Goal: Task Accomplishment & Management: Use online tool/utility

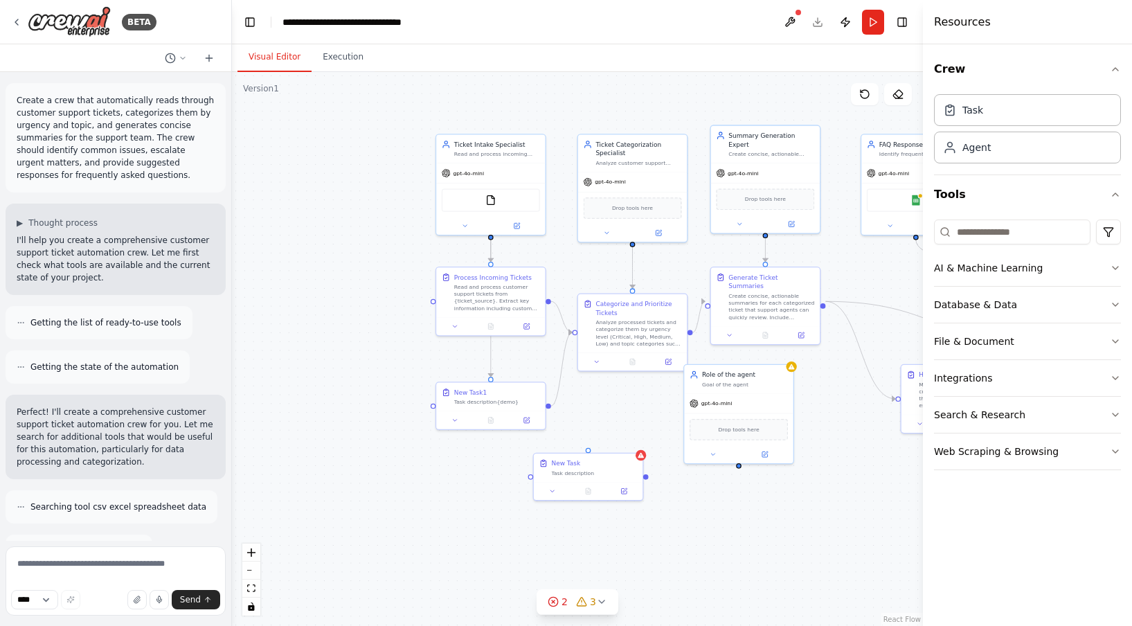
scroll to position [2045, 0]
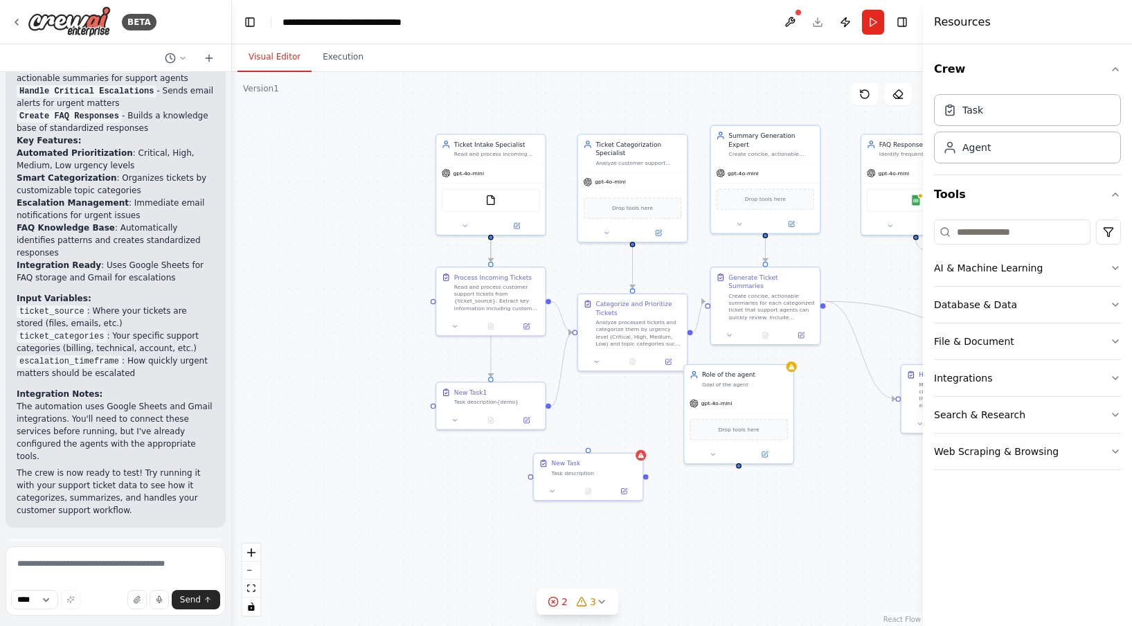
click at [540, 53] on div "Visual Editor Execution" at bounding box center [577, 58] width 691 height 28
click at [849, 26] on button "Publish" at bounding box center [845, 22] width 22 height 25
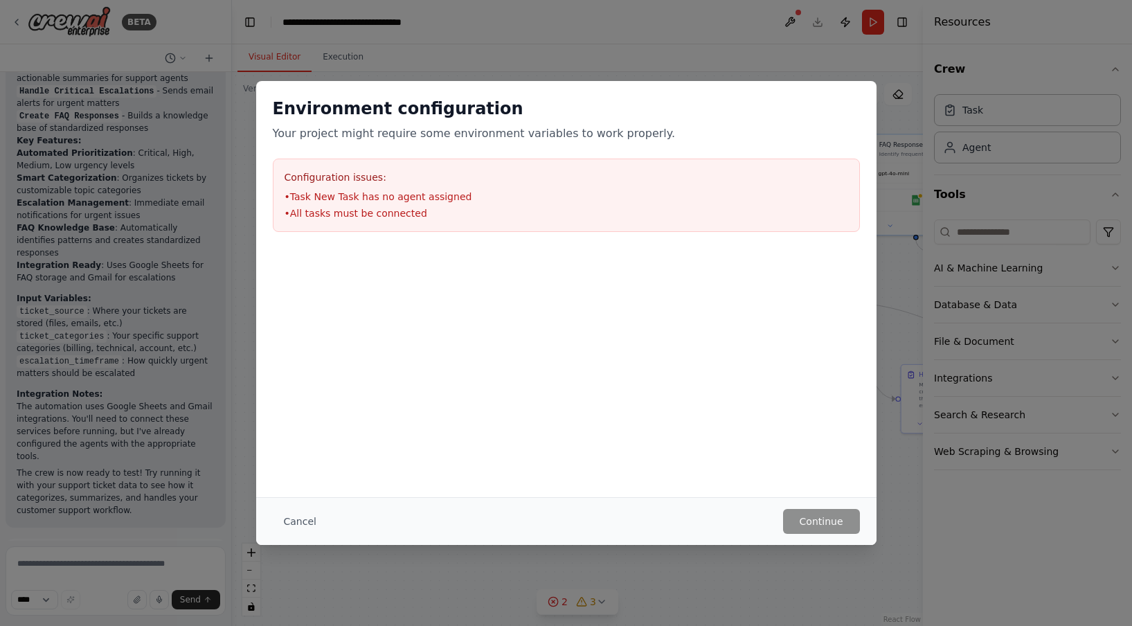
click at [640, 457] on div "Environment configuration Your project might require some environment variables…" at bounding box center [566, 289] width 620 height 416
click at [309, 521] on button "Cancel" at bounding box center [300, 521] width 55 height 25
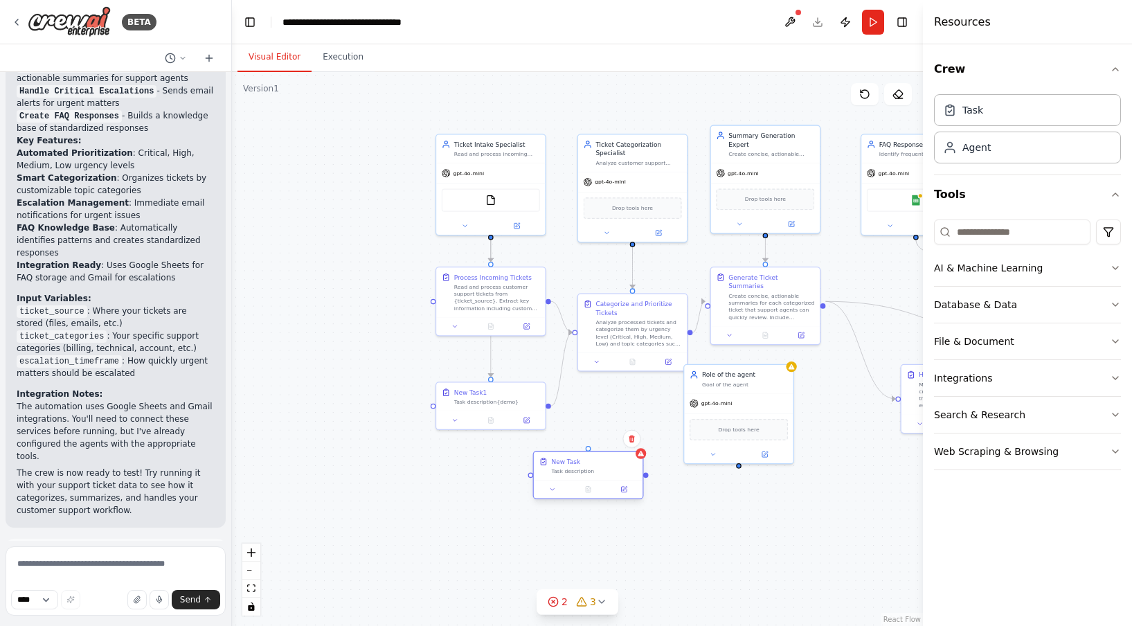
click at [580, 474] on div "New Task Task description" at bounding box center [588, 465] width 109 height 28
click at [631, 440] on icon at bounding box center [632, 439] width 8 height 8
click at [606, 437] on button "Confirm" at bounding box center [592, 439] width 49 height 17
click at [755, 390] on div "Role of the agent Goal of the agent" at bounding box center [738, 377] width 109 height 28
click at [847, 17] on button "Publish" at bounding box center [845, 22] width 22 height 25
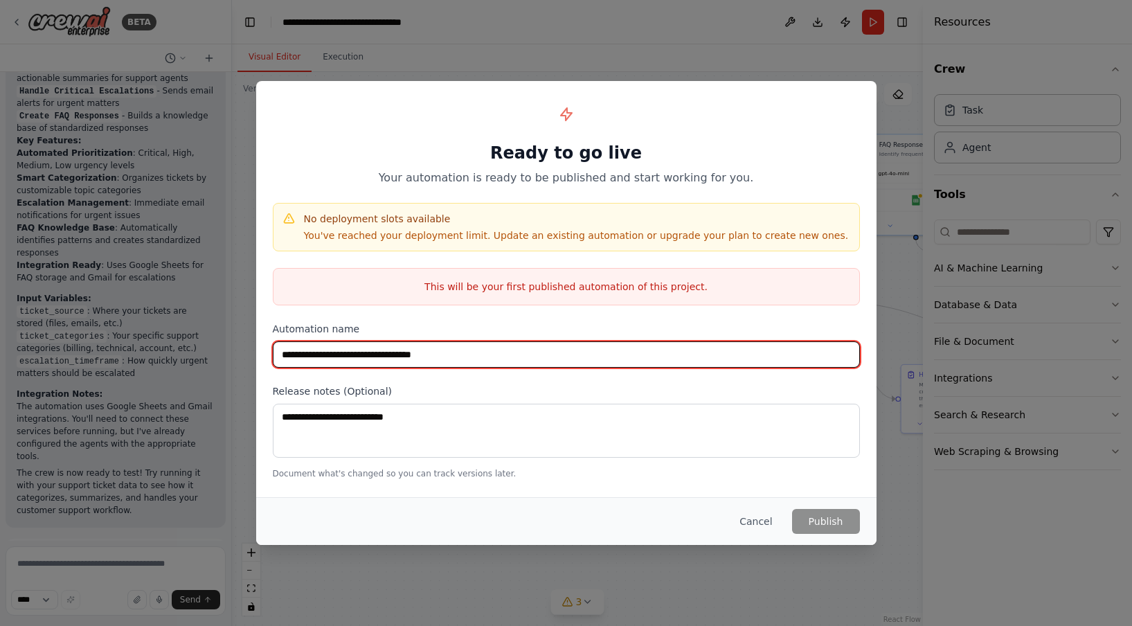
click at [516, 357] on input "**********" at bounding box center [566, 354] width 587 height 26
drag, startPoint x: 514, startPoint y: 359, endPoint x: 217, endPoint y: 358, distance: 297.7
click at [216, 358] on div "**********" at bounding box center [566, 313] width 1132 height 626
type input "****"
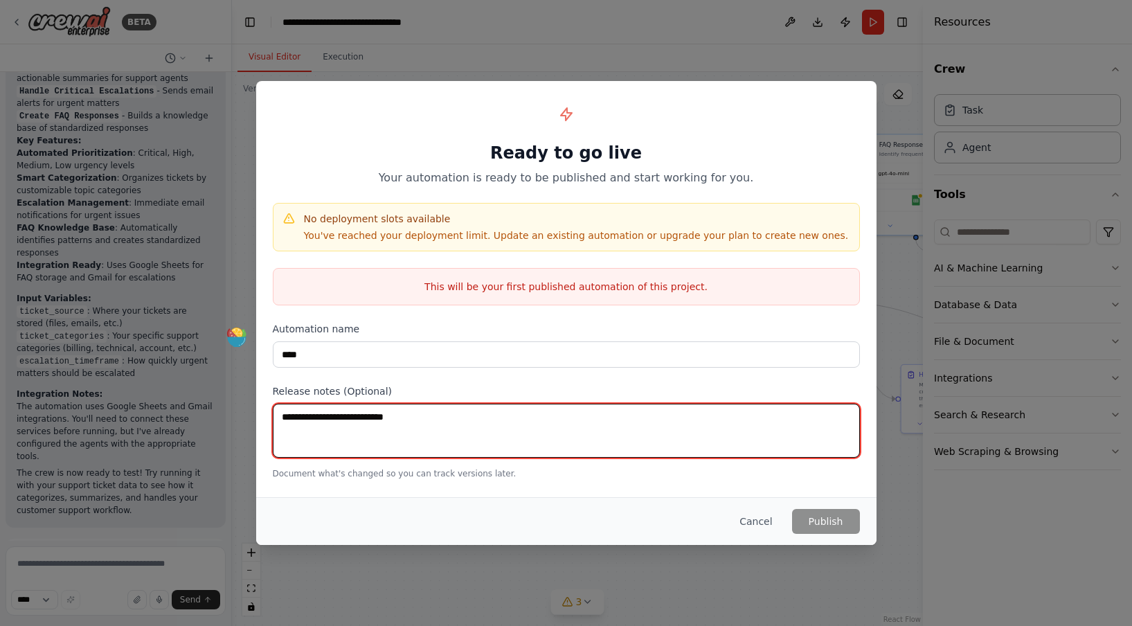
click at [619, 417] on textarea at bounding box center [566, 431] width 587 height 54
type textarea "****"
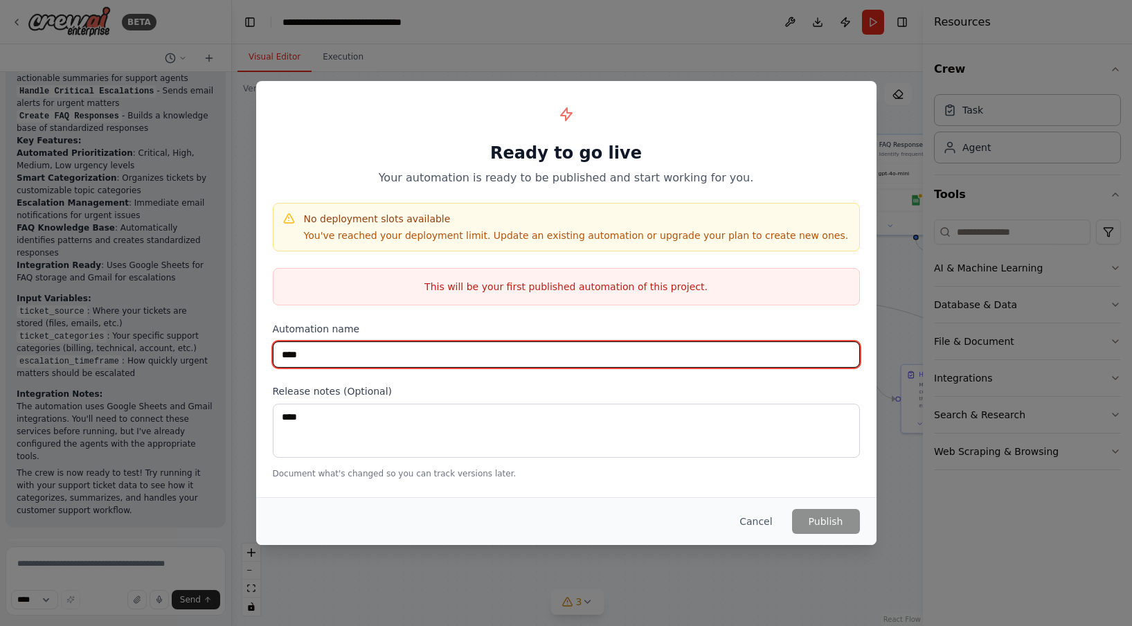
click at [674, 348] on input "****" at bounding box center [566, 354] width 587 height 26
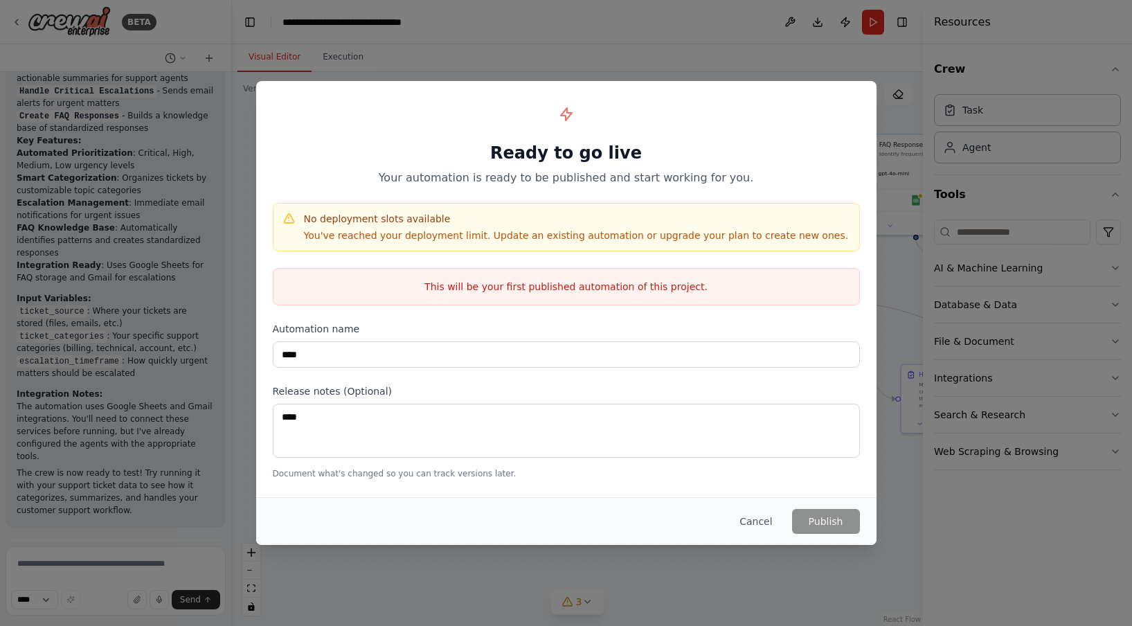
drag, startPoint x: 496, startPoint y: 290, endPoint x: 679, endPoint y: 283, distance: 182.9
click at [679, 283] on p "This will be your first published automation of this project." at bounding box center [566, 287] width 586 height 14
drag, startPoint x: 679, startPoint y: 283, endPoint x: 471, endPoint y: 287, distance: 207.7
click at [471, 287] on p "This will be your first published automation of this project." at bounding box center [566, 287] width 586 height 14
click at [395, 234] on p "You've reached your deployment limit. Update an existing automation or upgrade …" at bounding box center [576, 235] width 545 height 14
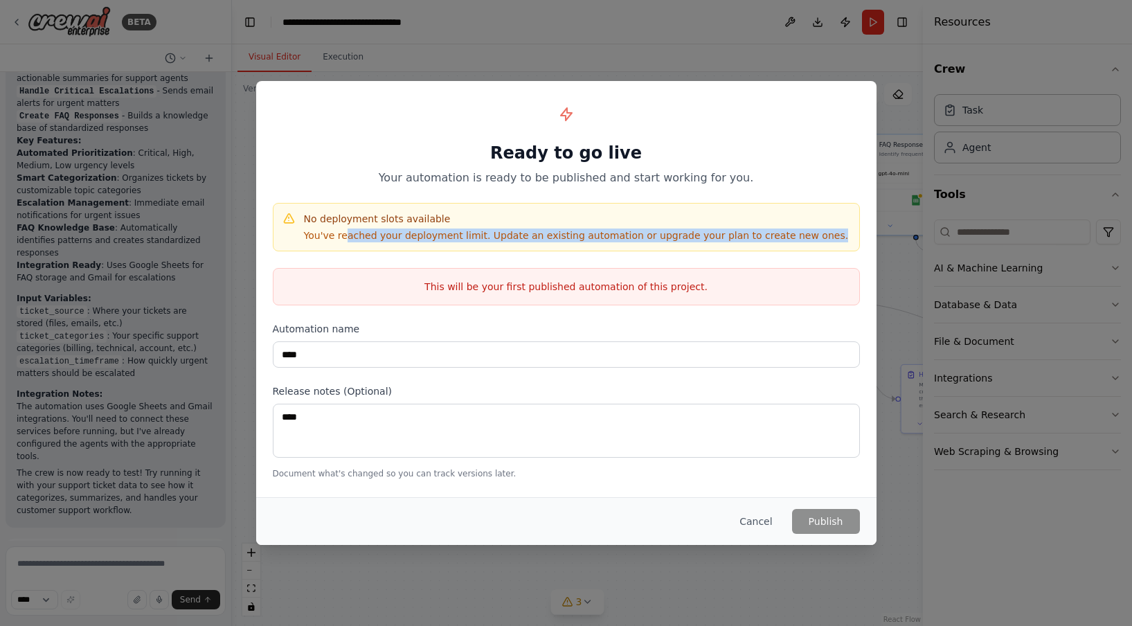
drag, startPoint x: 343, startPoint y: 239, endPoint x: 470, endPoint y: 245, distance: 126.8
click at [469, 245] on div "No deployment slots available You've reached your deployment limit. Update an e…" at bounding box center [566, 227] width 587 height 48
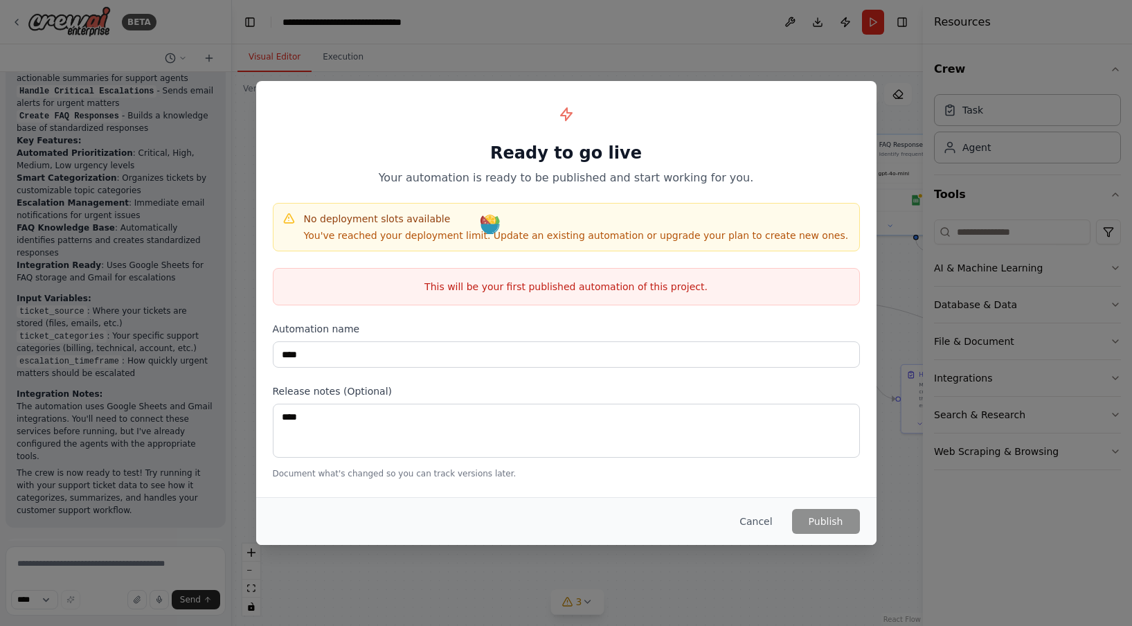
click at [526, 240] on p "You've reached your deployment limit. Update an existing automation or upgrade …" at bounding box center [576, 235] width 545 height 14
drag, startPoint x: 606, startPoint y: 227, endPoint x: 599, endPoint y: 228, distance: 7.6
click at [599, 227] on div "No deployment slots available You've reached your deployment limit. Update an e…" at bounding box center [576, 227] width 545 height 30
click at [760, 521] on button "Cancel" at bounding box center [755, 521] width 55 height 25
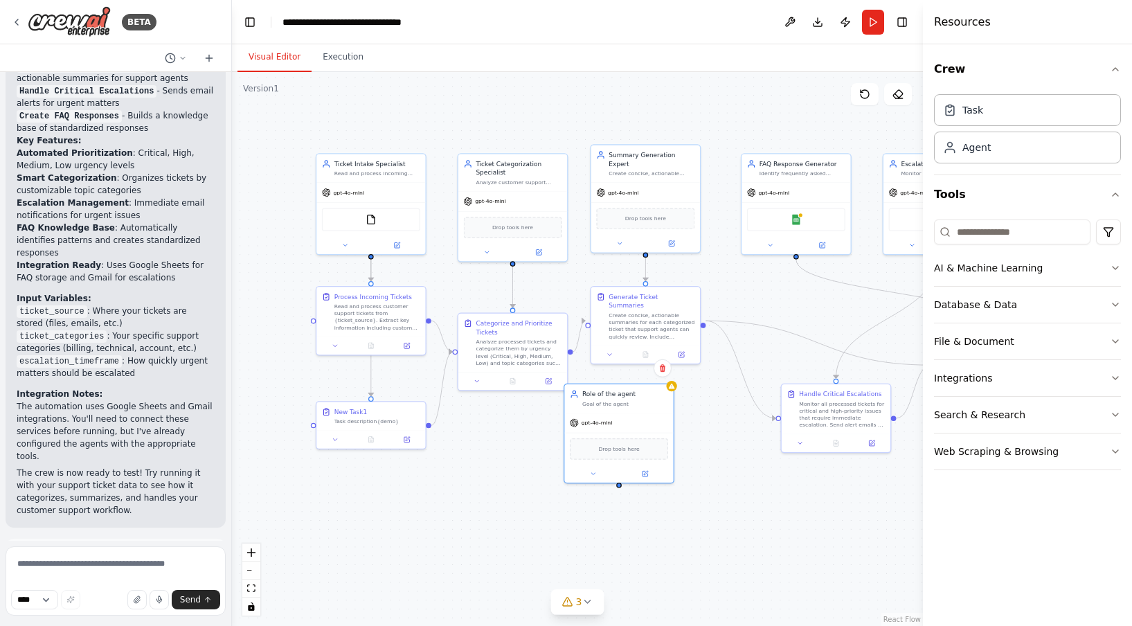
drag, startPoint x: 848, startPoint y: 406, endPoint x: 726, endPoint y: 428, distance: 123.7
click at [727, 427] on div ".deletable-edge-delete-btn { width: 20px; height: 20px; border: 0px solid #ffff…" at bounding box center [577, 349] width 691 height 554
drag, startPoint x: 726, startPoint y: 428, endPoint x: 737, endPoint y: 411, distance: 20.5
click at [738, 411] on div ".deletable-edge-delete-btn { width: 20px; height: 20px; border: 0px solid #ffff…" at bounding box center [577, 349] width 691 height 554
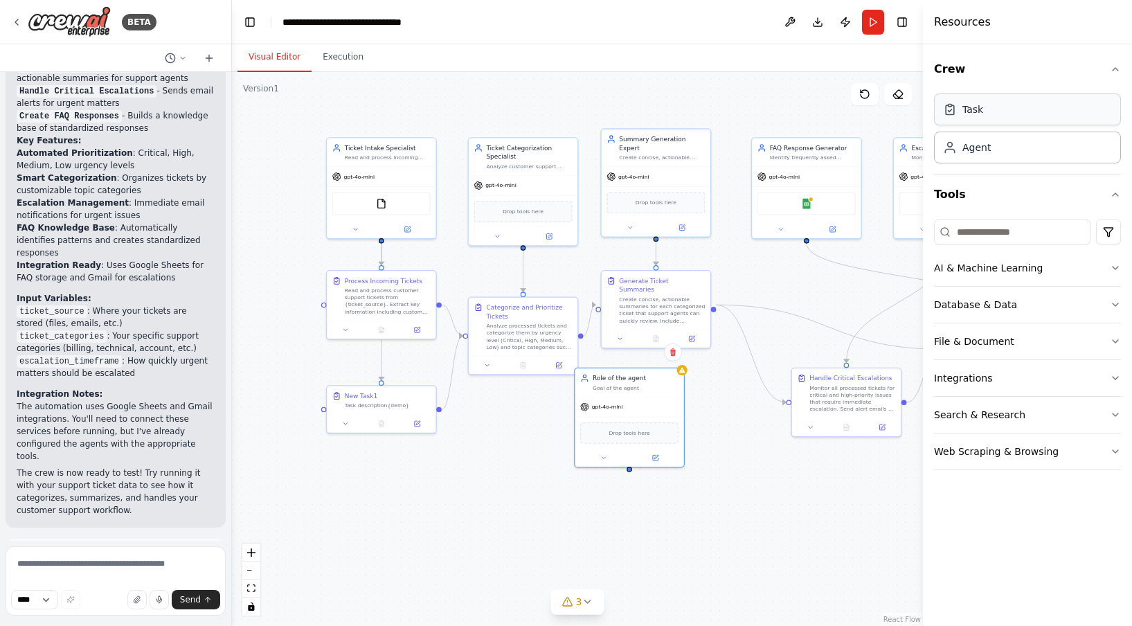
click at [1047, 118] on div "Task" at bounding box center [1027, 109] width 187 height 32
drag, startPoint x: 598, startPoint y: 485, endPoint x: 497, endPoint y: 495, distance: 101.5
click at [497, 502] on div "gpt-4o-mini" at bounding box center [469, 511] width 109 height 19
click at [840, 24] on button "Publish" at bounding box center [845, 22] width 22 height 25
click at [840, 45] on div "Visual Editor Execution" at bounding box center [577, 58] width 691 height 28
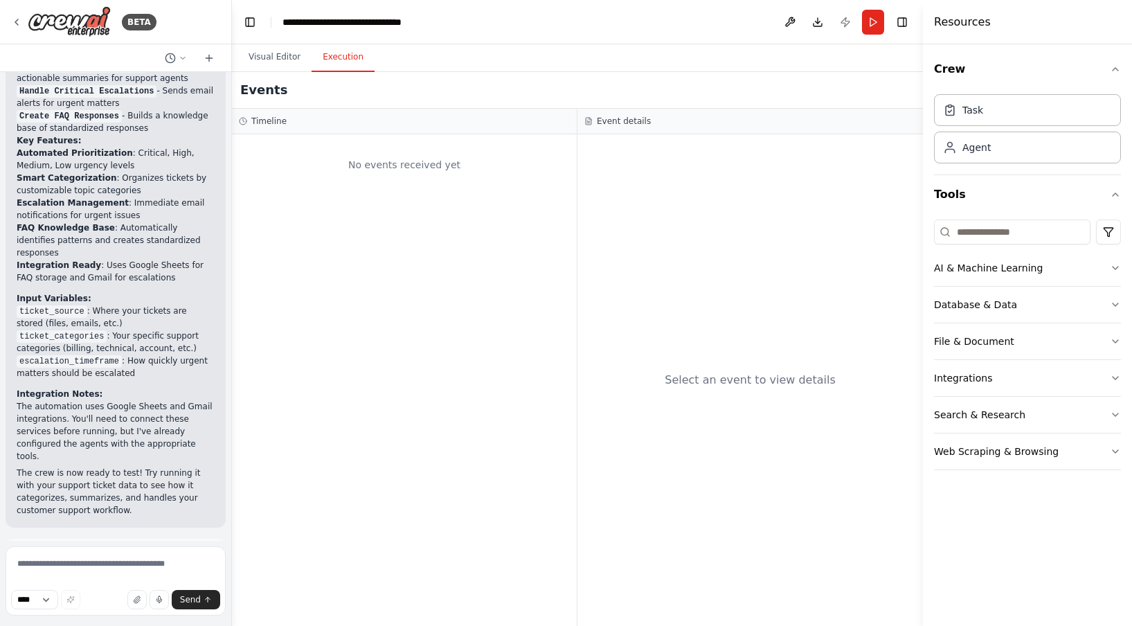
click at [356, 62] on button "Execution" at bounding box center [343, 57] width 63 height 29
click at [302, 57] on button "Visual Editor" at bounding box center [274, 57] width 74 height 29
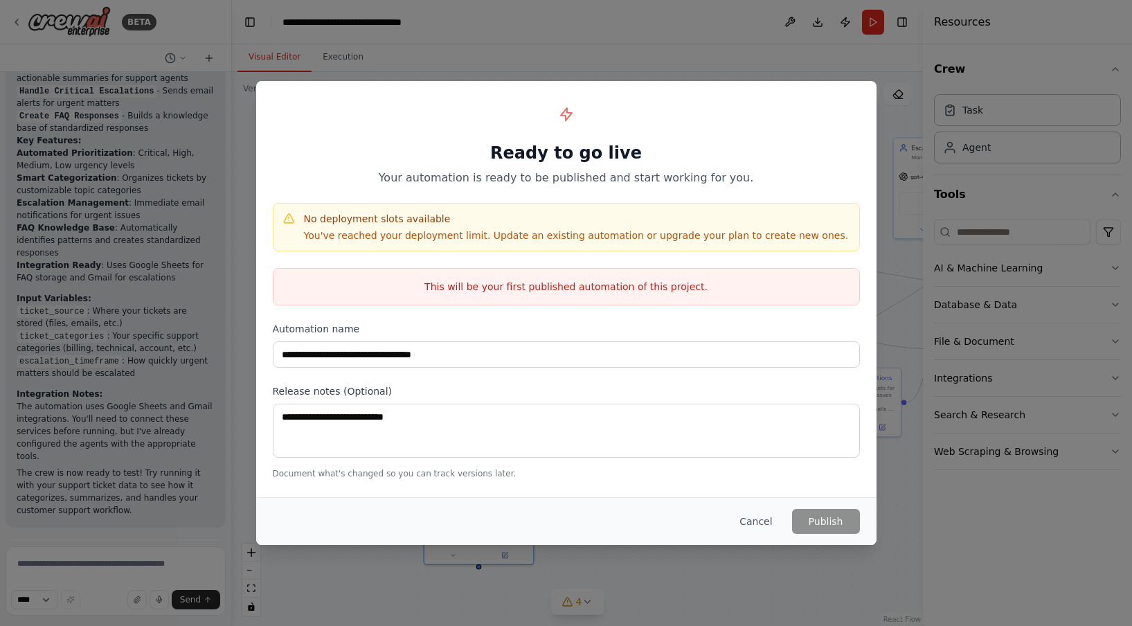
drag, startPoint x: 600, startPoint y: 192, endPoint x: 641, endPoint y: 206, distance: 43.4
click at [642, 208] on div "**********" at bounding box center [566, 288] width 620 height 415
click at [698, 199] on div "**********" at bounding box center [566, 288] width 620 height 415
click at [764, 523] on button "Cancel" at bounding box center [755, 521] width 55 height 25
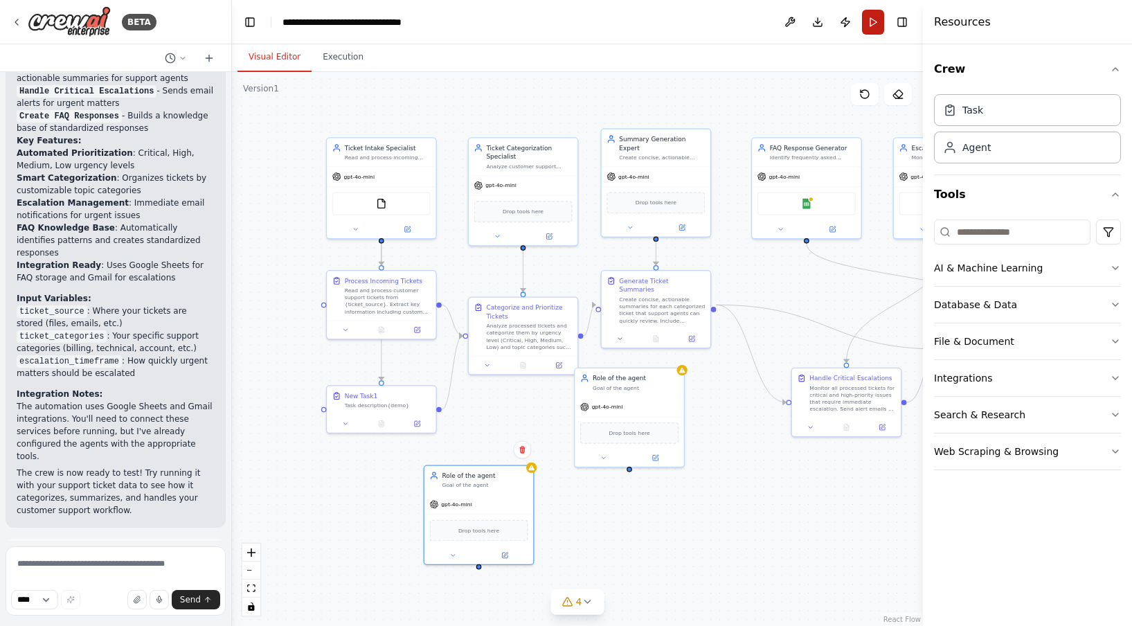
click at [865, 33] on button "Run" at bounding box center [873, 22] width 22 height 25
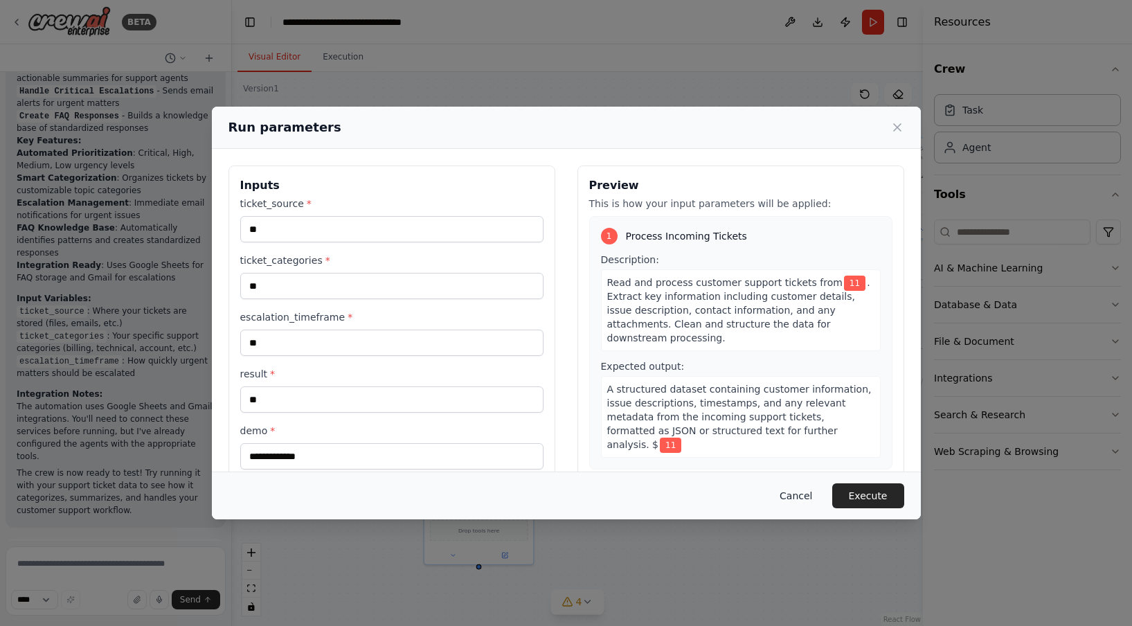
click at [791, 495] on button "Cancel" at bounding box center [795, 495] width 55 height 25
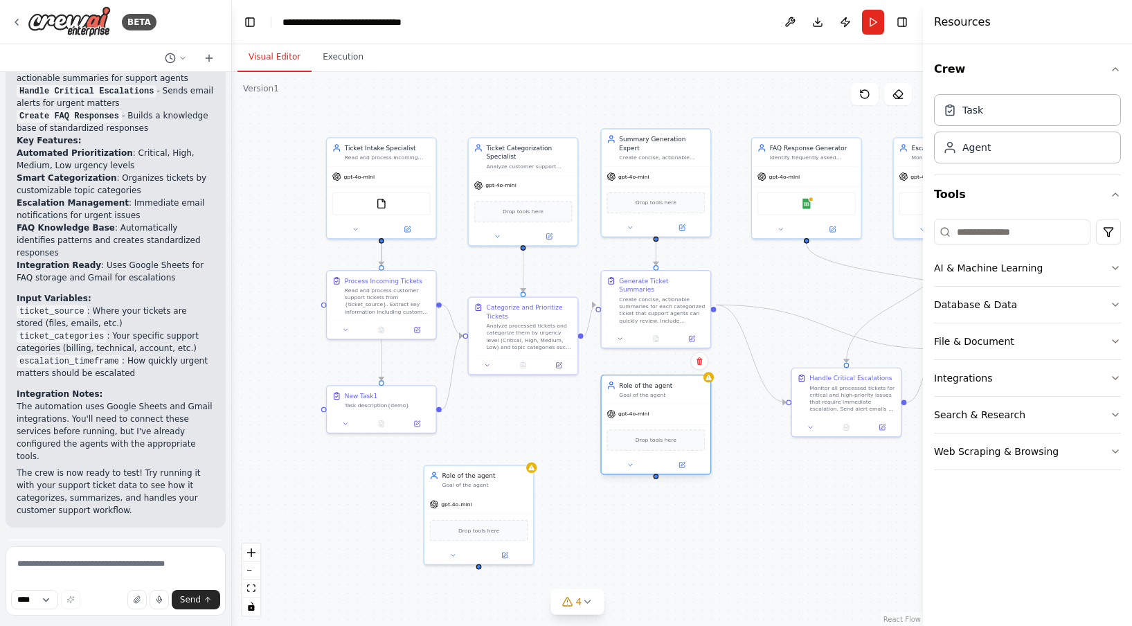
drag, startPoint x: 640, startPoint y: 405, endPoint x: 667, endPoint y: 413, distance: 28.7
click at [667, 414] on div "gpt-4o-mini" at bounding box center [656, 413] width 109 height 19
click at [820, 21] on header "**********" at bounding box center [577, 22] width 691 height 44
click at [839, 24] on button "Publish" at bounding box center [845, 22] width 22 height 25
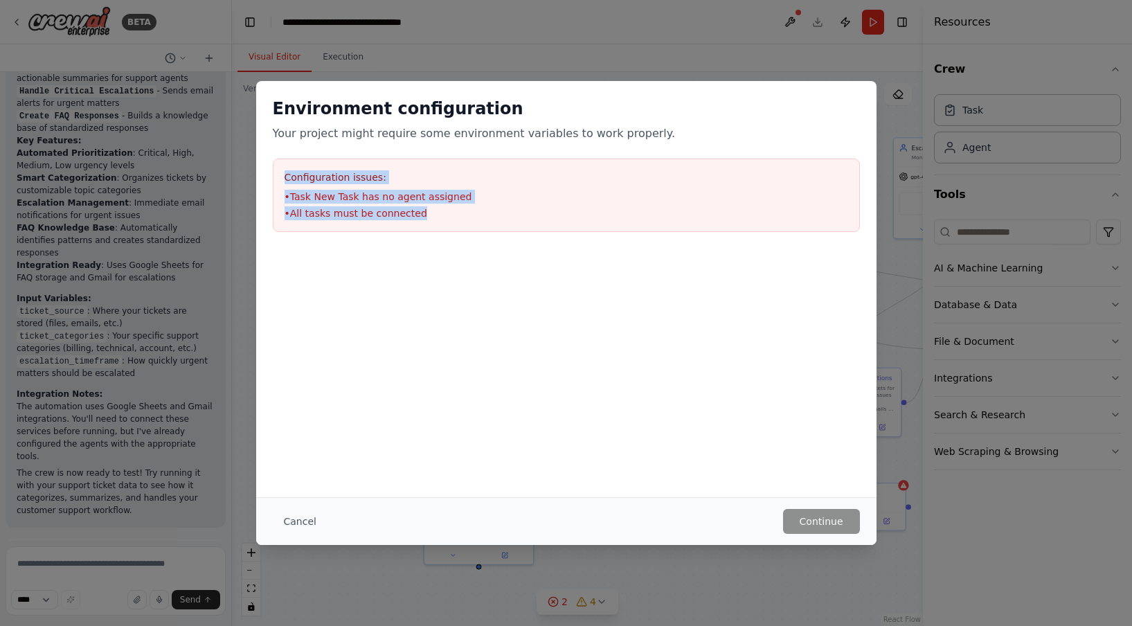
drag, startPoint x: 425, startPoint y: 215, endPoint x: 278, endPoint y: 181, distance: 150.5
click at [278, 181] on div "Configuration issues: • Task New Task has no agent assigned • All tasks must be…" at bounding box center [566, 195] width 587 height 73
click at [537, 103] on h2 "Environment configuration" at bounding box center [566, 109] width 587 height 22
click at [453, 249] on div at bounding box center [566, 257] width 620 height 17
click at [427, 219] on li "• All tasks must be connected" at bounding box center [567, 213] width 564 height 14
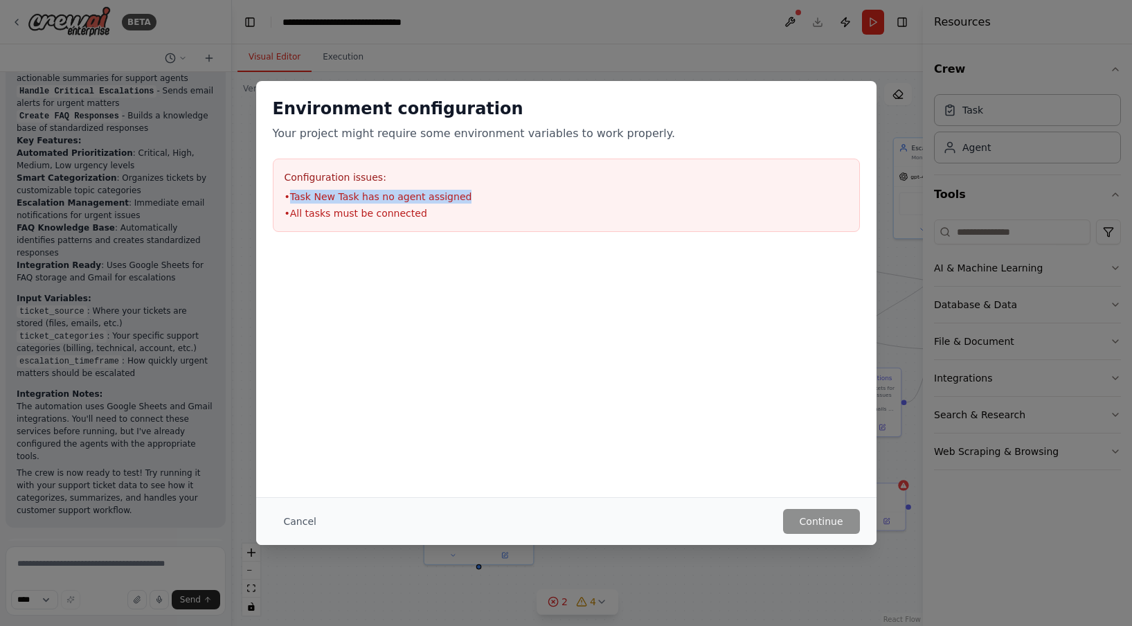
drag, startPoint x: 465, startPoint y: 196, endPoint x: 291, endPoint y: 199, distance: 174.5
click at [291, 199] on li "• Task New Task has no agent assigned" at bounding box center [567, 197] width 564 height 14
copy li "Task New Task has no agent assigned"
click at [302, 525] on button "Cancel" at bounding box center [300, 521] width 55 height 25
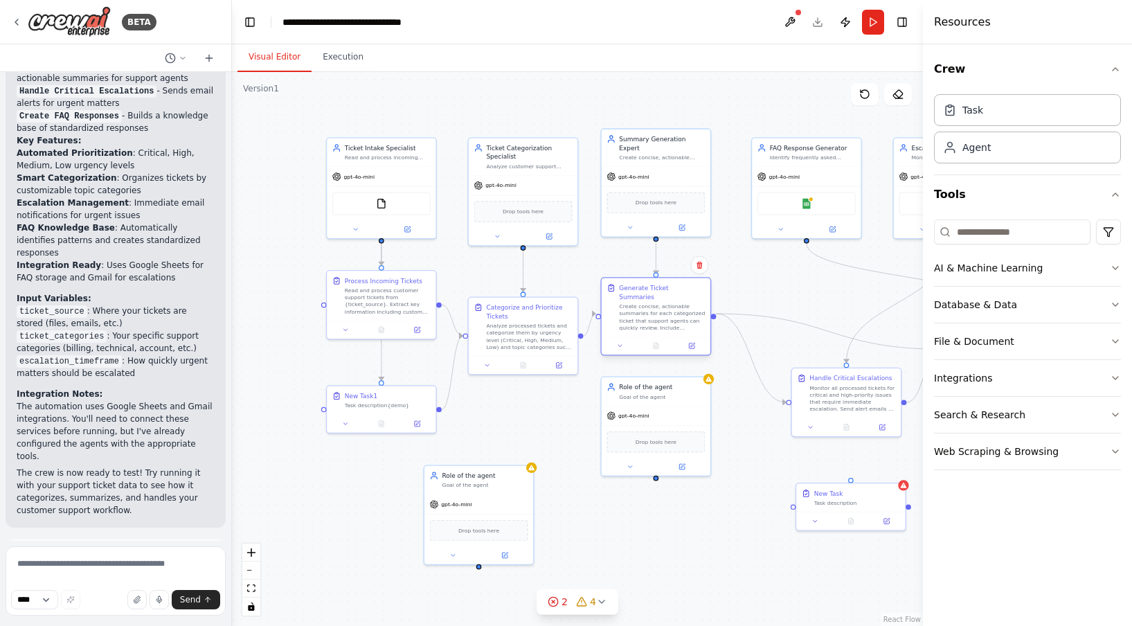
drag, startPoint x: 657, startPoint y: 268, endPoint x: 658, endPoint y: 278, distance: 10.4
click at [658, 278] on div "Generate Ticket Summaries Create concise, actionable summaries for each categor…" at bounding box center [655, 316] width 111 height 78
drag, startPoint x: 715, startPoint y: 312, endPoint x: 655, endPoint y: 471, distance: 170.2
click at [655, 447] on div "Ticket Intake Specialist Read and process incoming customer support tickets fro…" at bounding box center [503, 270] width 442 height 354
click at [657, 480] on div ".deletable-edge-delete-btn { width: 20px; height: 20px; border: 0px solid #ffff…" at bounding box center [577, 349] width 691 height 554
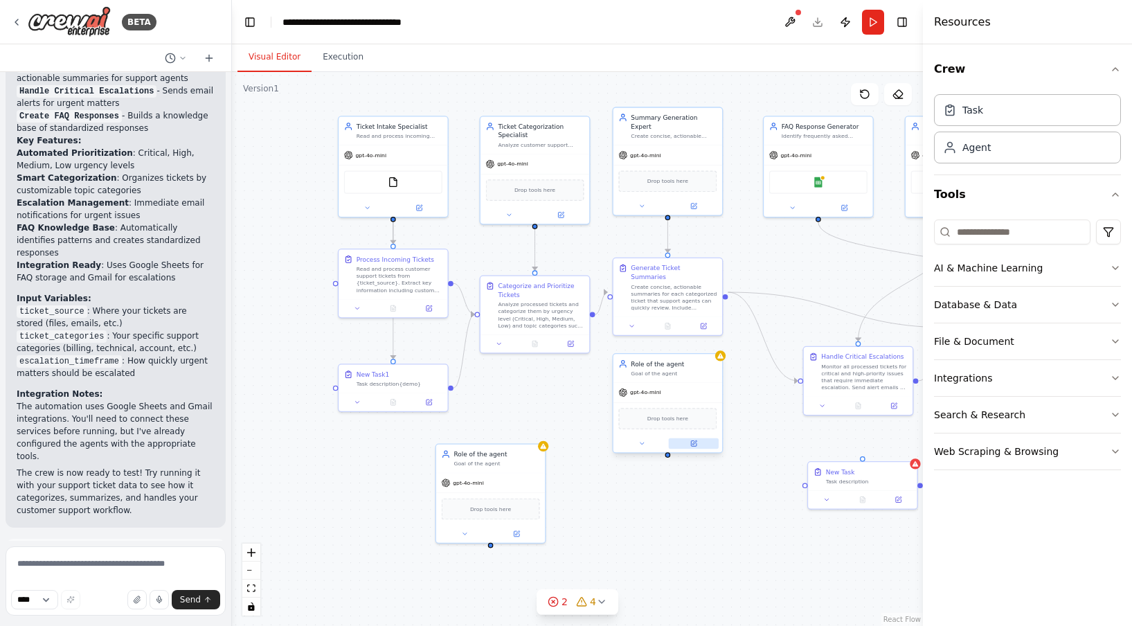
drag, startPoint x: 656, startPoint y: 481, endPoint x: 676, endPoint y: 444, distance: 41.8
click at [669, 459] on div ".deletable-edge-delete-btn { width: 20px; height: 20px; border: 0px solid #ffff…" at bounding box center [577, 349] width 691 height 554
click at [743, 395] on div ".deletable-edge-delete-btn { width: 20px; height: 20px; border: 0px solid #ffff…" at bounding box center [577, 349] width 691 height 554
click at [677, 397] on div "gpt-4o-mini" at bounding box center [668, 390] width 109 height 19
click at [750, 431] on div ".deletable-edge-delete-btn { width: 20px; height: 20px; border: 0px solid #ffff…" at bounding box center [577, 349] width 691 height 554
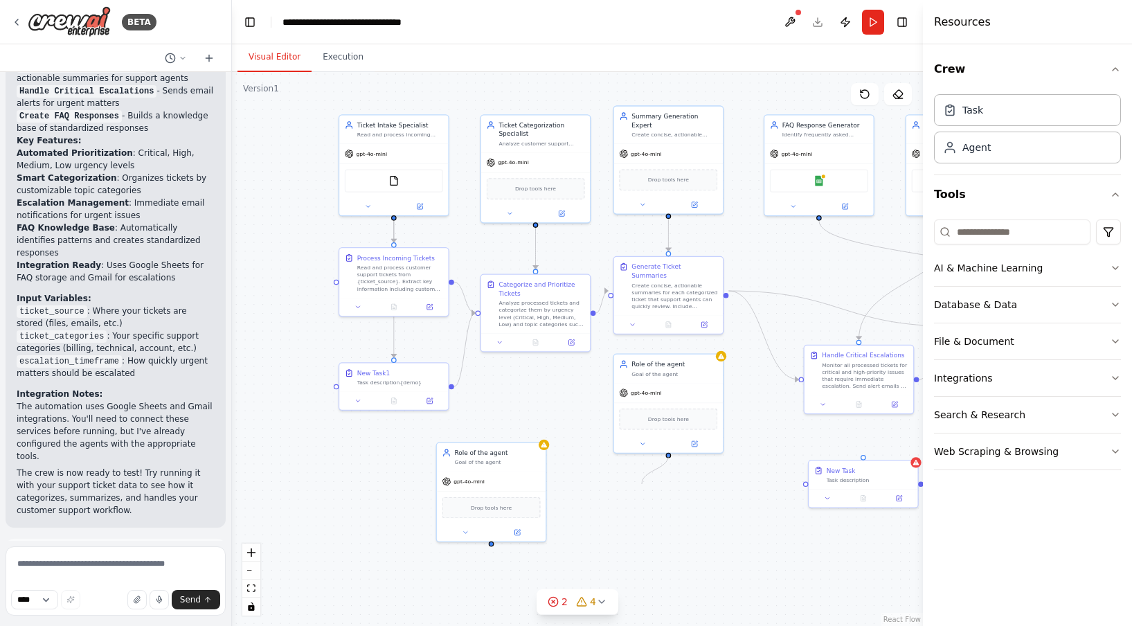
drag, startPoint x: 666, startPoint y: 454, endPoint x: 643, endPoint y: 484, distance: 37.5
click at [643, 484] on div ".deletable-edge-delete-btn { width: 20px; height: 20px; border: 0px solid #ffff…" at bounding box center [577, 349] width 691 height 554
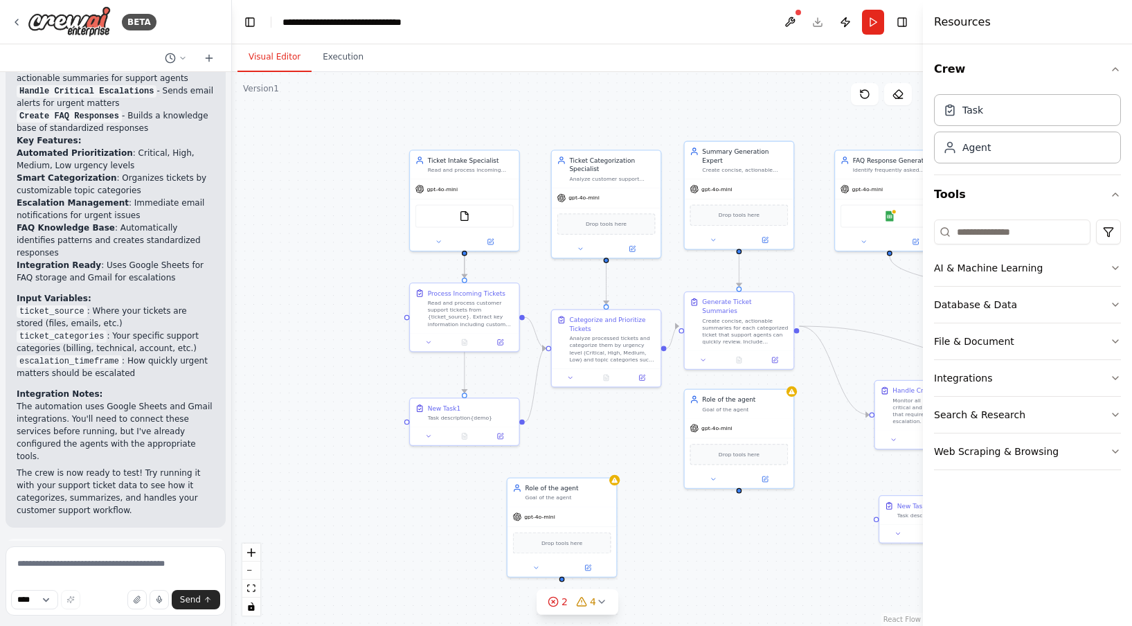
drag, startPoint x: 672, startPoint y: 456, endPoint x: 688, endPoint y: 465, distance: 19.2
click at [688, 465] on div ".deletable-edge-delete-btn { width: 20px; height: 20px; border: 0px solid #ffff…" at bounding box center [577, 349] width 691 height 554
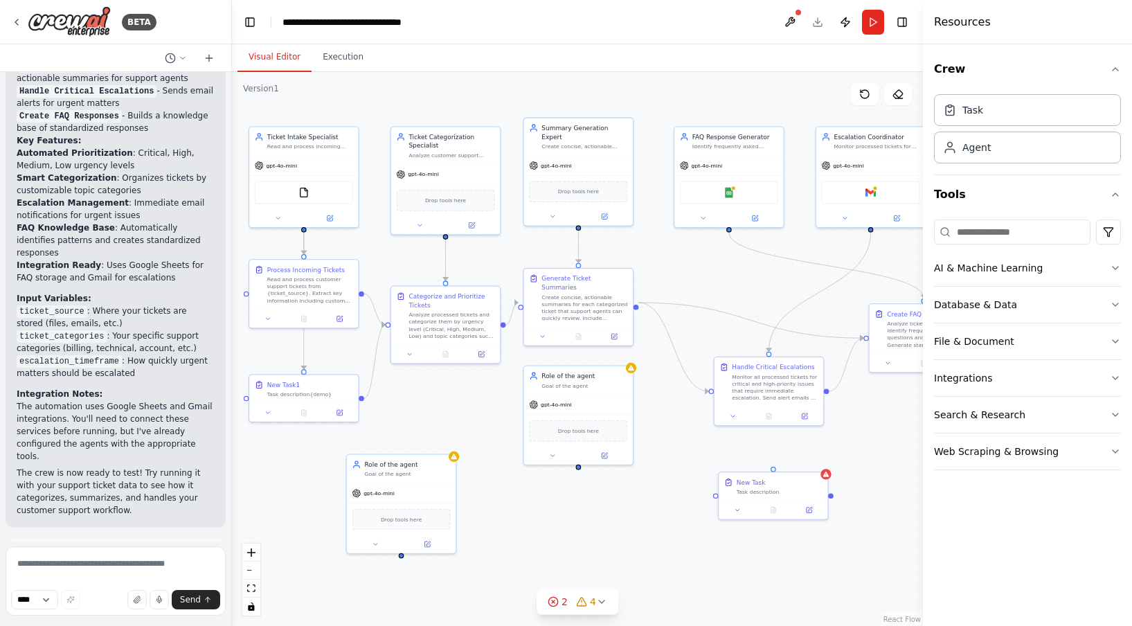
drag, startPoint x: 774, startPoint y: 465, endPoint x: 674, endPoint y: 467, distance: 99.7
click at [674, 467] on div ".deletable-edge-delete-btn { width: 20px; height: 20px; border: 0px solid #ffff…" at bounding box center [577, 349] width 691 height 554
click at [577, 470] on div ".deletable-edge-delete-btn { width: 20px; height: 20px; border: 0px solid #ffff…" at bounding box center [577, 349] width 691 height 554
click at [588, 498] on div ".deletable-edge-delete-btn { width: 20px; height: 20px; border: 0px solid #ffff…" at bounding box center [577, 349] width 691 height 554
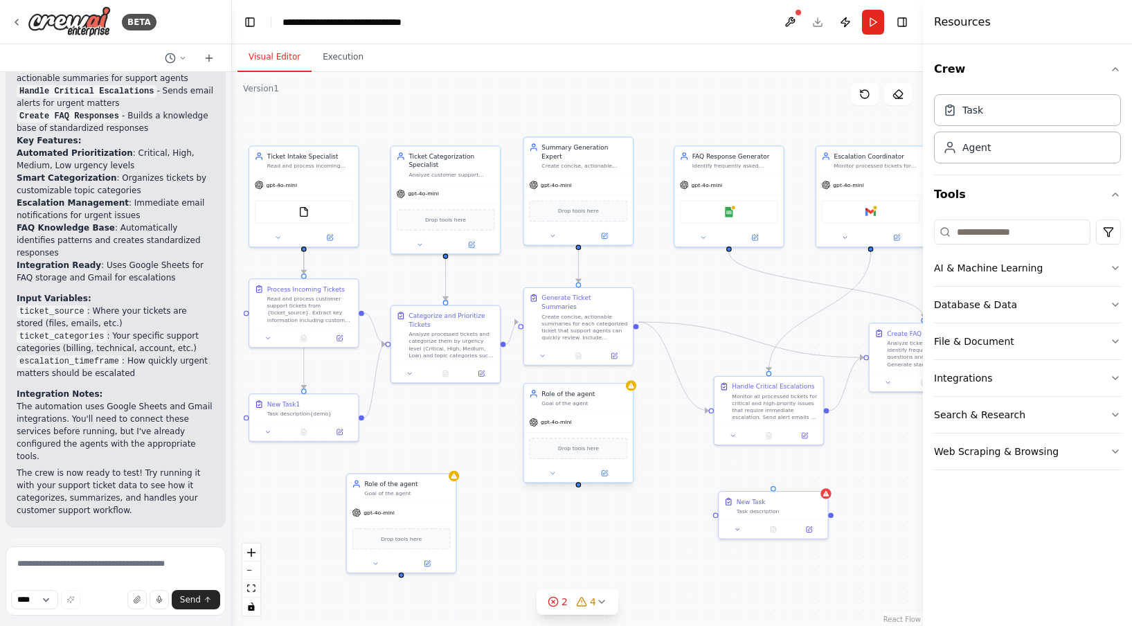
drag, startPoint x: 582, startPoint y: 465, endPoint x: 584, endPoint y: 485, distance: 20.2
click at [584, 487] on div ".deletable-edge-delete-btn { width: 20px; height: 20px; border: 0px solid #ffff…" at bounding box center [577, 349] width 691 height 554
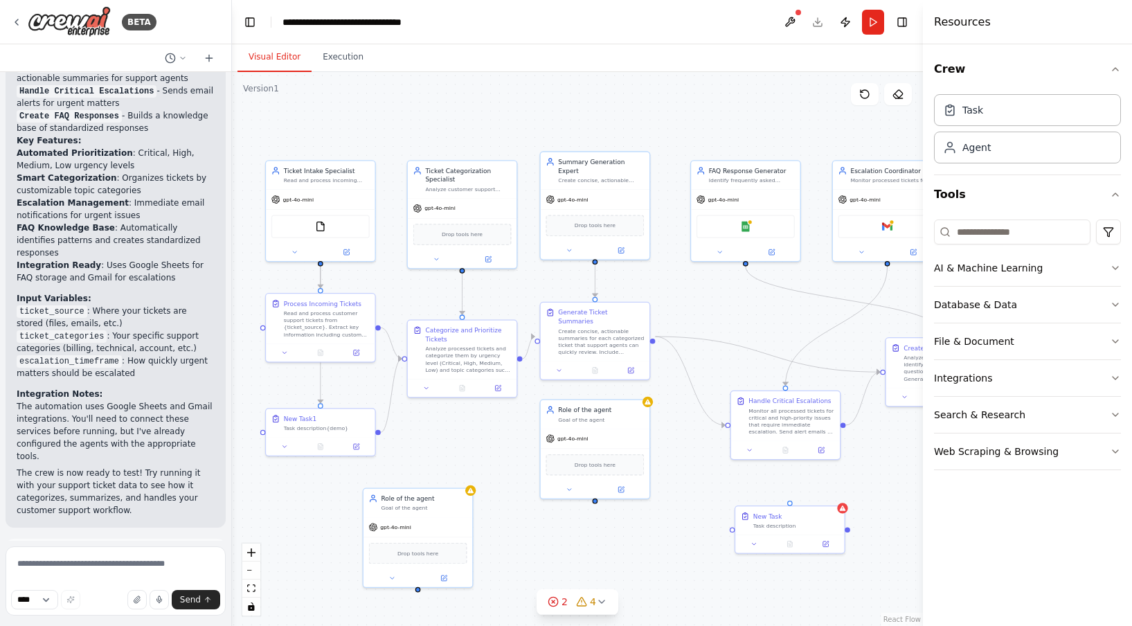
drag, startPoint x: 581, startPoint y: 492, endPoint x: 564, endPoint y: 471, distance: 27.1
click at [564, 471] on div ".deletable-edge-delete-btn { width: 20px; height: 20px; border: 0px solid #ffff…" at bounding box center [577, 349] width 691 height 554
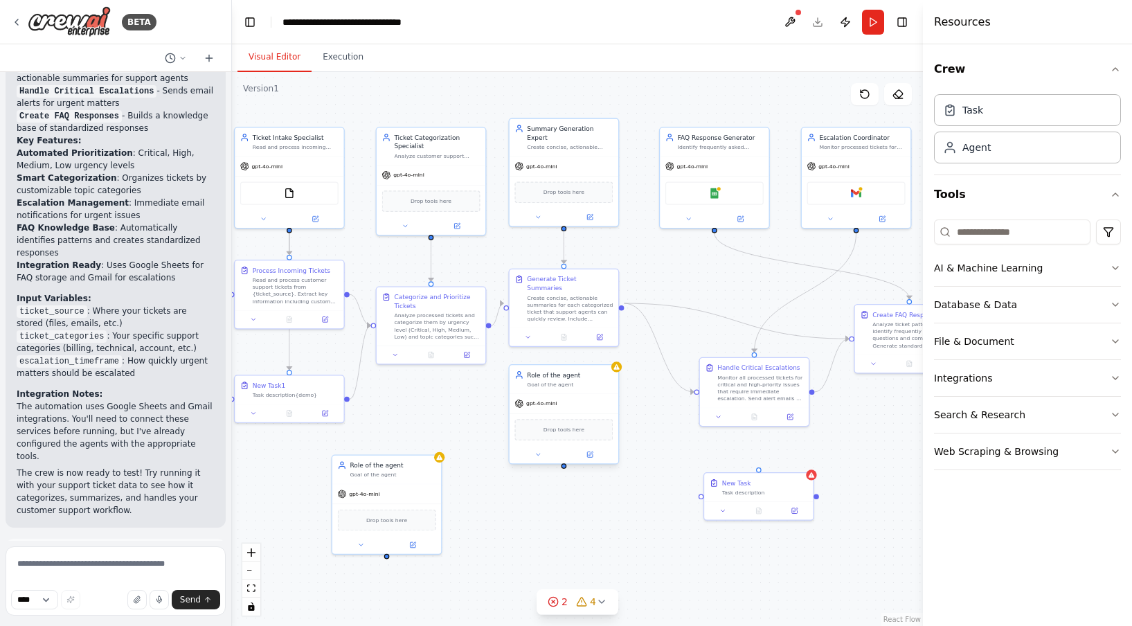
click at [580, 407] on div "gpt-4o-mini" at bounding box center [564, 403] width 109 height 19
click at [564, 468] on div at bounding box center [564, 466] width 6 height 6
click at [659, 394] on div ".deletable-edge-delete-btn { width: 20px; height: 20px; border: 0px solid #ffff…" at bounding box center [577, 349] width 691 height 554
click at [565, 469] on div ".deletable-edge-delete-btn { width: 20px; height: 20px; border: 0px solid #ffff…" at bounding box center [577, 349] width 691 height 554
drag, startPoint x: 564, startPoint y: 467, endPoint x: 762, endPoint y: 469, distance: 198.0
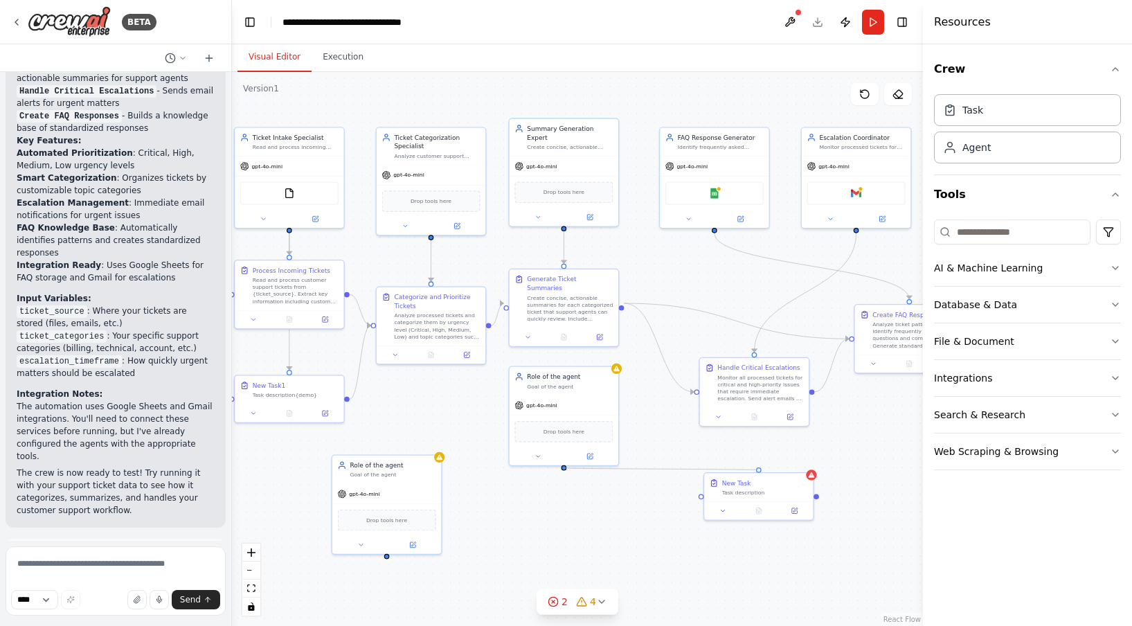
click at [762, 469] on div ".deletable-edge-delete-btn { width: 20px; height: 20px; border: 0px solid #ffff…" at bounding box center [577, 349] width 691 height 554
drag, startPoint x: 779, startPoint y: 492, endPoint x: 613, endPoint y: 546, distance: 174.9
click at [613, 546] on div "Task description" at bounding box center [597, 544] width 86 height 7
click at [750, 461] on div ".deletable-edge-delete-btn { width: 20px; height: 20px; border: 0px solid #ffff…" at bounding box center [577, 349] width 691 height 554
click at [671, 56] on div "Visual Editor Execution" at bounding box center [577, 58] width 691 height 28
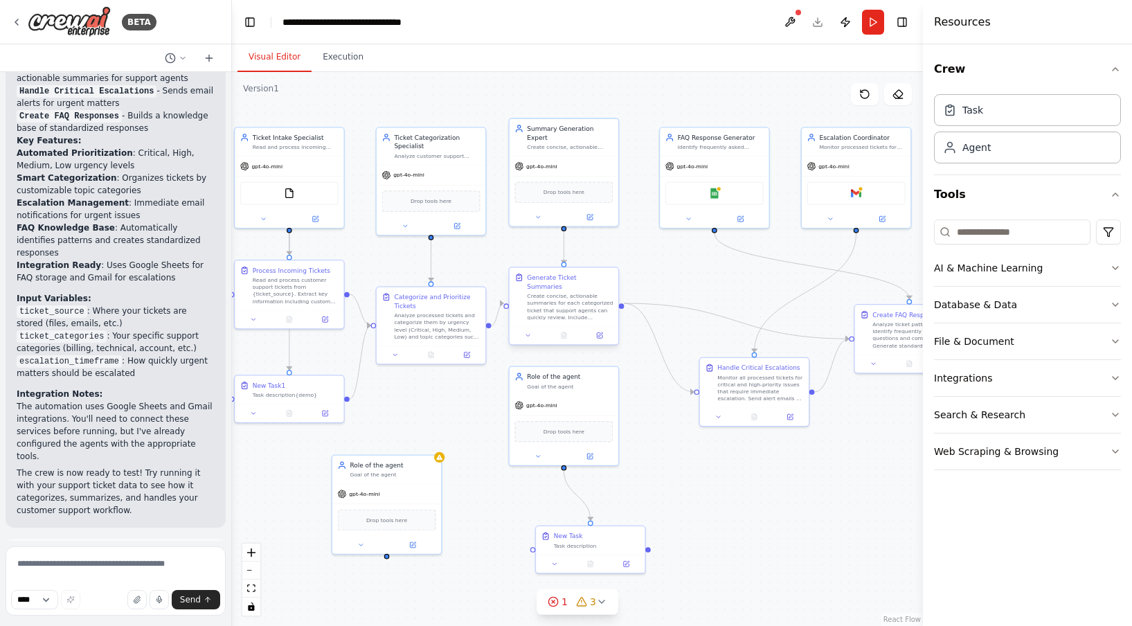
click at [563, 292] on div "Create concise, actionable summaries for each categorized ticket that support a…" at bounding box center [570, 306] width 86 height 28
click at [678, 252] on div ".deletable-edge-delete-btn { width: 20px; height: 20px; border: 0px solid #ffff…" at bounding box center [577, 349] width 691 height 554
click at [587, 282] on div "Generate Ticket Summaries Create concise, actionable summaries for each categor…" at bounding box center [570, 297] width 86 height 48
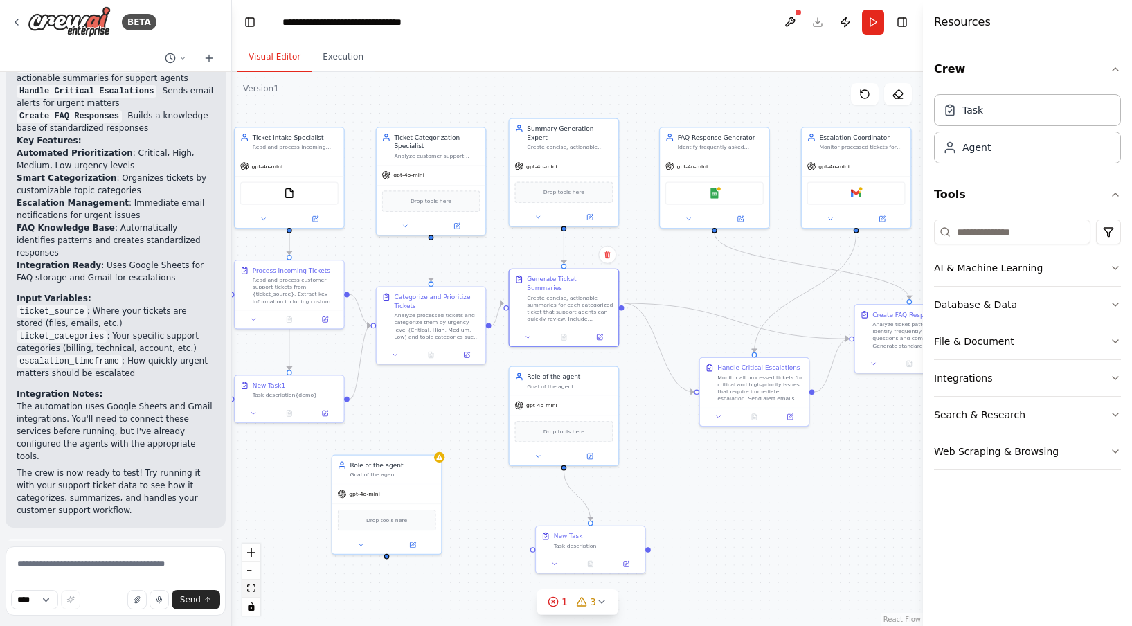
click at [253, 591] on icon "fit view" at bounding box center [251, 588] width 8 height 8
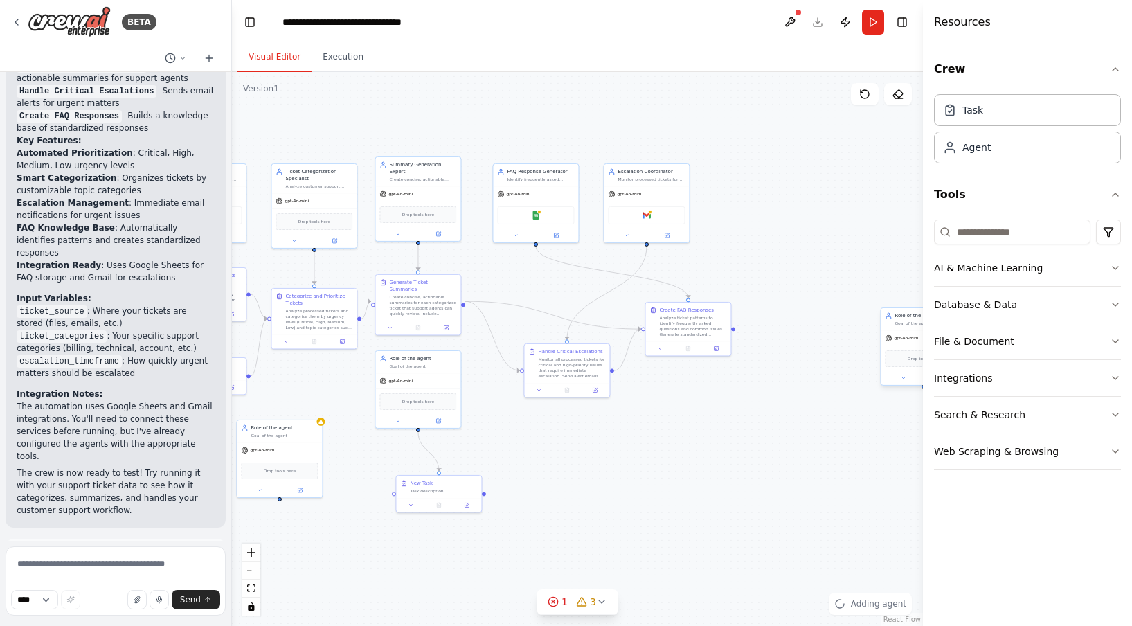
drag, startPoint x: 915, startPoint y: 474, endPoint x: 902, endPoint y: 330, distance: 143.9
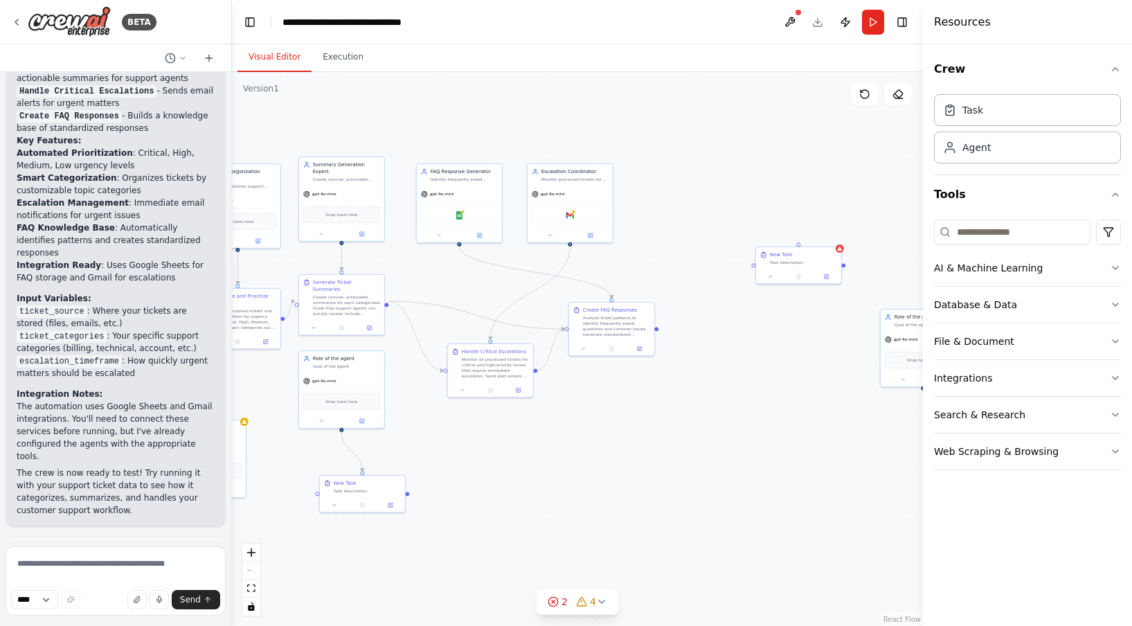
drag, startPoint x: 994, startPoint y: 113, endPoint x: 1104, endPoint y: 510, distance: 411.7
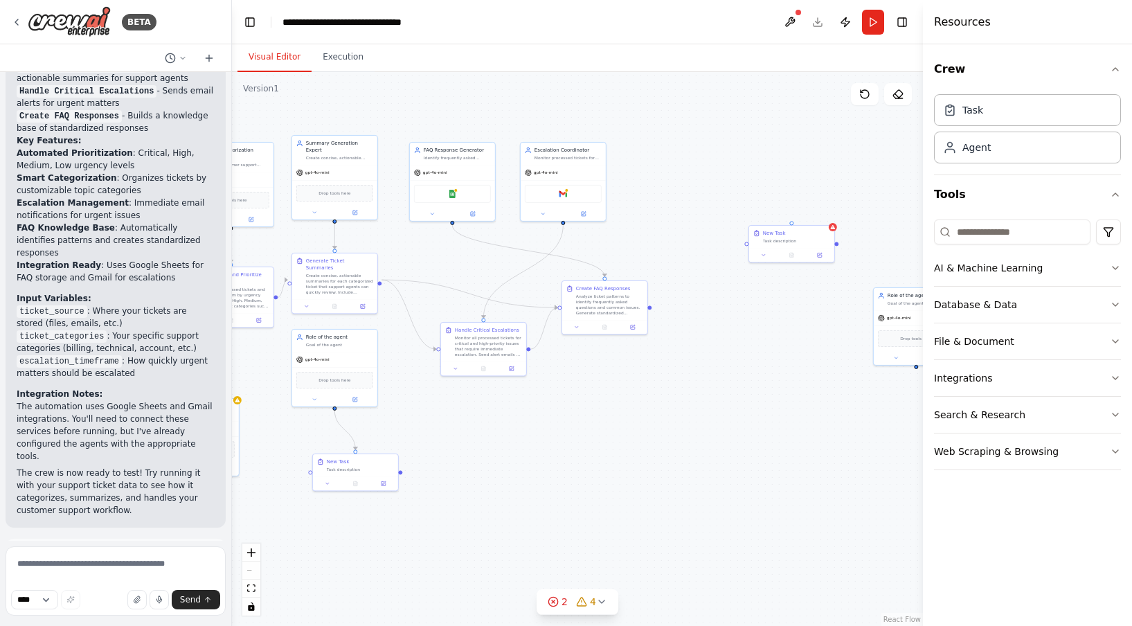
drag, startPoint x: 658, startPoint y: 270, endPoint x: 694, endPoint y: 264, distance: 37.1
click at [694, 264] on div ".deletable-edge-delete-btn { width: 20px; height: 20px; border: 0px solid #ffff…" at bounding box center [577, 349] width 691 height 554
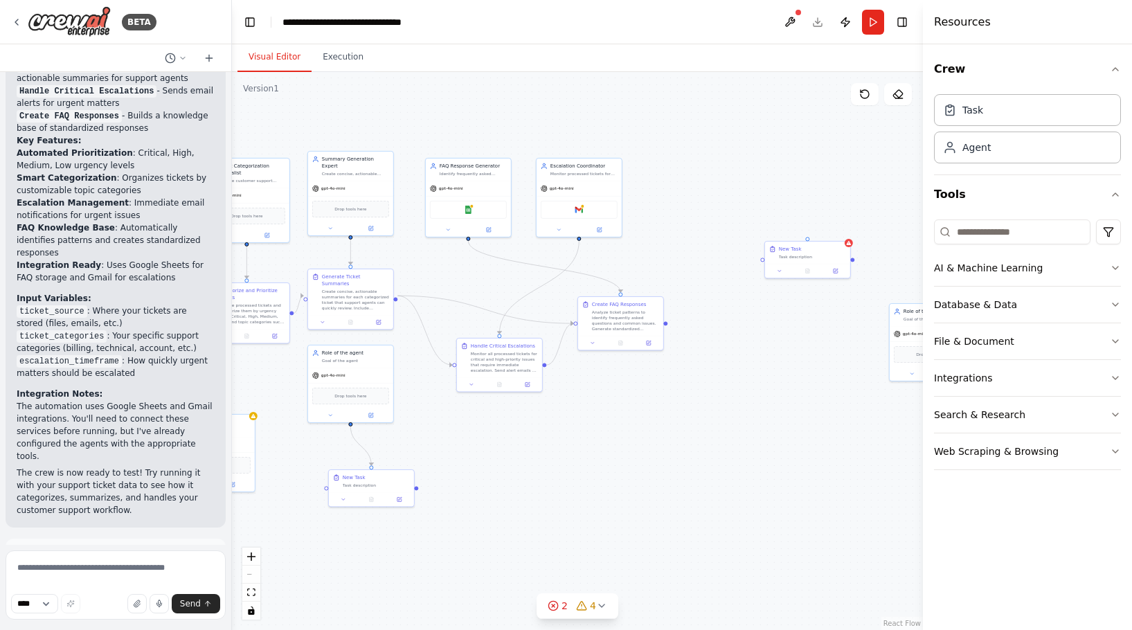
scroll to position [2041, 0]
click at [458, 199] on div "Google Sheets" at bounding box center [468, 208] width 85 height 27
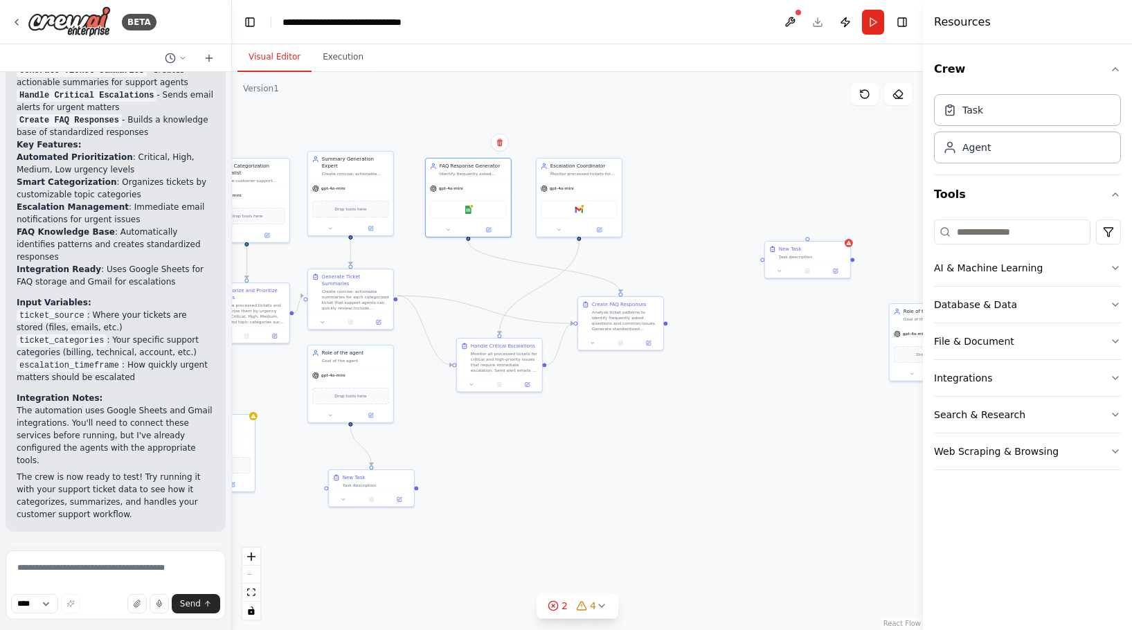
click at [543, 120] on div ".deletable-edge-delete-btn { width: 20px; height: 20px; border: 0px solid #ffff…" at bounding box center [577, 351] width 691 height 558
click at [495, 184] on div "gpt-4o-mini" at bounding box center [468, 186] width 85 height 15
click at [334, 62] on button "Execution" at bounding box center [343, 57] width 63 height 29
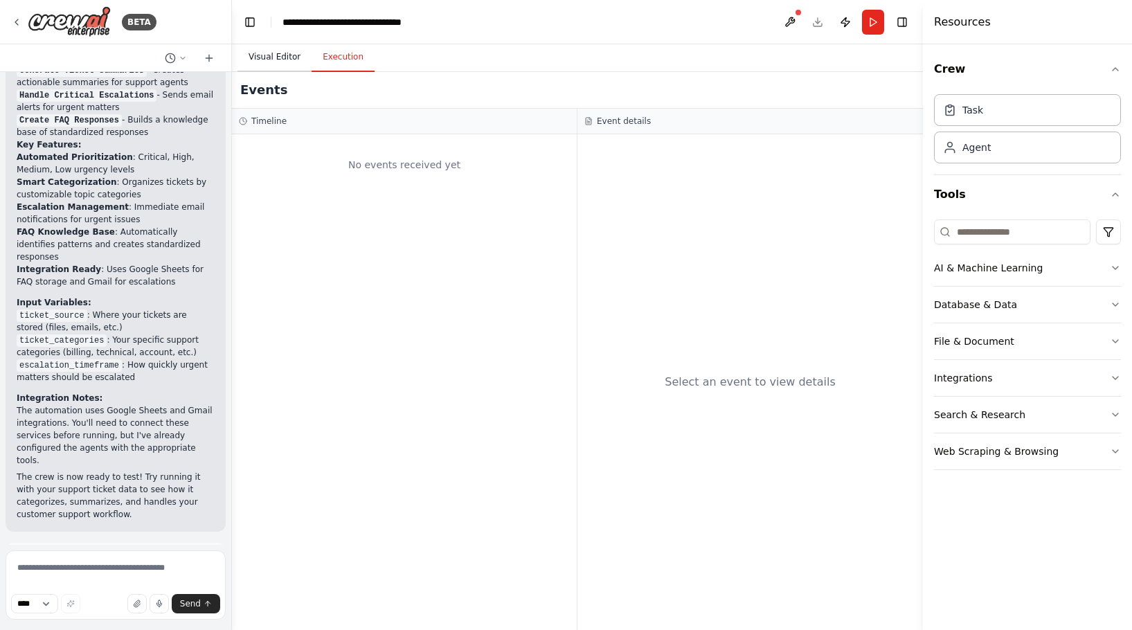
click at [281, 59] on button "Visual Editor" at bounding box center [274, 57] width 74 height 29
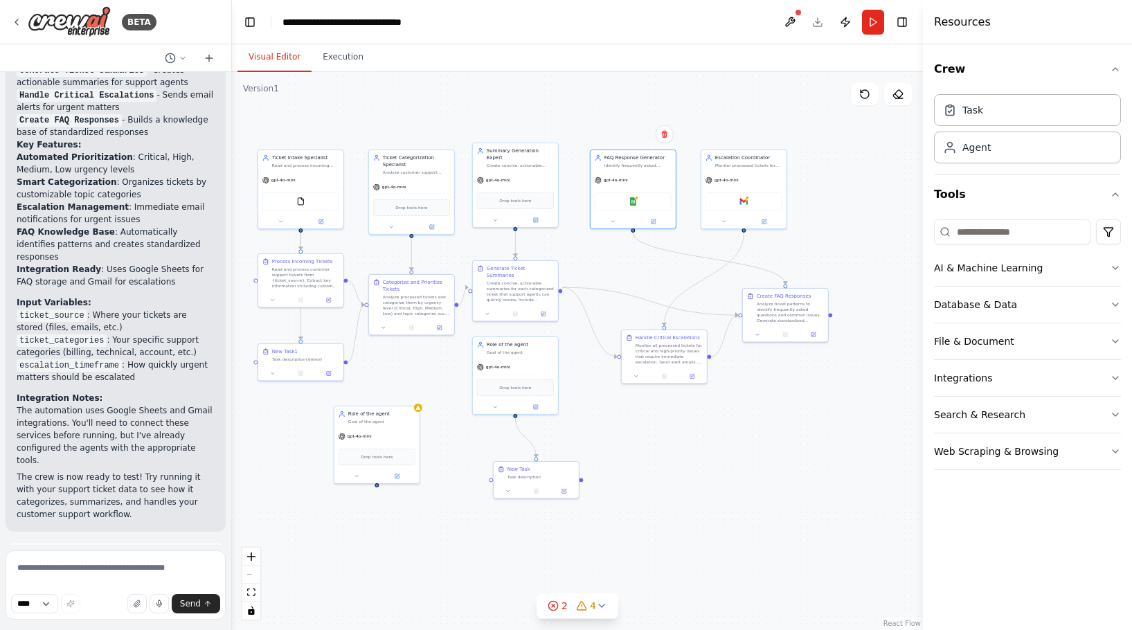
drag, startPoint x: 486, startPoint y: 457, endPoint x: 681, endPoint y: 444, distance: 195.6
click at [681, 444] on div ".deletable-edge-delete-btn { width: 20px; height: 20px; border: 0px solid #ffff…" at bounding box center [577, 351] width 691 height 558
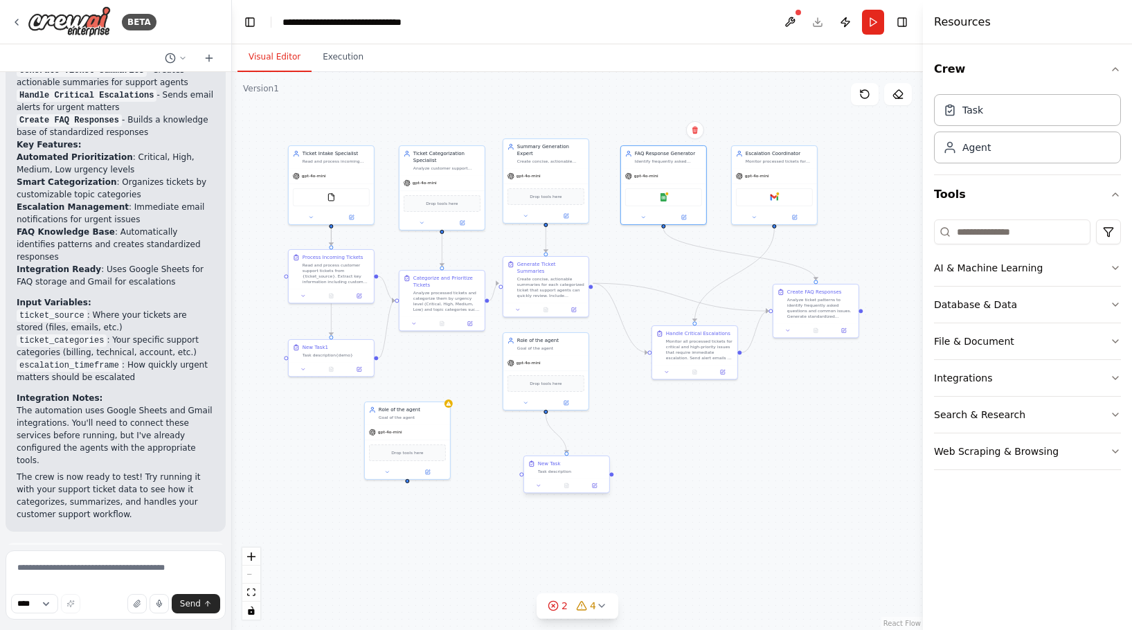
click at [590, 478] on div at bounding box center [566, 485] width 85 height 15
click at [678, 440] on div ".deletable-edge-delete-btn { width: 20px; height: 20px; border: 0px solid #ffff…" at bounding box center [577, 351] width 691 height 558
click at [867, 24] on button "Run" at bounding box center [873, 22] width 22 height 25
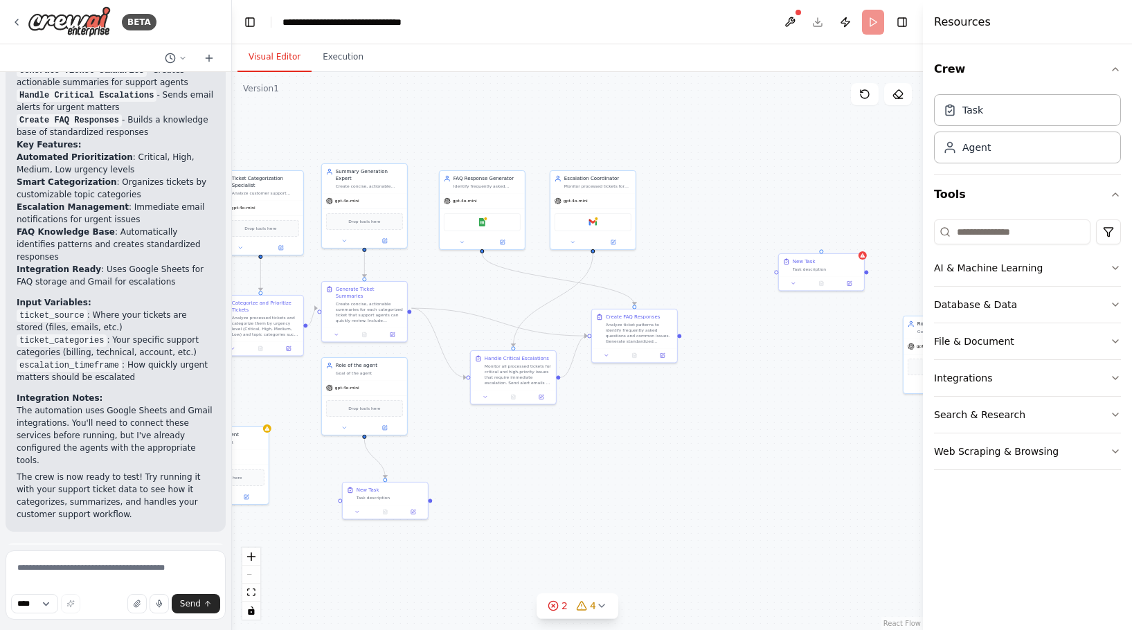
drag, startPoint x: 737, startPoint y: 449, endPoint x: 428, endPoint y: 492, distance: 311.7
click at [428, 492] on div ".deletable-edge-delete-btn { width: 20px; height: 20px; border: 0px solid #ffff…" at bounding box center [577, 351] width 691 height 558
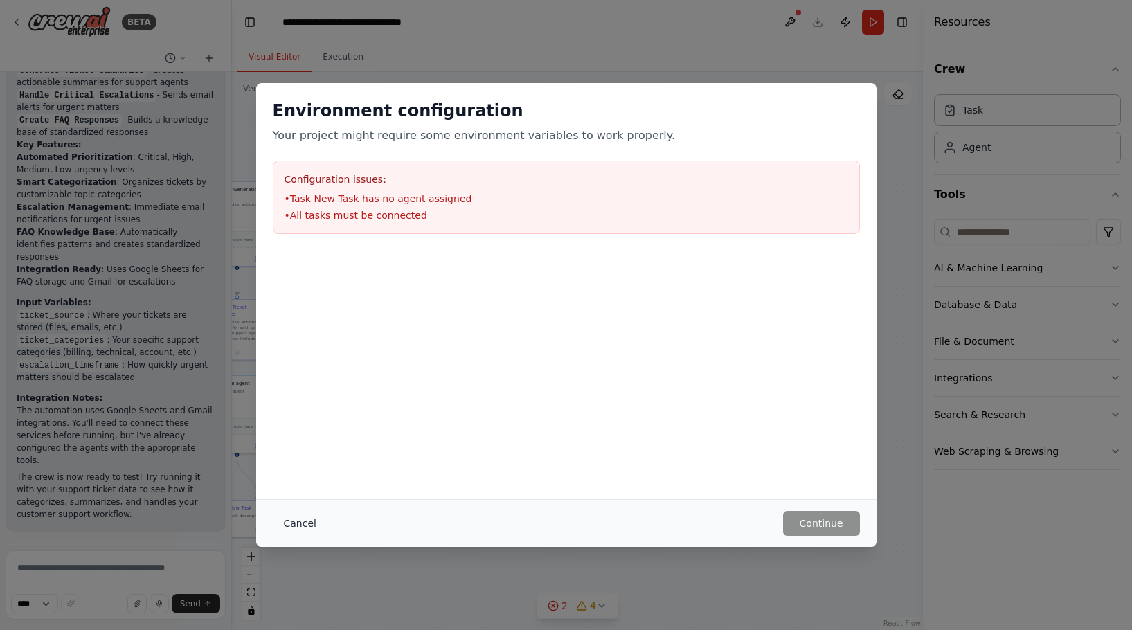
click at [303, 514] on button "Cancel" at bounding box center [300, 523] width 55 height 25
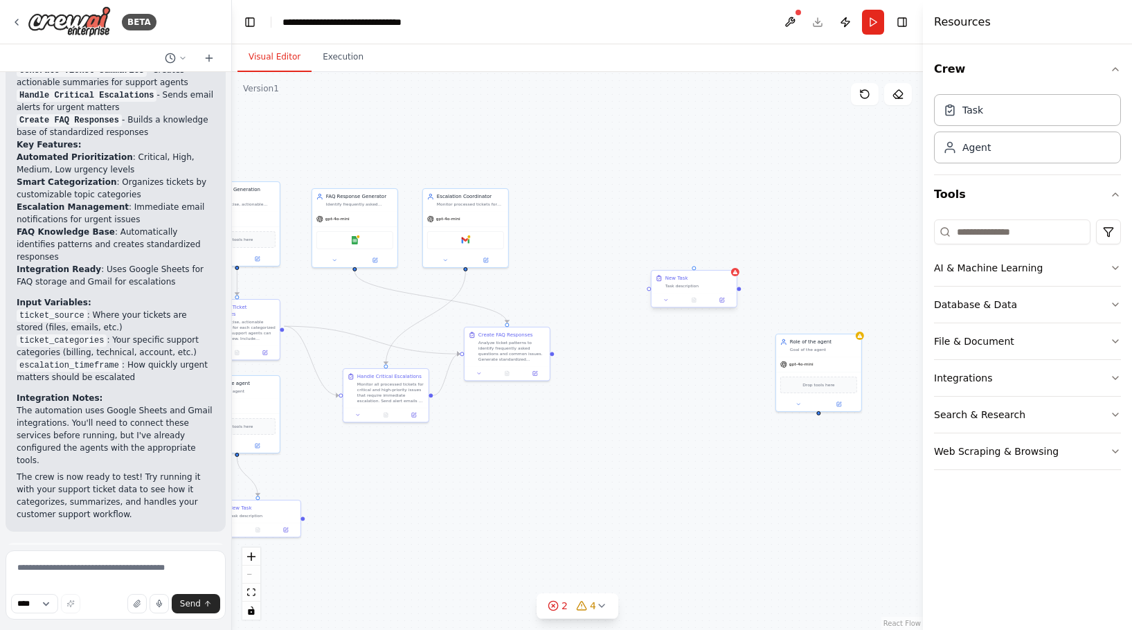
click at [710, 289] on div "New Task Task description" at bounding box center [693, 282] width 85 height 22
click at [721, 252] on button at bounding box center [725, 258] width 18 height 18
click at [676, 262] on button "Confirm" at bounding box center [686, 257] width 49 height 17
click at [731, 257] on div ".deletable-edge-delete-btn { width: 20px; height: 20px; border: 0px solid #ffff…" at bounding box center [577, 351] width 691 height 558
drag, startPoint x: 830, startPoint y: 359, endPoint x: 563, endPoint y: 467, distance: 288.2
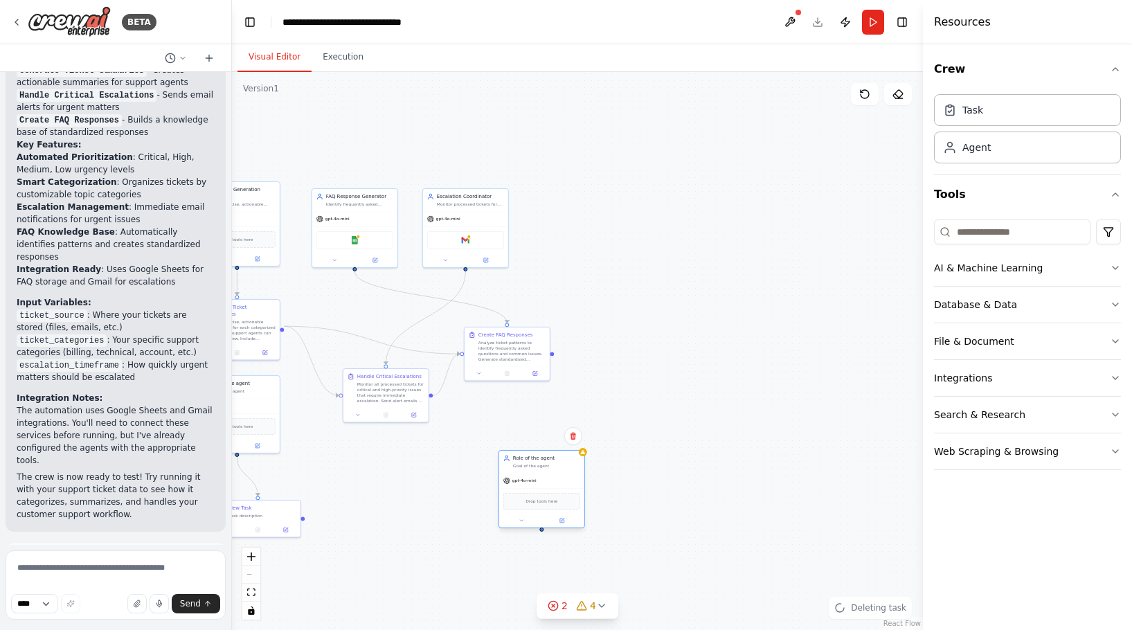
click at [555, 477] on div "gpt-4o-mini" at bounding box center [541, 480] width 85 height 15
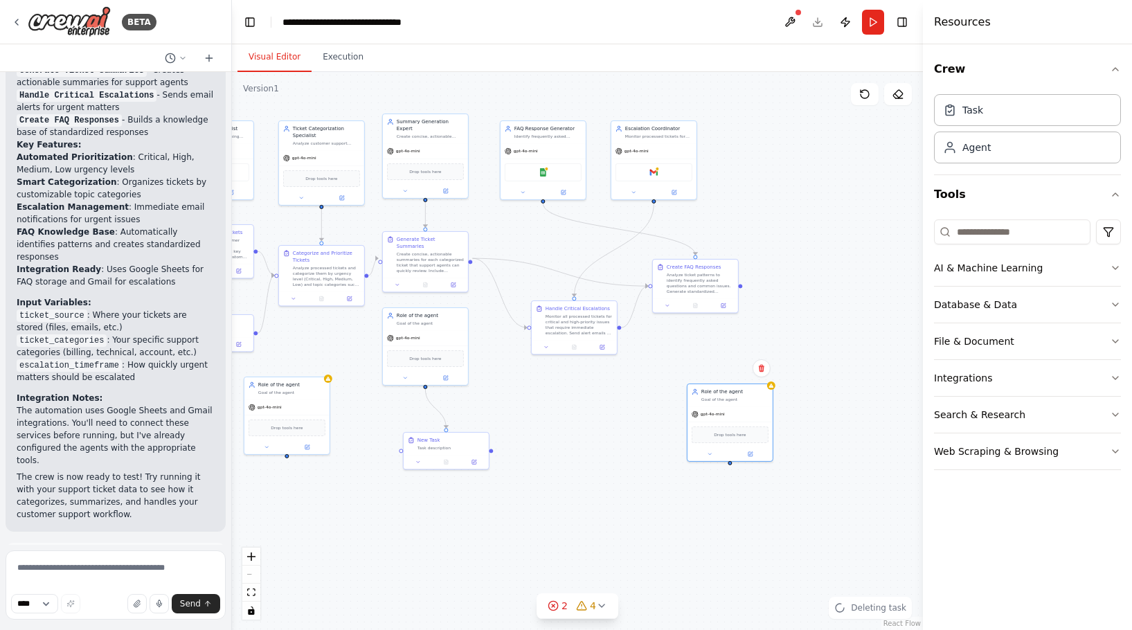
drag, startPoint x: 656, startPoint y: 387, endPoint x: 810, endPoint y: 331, distance: 163.6
click at [810, 331] on div ".deletable-edge-delete-btn { width: 20px; height: 20px; border: 0px solid #ffff…" at bounding box center [577, 351] width 691 height 558
drag, startPoint x: 554, startPoint y: 353, endPoint x: 545, endPoint y: 360, distance: 11.4
click at [545, 360] on div "Handle Critical Escalations Monitor all processed tickets for critical and high…" at bounding box center [564, 333] width 87 height 54
click at [877, 19] on button "Run" at bounding box center [873, 22] width 22 height 25
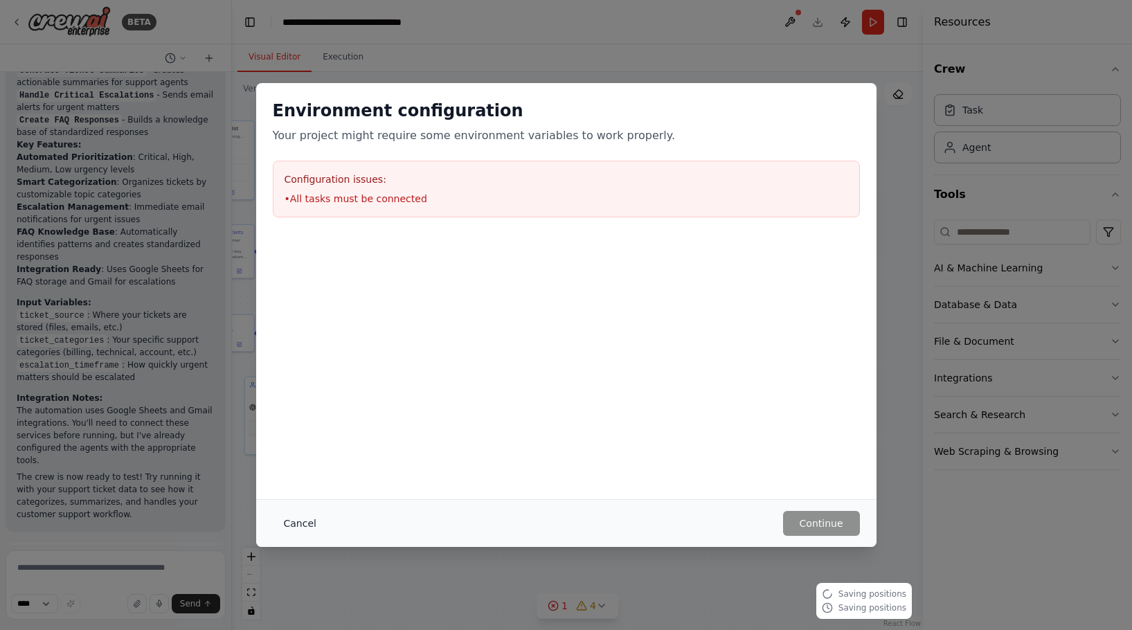
click at [298, 524] on button "Cancel" at bounding box center [300, 523] width 55 height 25
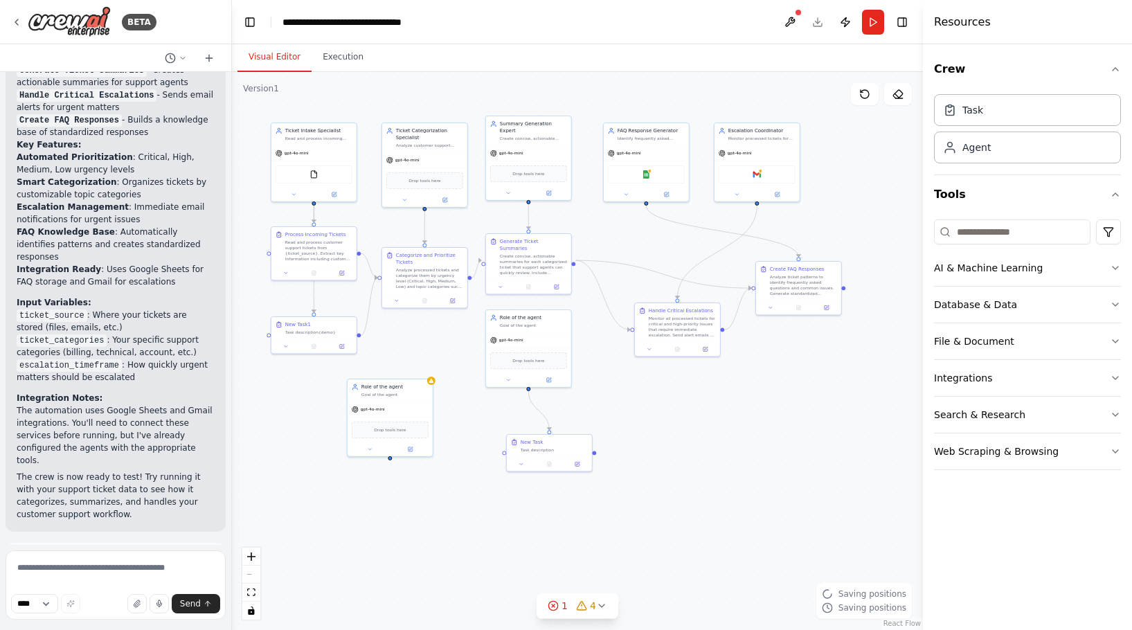
drag, startPoint x: 552, startPoint y: 459, endPoint x: 660, endPoint y: 463, distance: 108.1
click at [660, 464] on div ".deletable-edge-delete-btn { width: 20px; height: 20px; border: 0px solid #ffff…" at bounding box center [577, 351] width 691 height 558
click at [655, 417] on div ".deletable-edge-delete-btn { width: 20px; height: 20px; border: 0px solid #ffff…" at bounding box center [577, 351] width 691 height 558
drag, startPoint x: 582, startPoint y: 456, endPoint x: 566, endPoint y: 456, distance: 15.2
click at [566, 456] on div "Task description" at bounding box center [545, 454] width 67 height 6
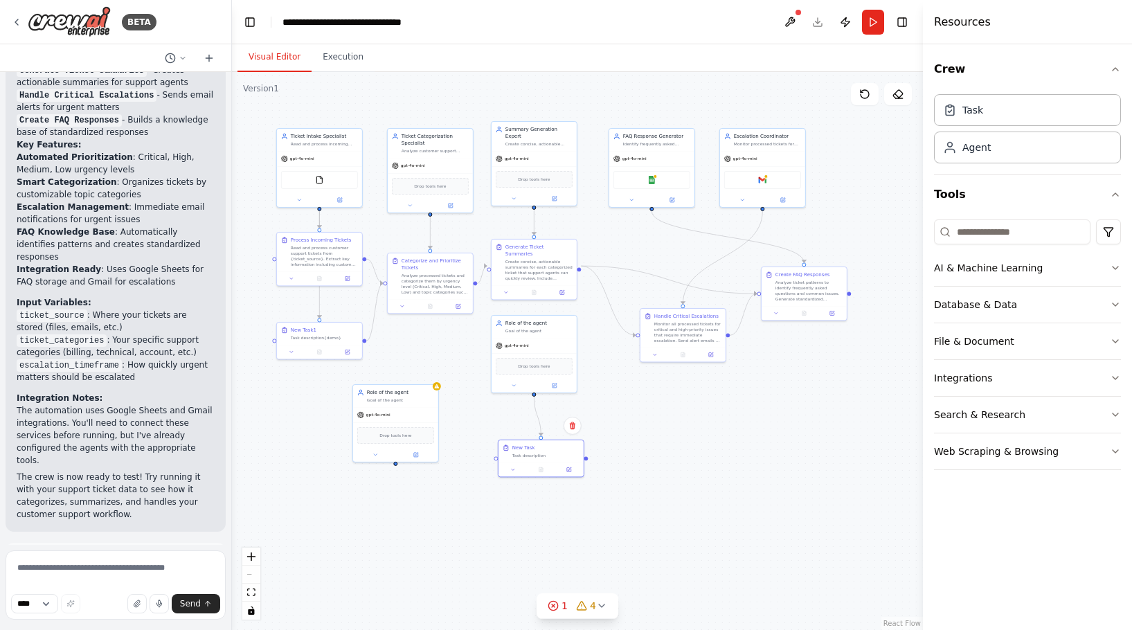
click at [650, 434] on div ".deletable-edge-delete-btn { width: 20px; height: 20px; border: 0px solid #ffff…" at bounding box center [577, 351] width 691 height 558
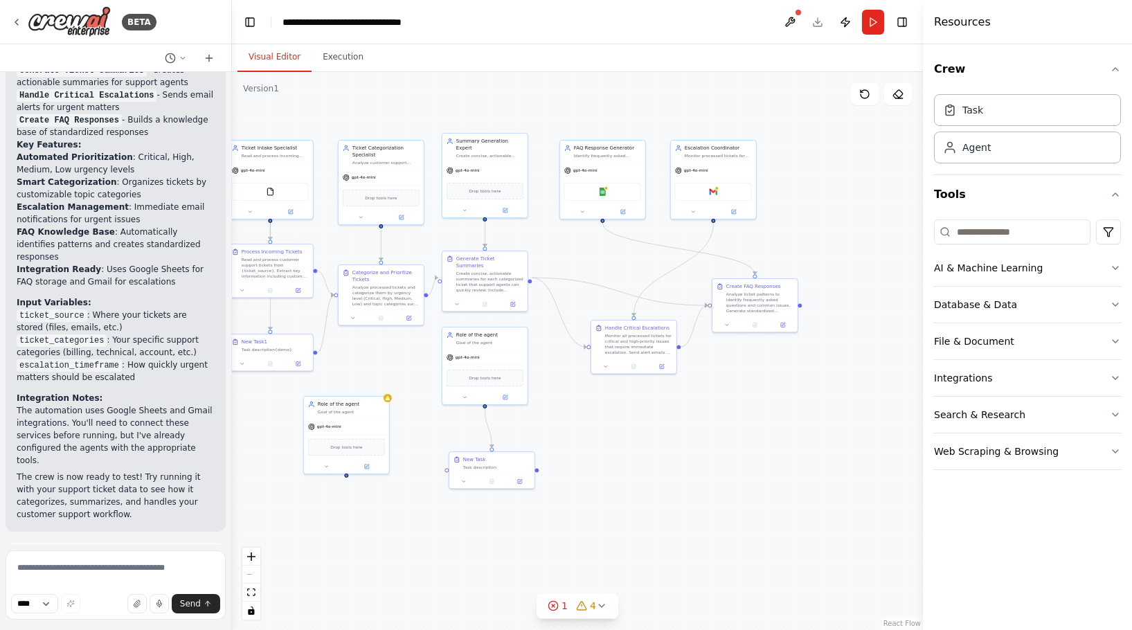
drag, startPoint x: 765, startPoint y: 413, endPoint x: 715, endPoint y: 422, distance: 50.6
click at [715, 423] on div ".deletable-edge-delete-btn { width: 20px; height: 20px; border: 0px solid #ffff…" at bounding box center [577, 351] width 691 height 558
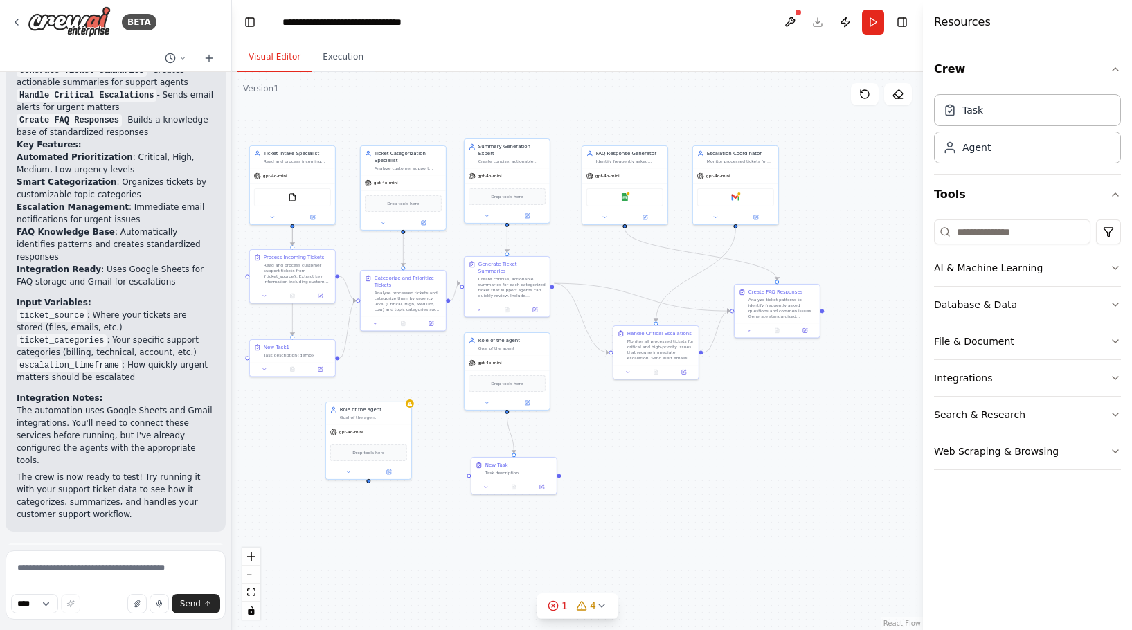
drag, startPoint x: 619, startPoint y: 453, endPoint x: 642, endPoint y: 459, distance: 23.7
click at [642, 459] on div ".deletable-edge-delete-btn { width: 20px; height: 20px; border: 0px solid #ffff…" at bounding box center [577, 351] width 691 height 558
click at [847, 25] on button "Publish" at bounding box center [845, 22] width 22 height 25
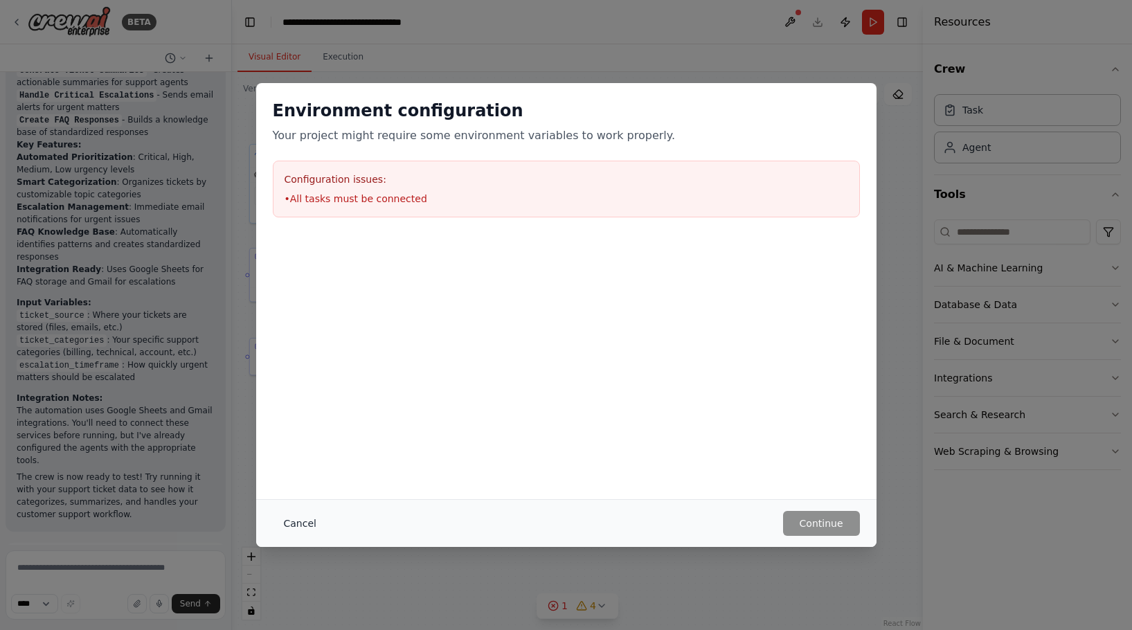
click at [293, 523] on button "Cancel" at bounding box center [300, 523] width 55 height 25
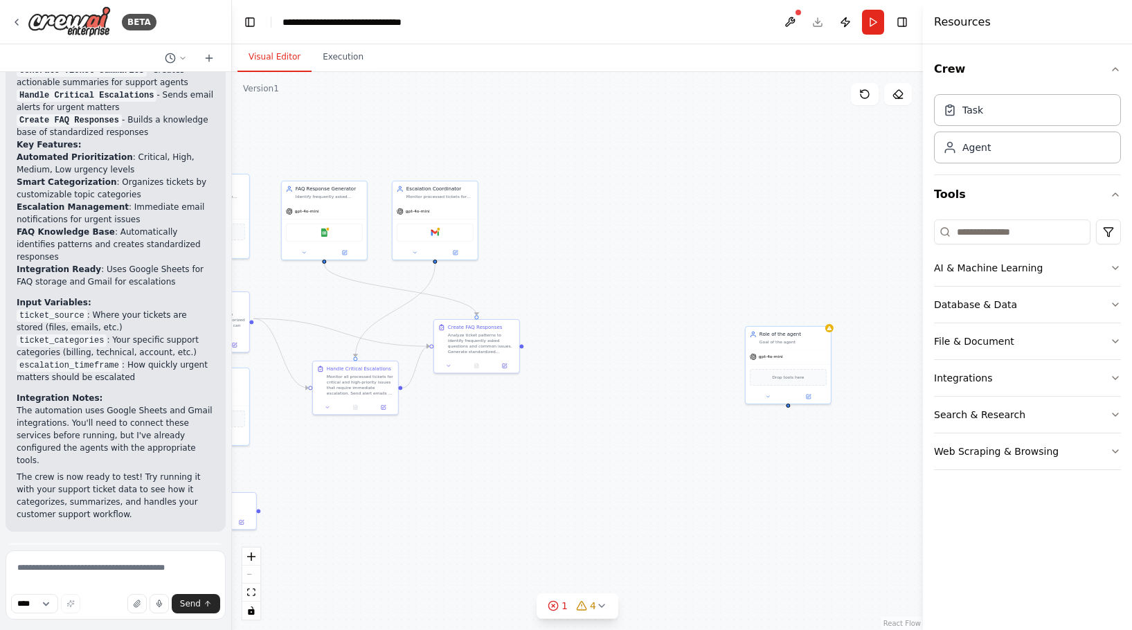
drag, startPoint x: 688, startPoint y: 461, endPoint x: 388, endPoint y: 498, distance: 302.7
click at [388, 498] on div ".deletable-edge-delete-btn { width: 20px; height: 20px; border: 0px solid #ffff…" at bounding box center [577, 351] width 691 height 558
drag, startPoint x: 781, startPoint y: 384, endPoint x: 457, endPoint y: 466, distance: 334.1
click at [457, 465] on div "Drop tools here" at bounding box center [469, 452] width 85 height 26
drag, startPoint x: 656, startPoint y: 395, endPoint x: 626, endPoint y: 330, distance: 71.8
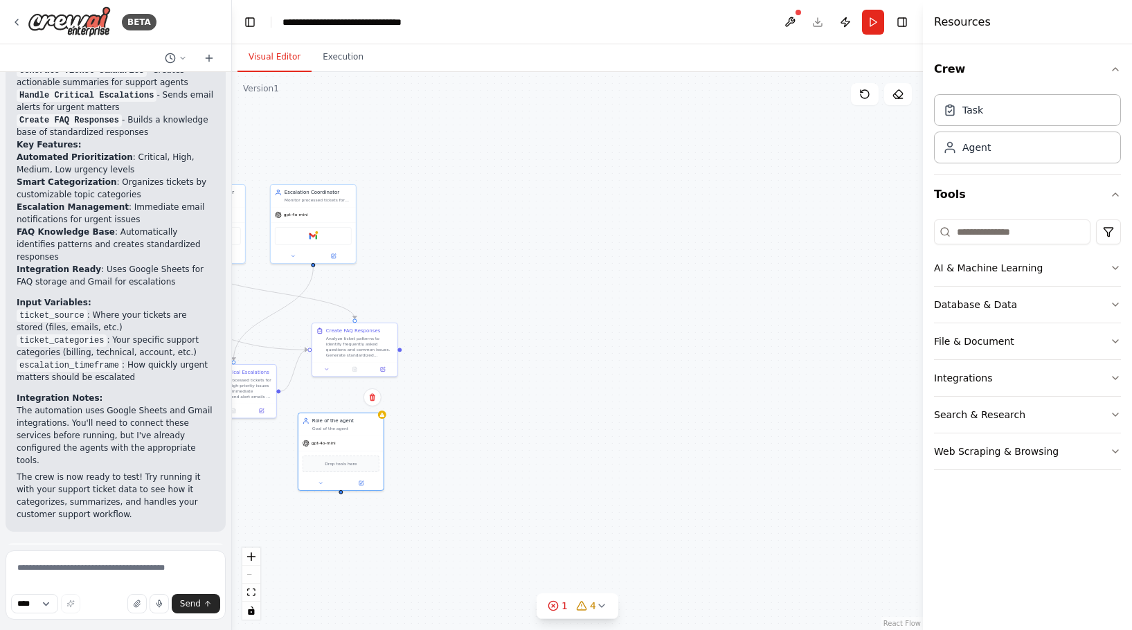
click at [626, 330] on div ".deletable-edge-delete-btn { width: 20px; height: 20px; border: 0px solid #ffff…" at bounding box center [577, 351] width 691 height 558
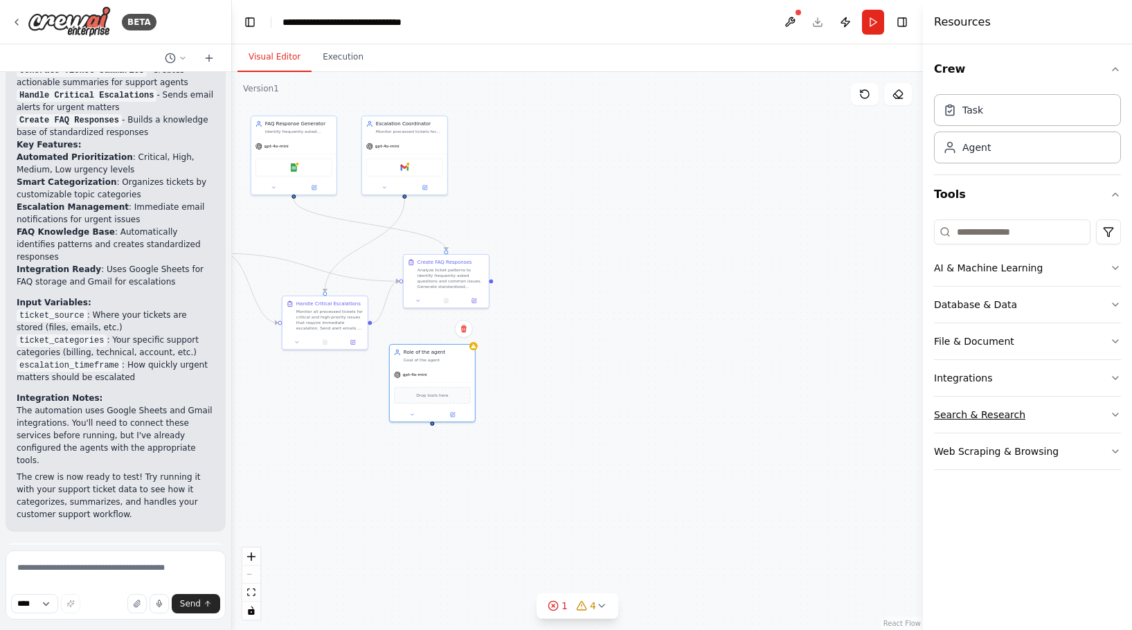
click at [1004, 417] on div "Search & Research" at bounding box center [979, 415] width 91 height 14
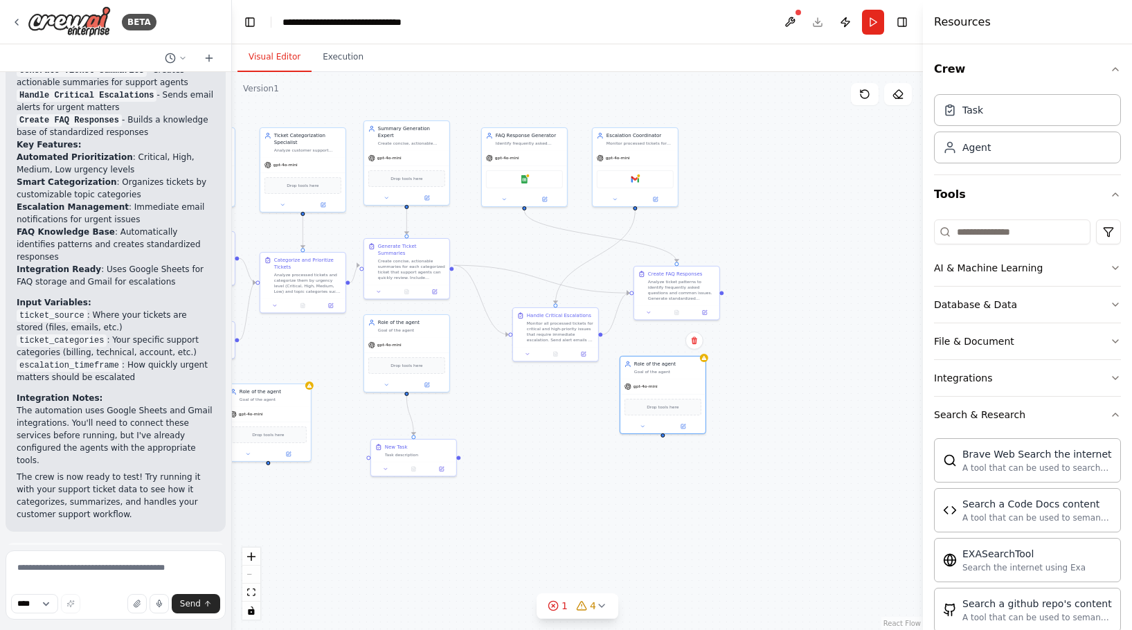
drag, startPoint x: 611, startPoint y: 319, endPoint x: 890, endPoint y: 339, distance: 279.7
click at [890, 340] on div ".deletable-edge-delete-btn { width: 20px; height: 20px; border: 0px solid #ffff…" at bounding box center [577, 351] width 691 height 558
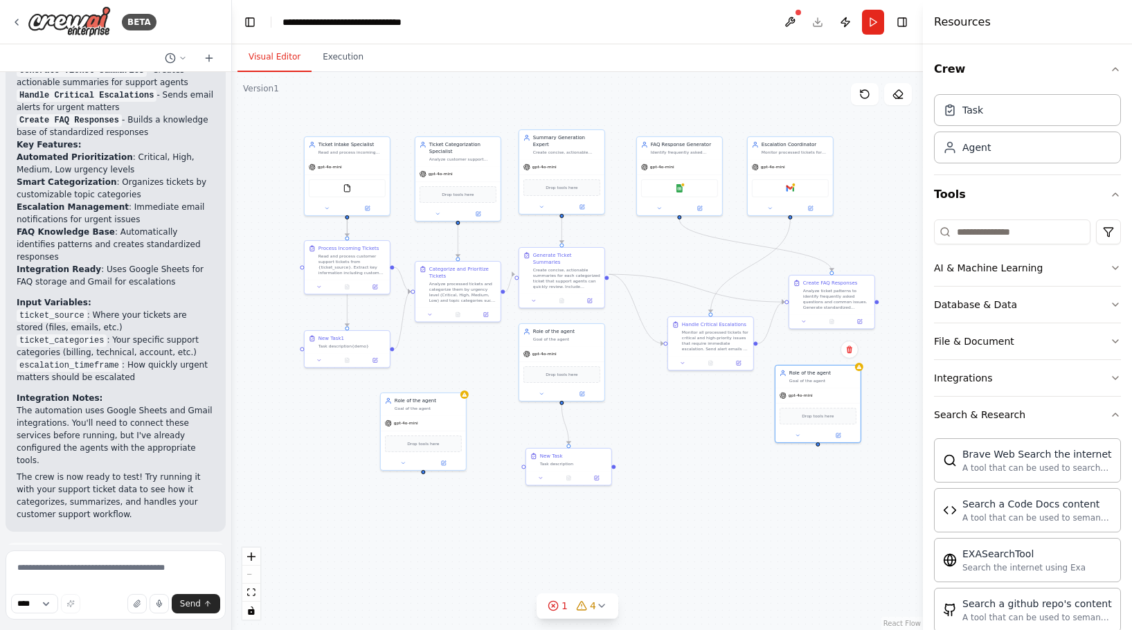
drag, startPoint x: 536, startPoint y: 404, endPoint x: 638, endPoint y: 403, distance: 102.5
click at [640, 403] on div ".deletable-edge-delete-btn { width: 20px; height: 20px; border: 0px solid #ffff…" at bounding box center [577, 351] width 691 height 558
drag, startPoint x: 852, startPoint y: 395, endPoint x: 737, endPoint y: 447, distance: 126.4
click at [737, 447] on div "gpt-4o-mini" at bounding box center [698, 448] width 85 height 15
click at [560, 607] on div "1" at bounding box center [558, 606] width 20 height 14
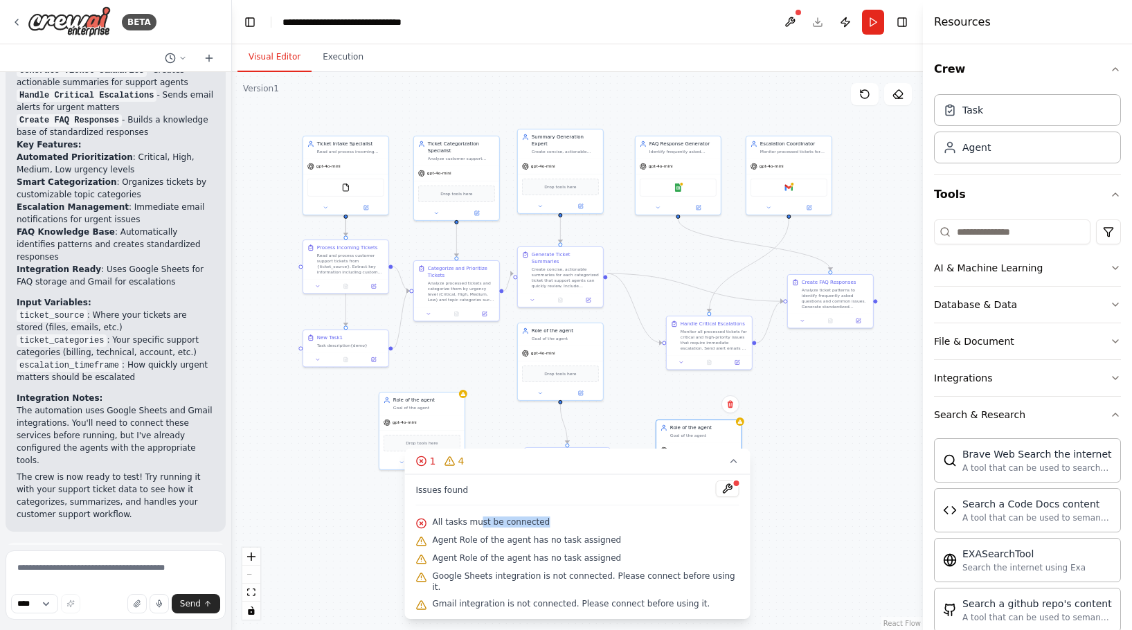
drag, startPoint x: 552, startPoint y: 529, endPoint x: 485, endPoint y: 529, distance: 66.5
click at [485, 529] on div "All tasks must be connected" at bounding box center [577, 523] width 323 height 18
click at [565, 532] on div "All tasks must be connected" at bounding box center [577, 523] width 323 height 18
click at [824, 449] on div ".deletable-edge-delete-btn { width: 20px; height: 20px; border: 0px solid #ffff…" at bounding box center [577, 351] width 691 height 558
click at [728, 467] on icon at bounding box center [733, 461] width 11 height 11
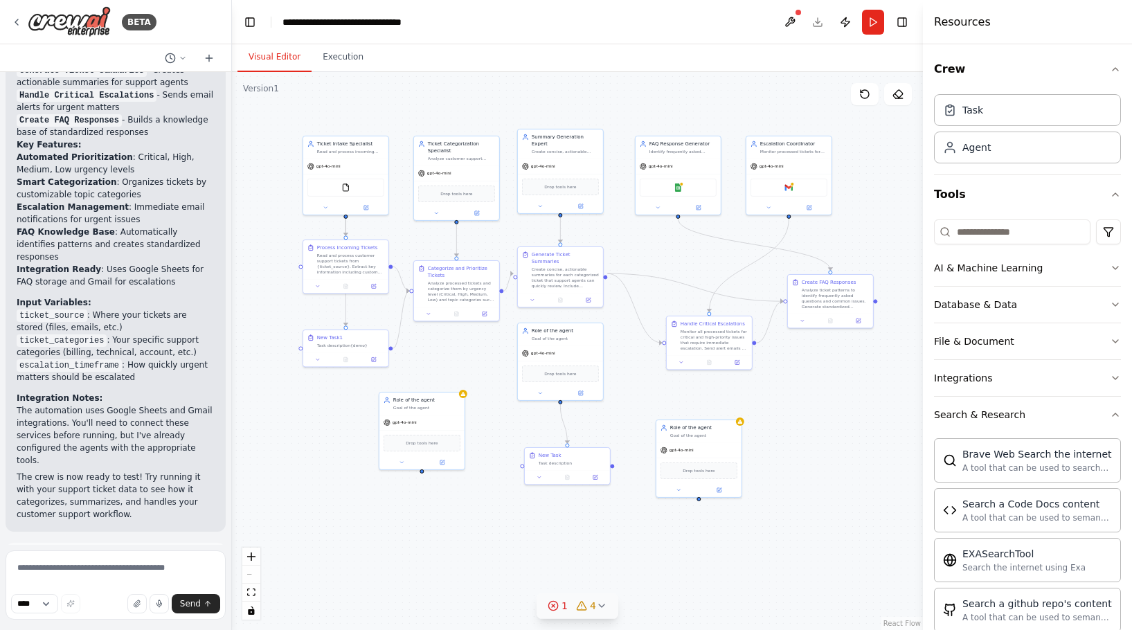
click at [811, 458] on div ".deletable-edge-delete-btn { width: 20px; height: 20px; border: 0px solid #ffff…" at bounding box center [577, 351] width 691 height 558
click at [716, 447] on div "gpt-4o-mini" at bounding box center [698, 448] width 85 height 15
click at [733, 407] on icon at bounding box center [730, 404] width 8 height 8
click at [701, 402] on button "Confirm" at bounding box center [691, 404] width 49 height 17
click at [446, 403] on div "Role of the agent Goal of the agent" at bounding box center [426, 402] width 67 height 14
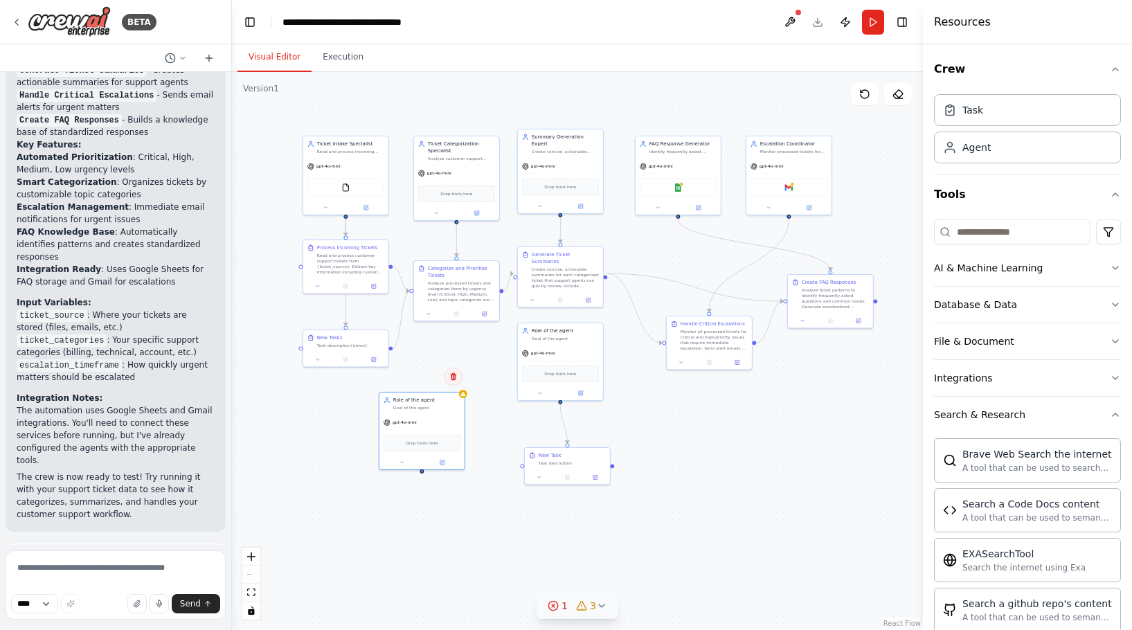
click at [453, 379] on icon at bounding box center [454, 377] width 6 height 8
click at [415, 379] on button "Confirm" at bounding box center [414, 376] width 49 height 17
click at [869, 26] on button "Run" at bounding box center [873, 22] width 22 height 25
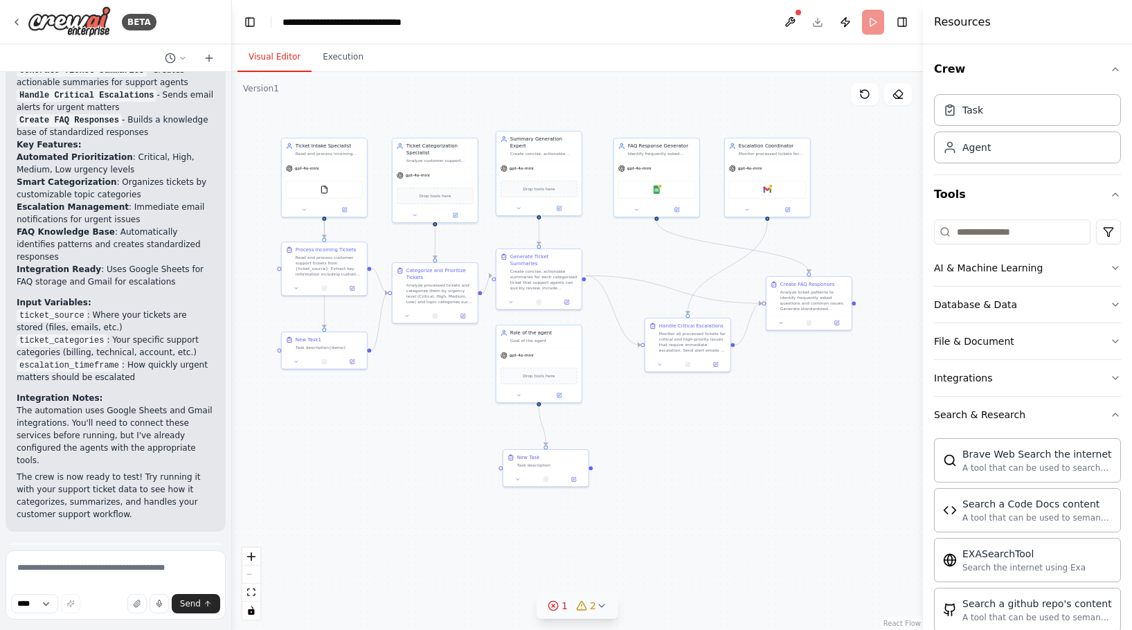
drag, startPoint x: 691, startPoint y: 532, endPoint x: 665, endPoint y: 534, distance: 26.4
click at [665, 534] on div ".deletable-edge-delete-btn { width: 20px; height: 20px; border: 0px solid #ffff…" at bounding box center [577, 351] width 691 height 558
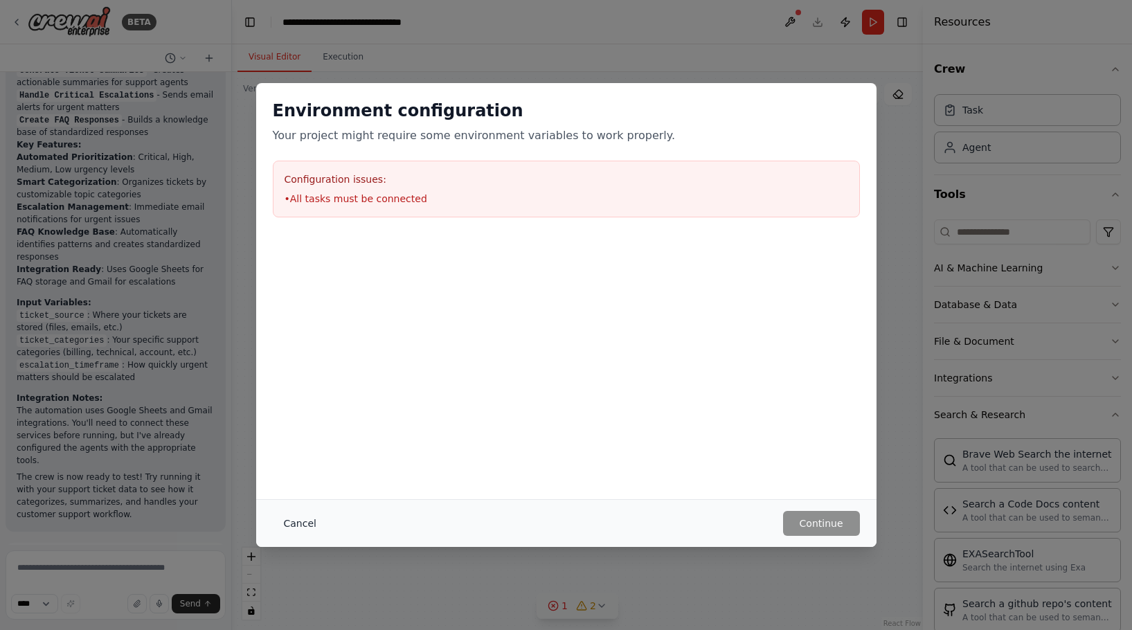
click at [299, 519] on button "Cancel" at bounding box center [300, 523] width 55 height 25
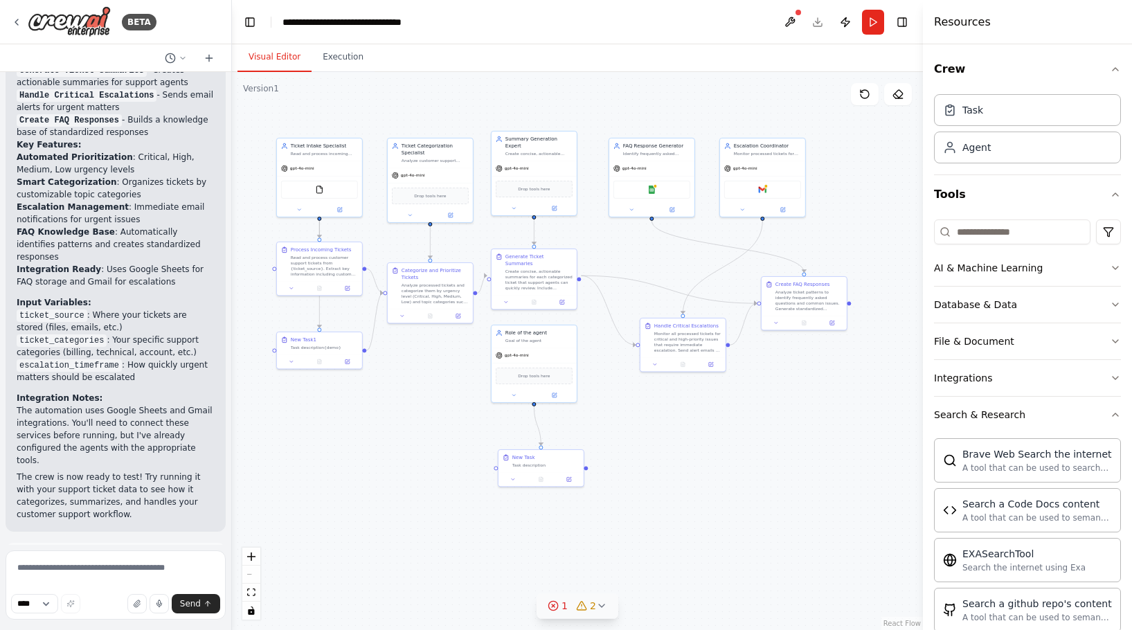
click at [406, 529] on div ".deletable-edge-delete-btn { width: 20px; height: 20px; border: 0px solid #ffff…" at bounding box center [577, 351] width 691 height 558
drag, startPoint x: 533, startPoint y: 371, endPoint x: 460, endPoint y: 403, distance: 80.0
click at [460, 403] on div "Drop tools here" at bounding box center [458, 409] width 77 height 17
drag, startPoint x: 563, startPoint y: 456, endPoint x: 487, endPoint y: 488, distance: 82.5
click at [487, 488] on div "New Task" at bounding box center [469, 490] width 67 height 7
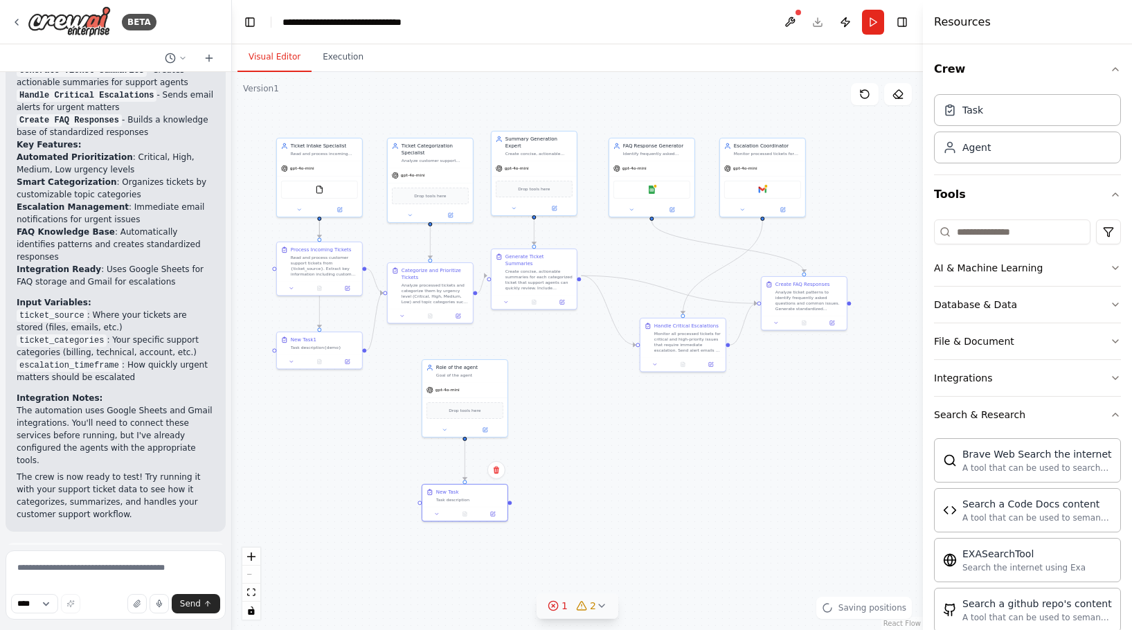
click at [599, 420] on div ".deletable-edge-delete-btn { width: 20px; height: 20px; border: 0px solid #ffff…" at bounding box center [577, 351] width 691 height 558
drag, startPoint x: 484, startPoint y: 416, endPoint x: 484, endPoint y: 430, distance: 13.8
click at [484, 431] on div "Drop tools here" at bounding box center [464, 423] width 77 height 17
click at [604, 422] on div ".deletable-edge-delete-btn { width: 20px; height: 20px; border: 0px solid #ffff…" at bounding box center [577, 351] width 691 height 558
click at [488, 399] on div "gpt-4o-mini" at bounding box center [464, 402] width 85 height 15
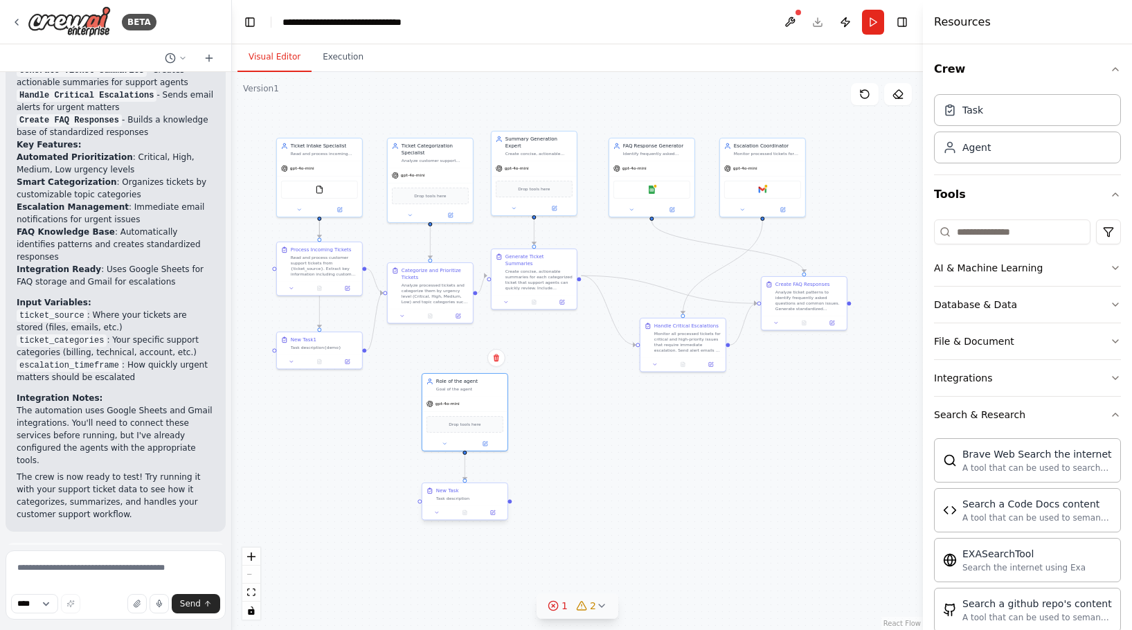
click at [467, 505] on div at bounding box center [464, 512] width 85 height 15
click at [580, 477] on div ".deletable-edge-delete-btn { width: 20px; height: 20px; border: 0px solid #ffff…" at bounding box center [577, 351] width 691 height 558
click at [489, 501] on div "New Task Task description" at bounding box center [464, 494] width 85 height 22
click at [489, 402] on div "gpt-4o-mini" at bounding box center [464, 402] width 85 height 15
click at [484, 503] on div "New Task Task description" at bounding box center [464, 494] width 85 height 22
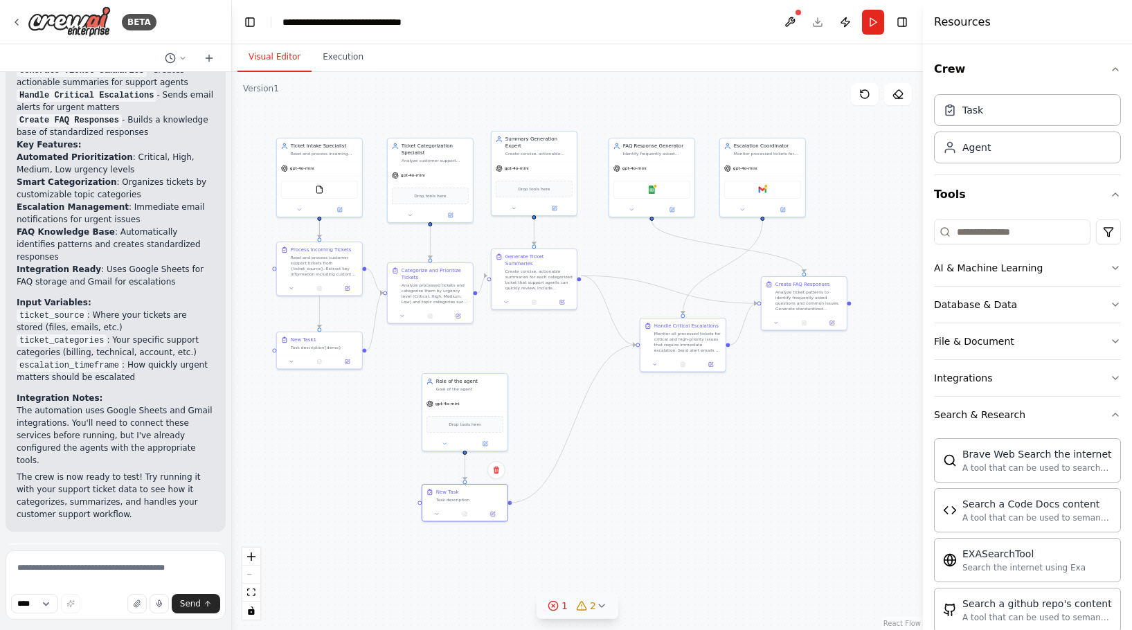
drag, startPoint x: 510, startPoint y: 501, endPoint x: 636, endPoint y: 348, distance: 199.2
click at [636, 348] on div ".deletable-edge-delete-btn { width: 20px; height: 20px; border: 0px solid #ffff…" at bounding box center [577, 351] width 691 height 558
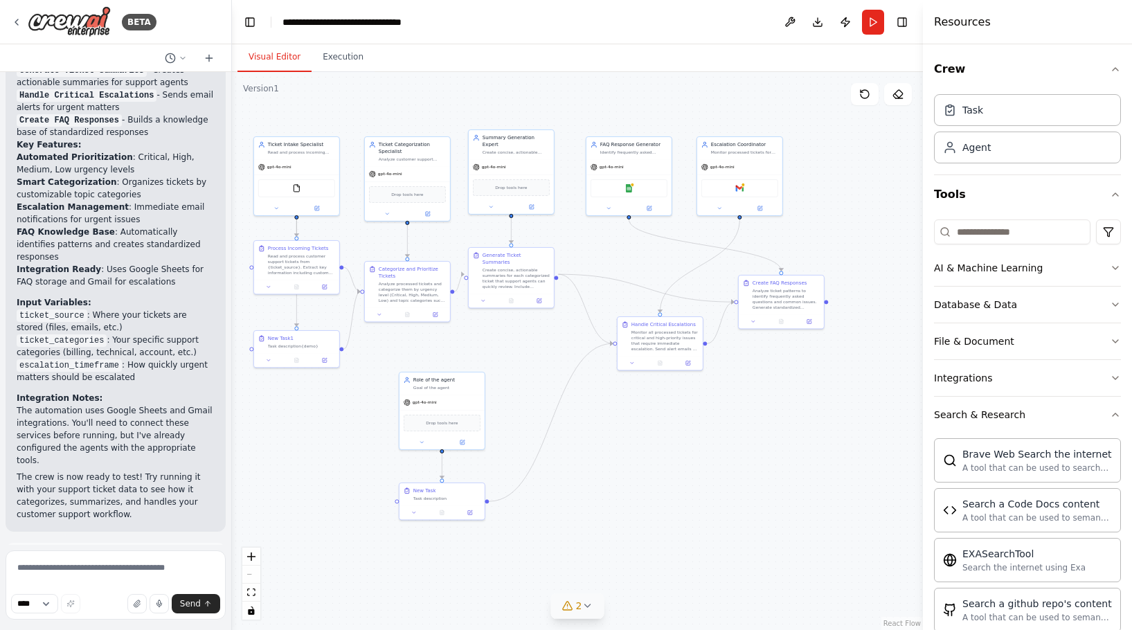
drag, startPoint x: 561, startPoint y: 465, endPoint x: 539, endPoint y: 464, distance: 22.9
click at [539, 464] on div ".deletable-edge-delete-btn { width: 20px; height: 20px; border: 0px solid #ffff…" at bounding box center [577, 351] width 691 height 558
click at [863, 25] on button "Run" at bounding box center [873, 22] width 22 height 25
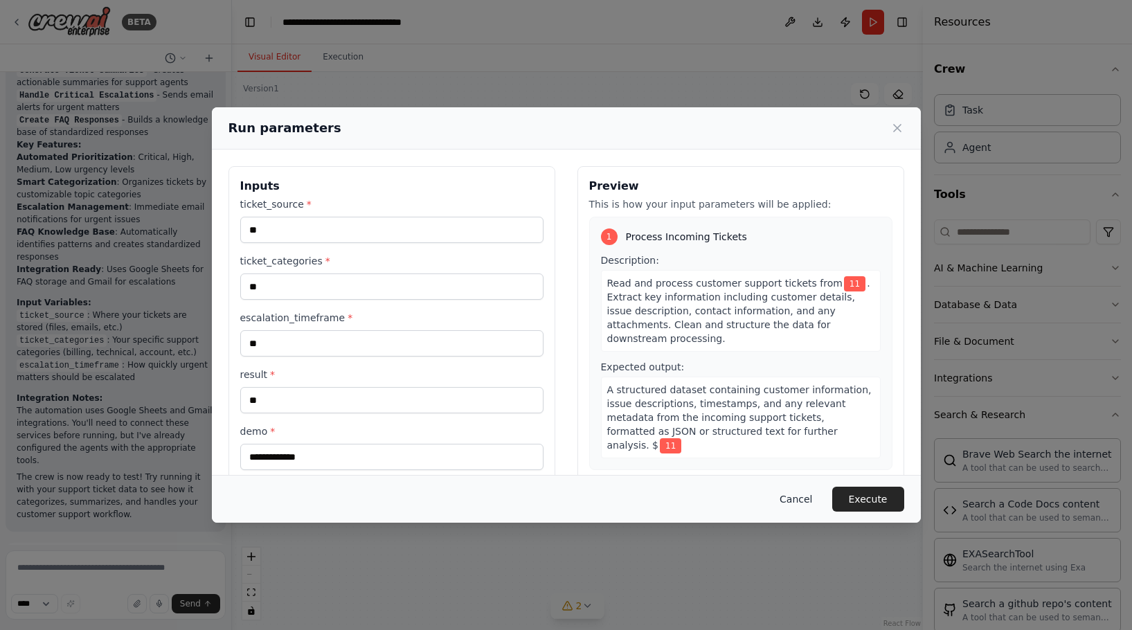
click at [797, 494] on button "Cancel" at bounding box center [795, 499] width 55 height 25
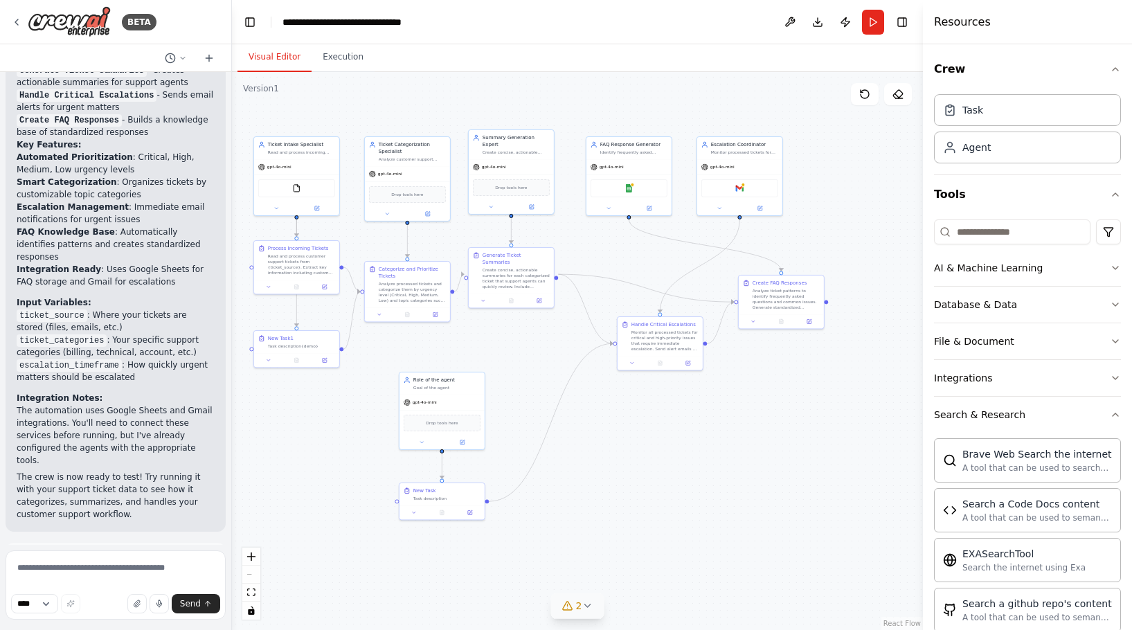
click at [703, 490] on div ".deletable-edge-delete-btn { width: 20px; height: 20px; border: 0px solid #ffff…" at bounding box center [577, 351] width 691 height 558
drag, startPoint x: 341, startPoint y: 347, endPoint x: 617, endPoint y: 343, distance: 275.5
click at [564, 343] on div "Ticket Intake Specialist Read and process incoming customer support tickets fro…" at bounding box center [391, 241] width 345 height 279
click at [537, 457] on icon "Edge from ee29d477-2867-46ed-a13a-935f19773e9c to 322a77b7-5e0d-4ec4-82f9-30c4a…" at bounding box center [551, 422] width 124 height 158
click at [552, 426] on div ".deletable-edge-delete-btn { width: 20px; height: 20px; border: 0px solid #ffff…" at bounding box center [577, 351] width 691 height 558
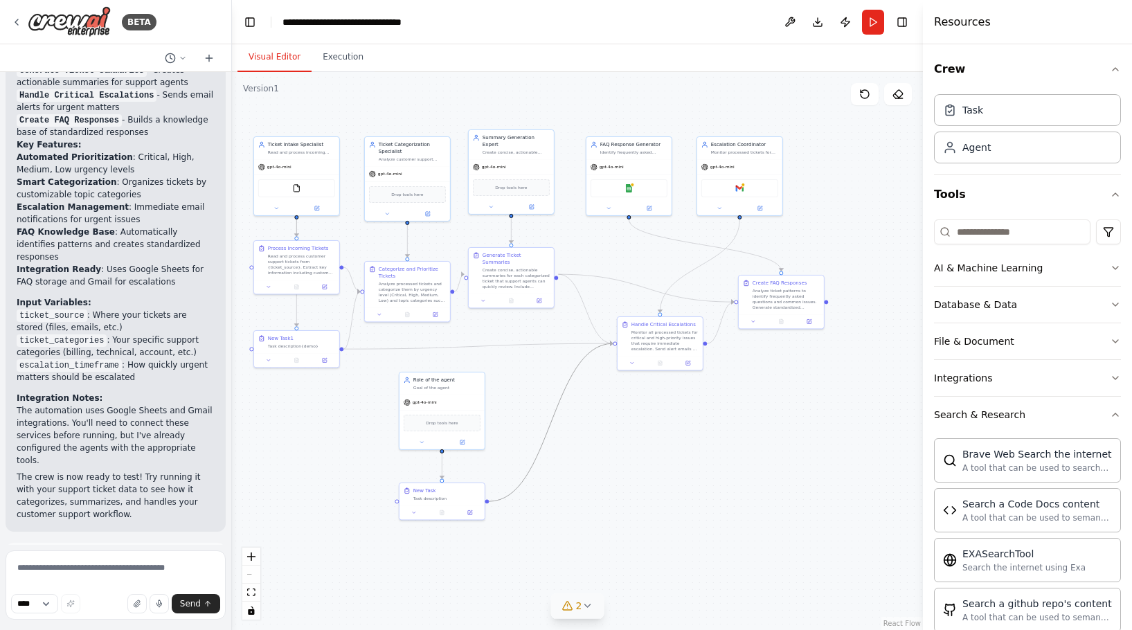
click at [550, 422] on icon "Edge from ee29d477-2867-46ed-a13a-935f19773e9c to 322a77b7-5e0d-4ec4-82f9-30c4a…" at bounding box center [551, 422] width 124 height 158
click at [550, 422] on icon at bounding box center [551, 422] width 3 height 3
drag, startPoint x: 705, startPoint y: 343, endPoint x: 395, endPoint y: 497, distance: 346.1
click at [395, 497] on div ".deletable-edge-delete-btn { width: 20px; height: 20px; border: 0px solid #ffff…" at bounding box center [577, 351] width 691 height 558
click at [869, 21] on button "Run" at bounding box center [873, 22] width 22 height 25
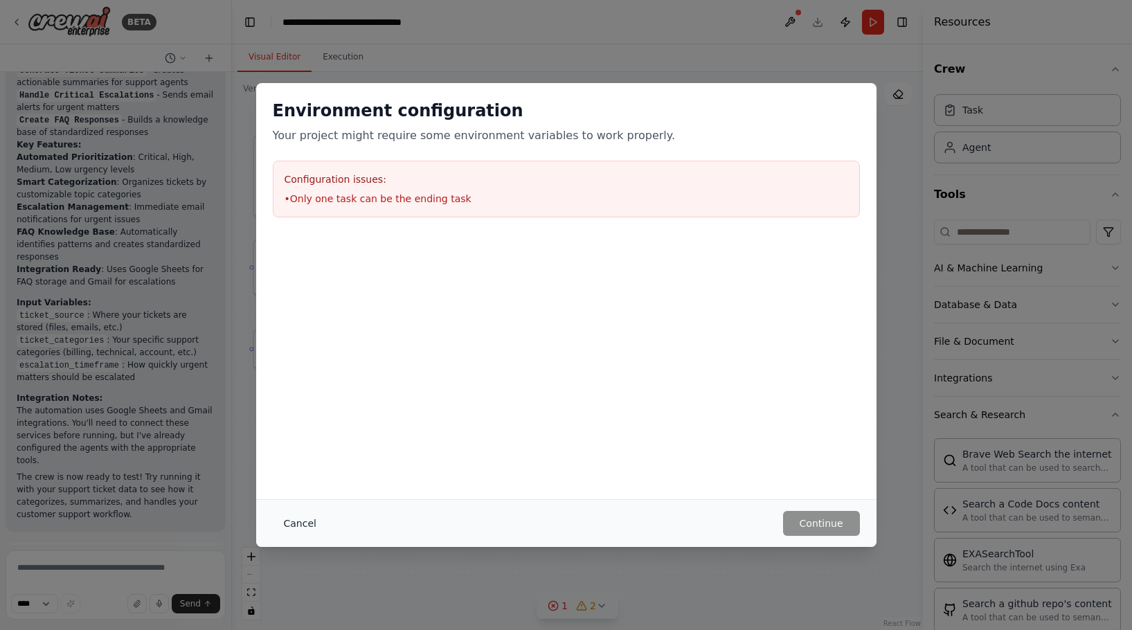
click at [302, 525] on button "Cancel" at bounding box center [300, 523] width 55 height 25
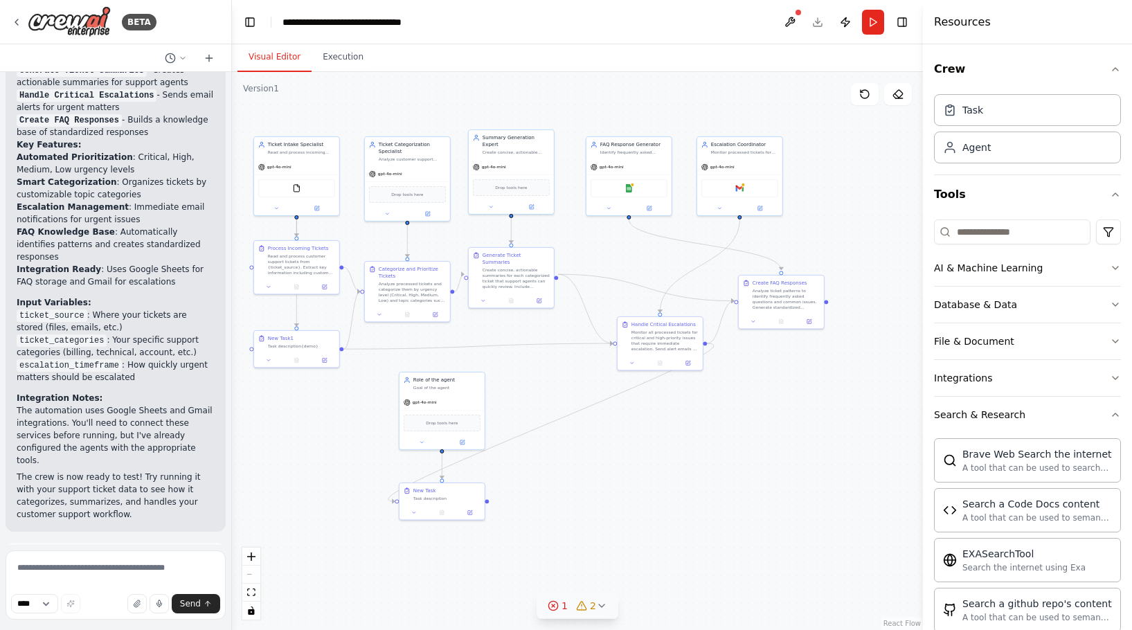
click at [634, 433] on div ".deletable-edge-delete-btn { width: 20px; height: 20px; border: 0px solid #ffff…" at bounding box center [577, 351] width 691 height 558
click at [849, 17] on button "Publish" at bounding box center [845, 22] width 22 height 25
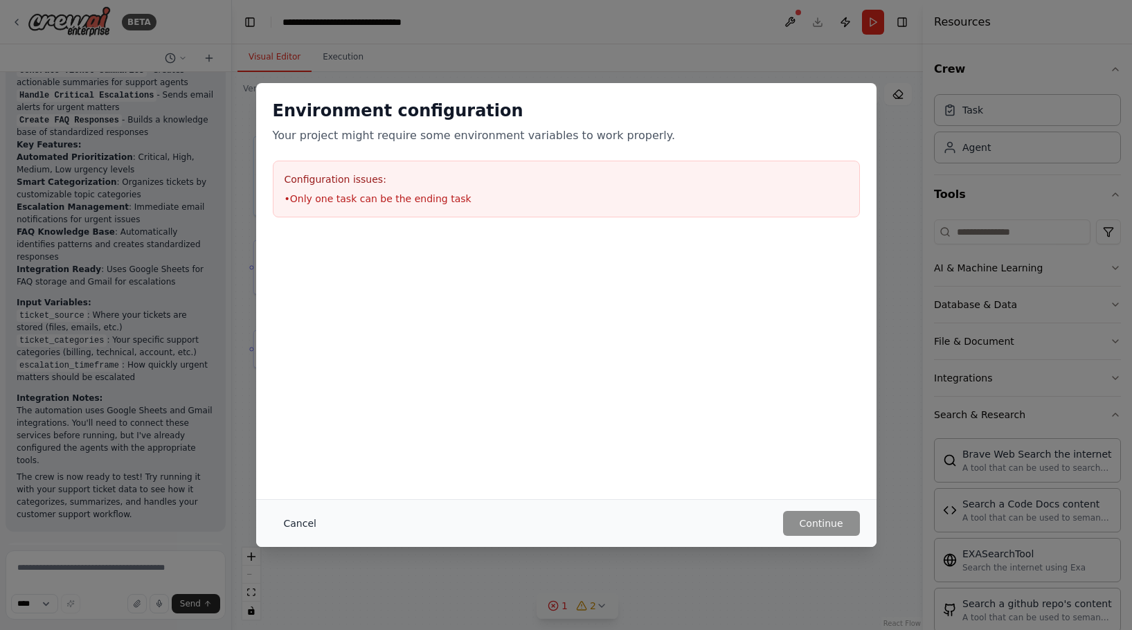
click at [297, 519] on button "Cancel" at bounding box center [300, 523] width 55 height 25
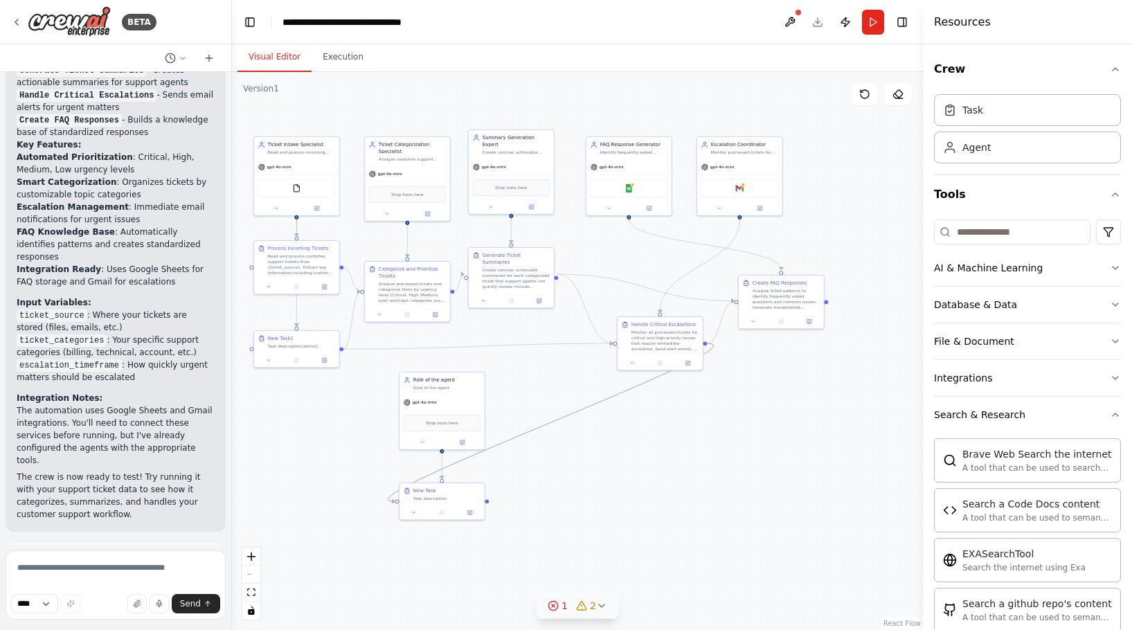
click at [615, 394] on icon "Edge from 322a77b7-5e0d-4ec4-82f9-30c4abcda4c6 to ee29d477-2867-46ed-a13a-935f1…" at bounding box center [550, 422] width 325 height 158
click at [555, 423] on icon "Edge from 322a77b7-5e0d-4ec4-82f9-30c4abcda4c6 to ee29d477-2867-46ed-a13a-935f1…" at bounding box center [550, 422] width 325 height 158
click at [552, 422] on icon at bounding box center [551, 423] width 6 height 6
click at [845, 23] on button "Publish" at bounding box center [845, 22] width 22 height 25
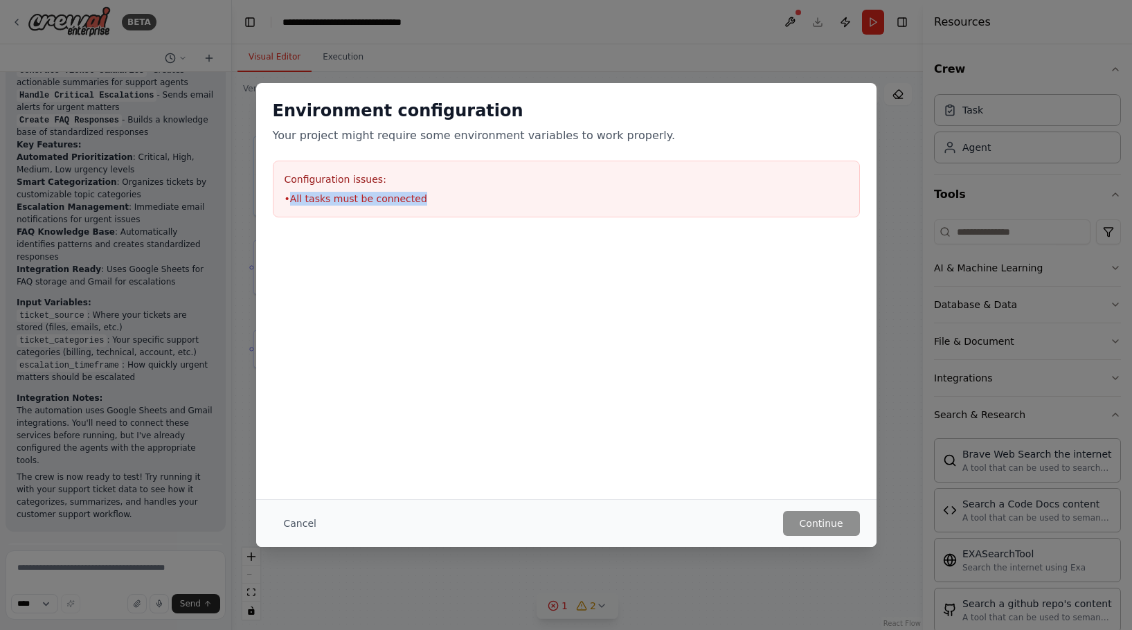
drag, startPoint x: 432, startPoint y: 200, endPoint x: 291, endPoint y: 199, distance: 141.2
click at [291, 199] on li "• All tasks must be connected" at bounding box center [567, 199] width 564 height 14
copy li "All tasks must be connected"
click at [309, 525] on button "Cancel" at bounding box center [300, 523] width 55 height 25
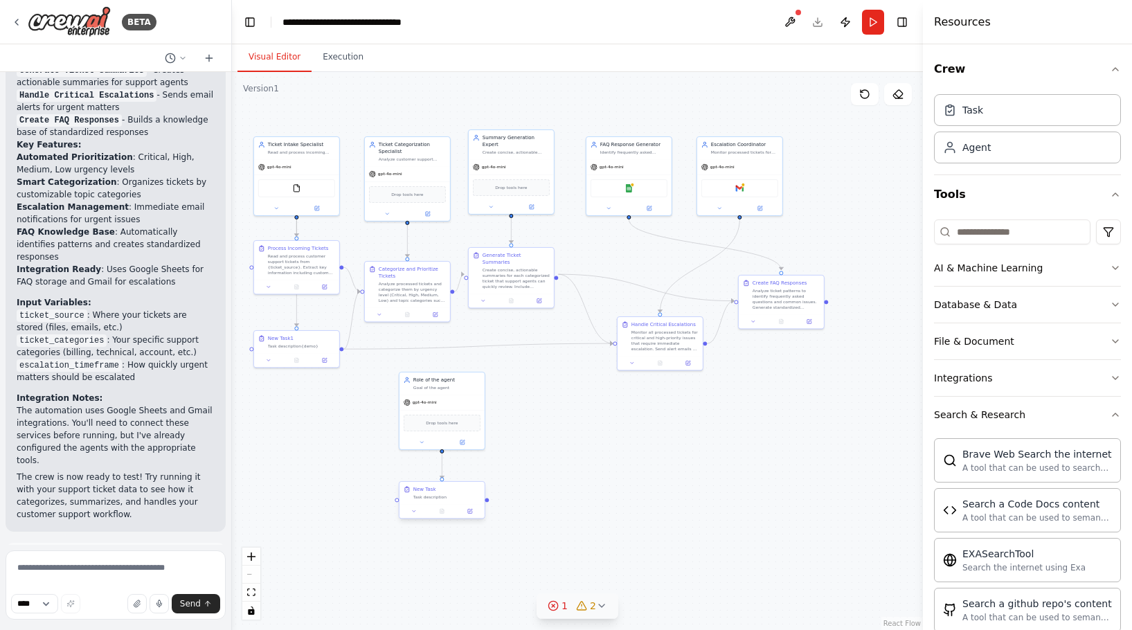
click at [485, 501] on div "New Task Task description" at bounding box center [442, 500] width 87 height 38
click at [496, 501] on div ".deletable-edge-delete-btn { width: 20px; height: 20px; border: 0px solid #ffff…" at bounding box center [577, 351] width 691 height 558
drag, startPoint x: 713, startPoint y: 343, endPoint x: 729, endPoint y: 387, distance: 46.4
click at [729, 387] on div ".deletable-edge-delete-btn { width: 20px; height: 20px; border: 0px solid #ffff…" at bounding box center [577, 351] width 691 height 558
drag, startPoint x: 711, startPoint y: 341, endPoint x: 492, endPoint y: 501, distance: 271.0
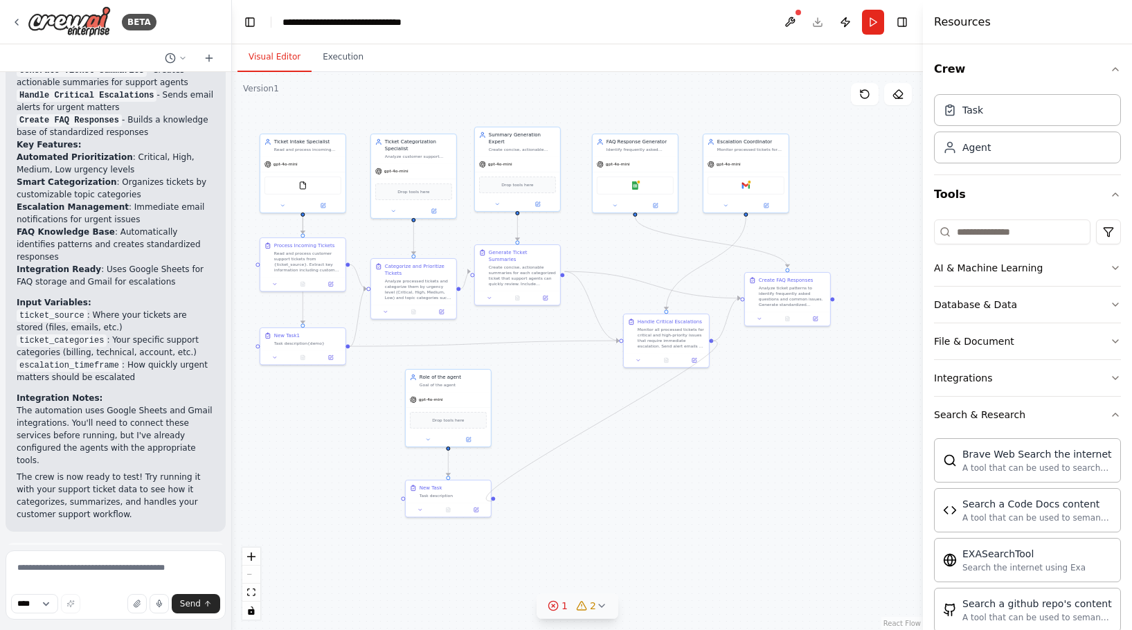
click at [492, 501] on div ".deletable-edge-delete-btn { width: 20px; height: 20px; border: 0px solid #ffff…" at bounding box center [577, 351] width 691 height 558
click at [714, 343] on circle "Edge from 322a77b7-5e0d-4ec4-82f9-30c4abcda4c6 to 45368b67-f449-4486-b5b8-1114e…" at bounding box center [716, 340] width 7 height 7
drag, startPoint x: 712, startPoint y: 340, endPoint x: 496, endPoint y: 503, distance: 270.8
click at [496, 503] on div ".deletable-edge-delete-btn { width: 20px; height: 20px; border: 0px solid #ffff…" at bounding box center [577, 351] width 691 height 558
drag, startPoint x: 710, startPoint y: 341, endPoint x: 404, endPoint y: 502, distance: 346.5
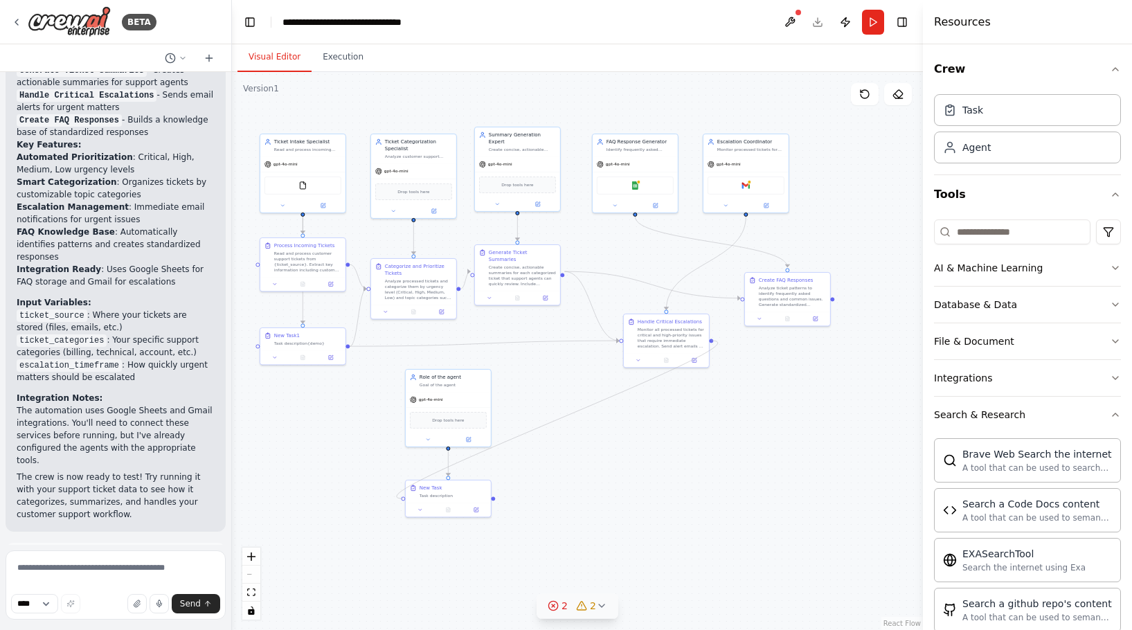
click at [404, 502] on div ".deletable-edge-delete-btn { width: 20px; height: 20px; border: 0px solid #ffff…" at bounding box center [577, 351] width 691 height 558
click at [839, 30] on button "Publish" at bounding box center [845, 22] width 22 height 25
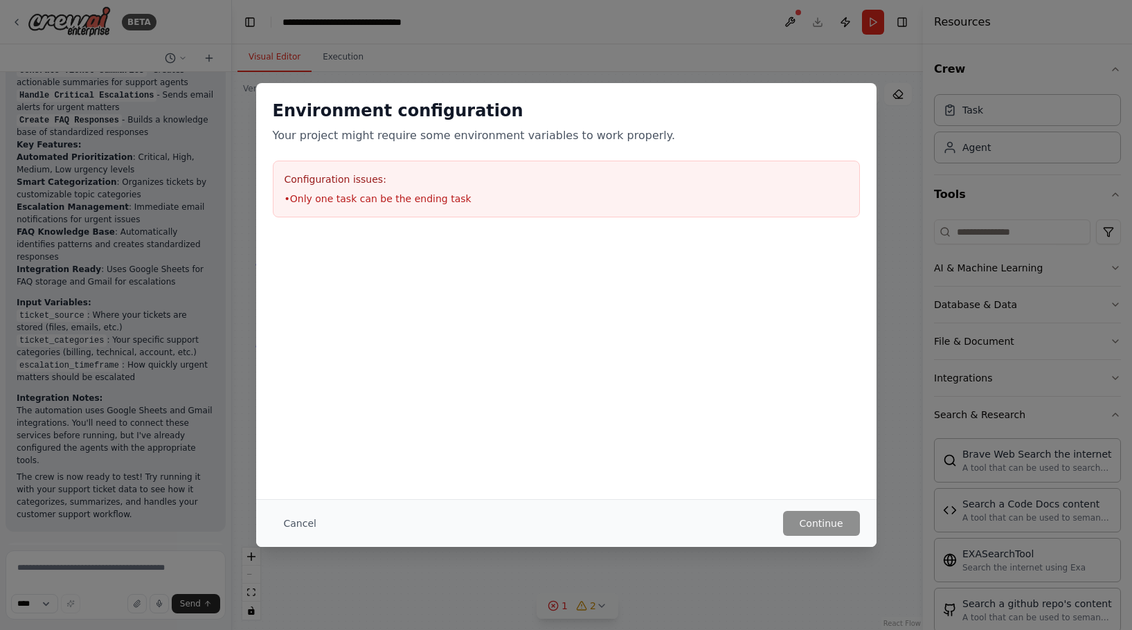
click at [493, 188] on div "Configuration issues: • Only one task can be the ending task" at bounding box center [566, 189] width 587 height 57
drag, startPoint x: 478, startPoint y: 204, endPoint x: 287, endPoint y: 199, distance: 191.1
click at [287, 199] on li "• Only one task can be the ending task" at bounding box center [567, 199] width 564 height 14
copy li "Only one task can be the ending task"
click at [292, 525] on button "Cancel" at bounding box center [300, 523] width 55 height 25
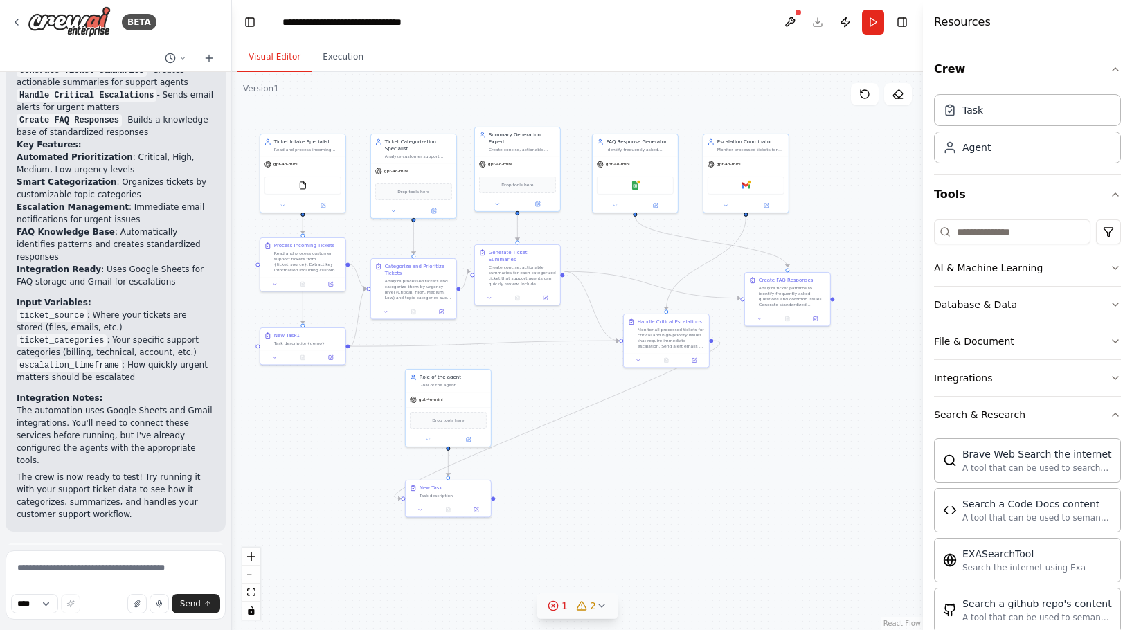
click at [603, 611] on icon at bounding box center [601, 605] width 11 height 11
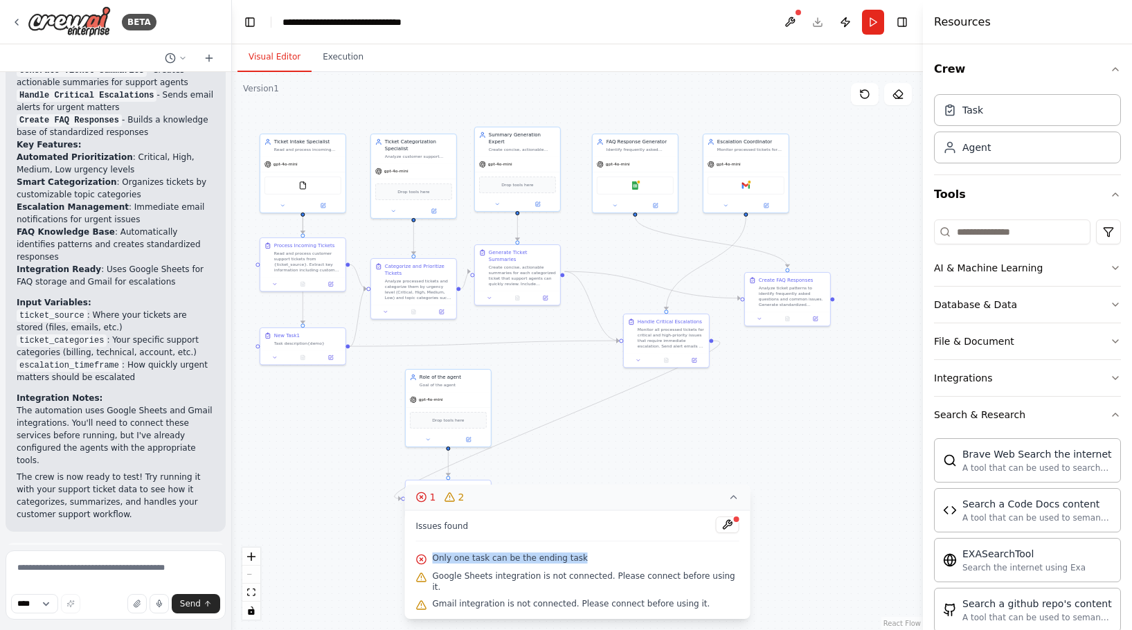
drag, startPoint x: 598, startPoint y: 570, endPoint x: 437, endPoint y: 564, distance: 161.4
click at [437, 564] on div "Only one task can be the ending task" at bounding box center [577, 559] width 323 height 18
click at [583, 557] on div "Issues found Only one task can be the ending task Google Sheets integration is …" at bounding box center [577, 564] width 345 height 109
click at [598, 561] on div "Only one task can be the ending task" at bounding box center [577, 559] width 323 height 18
click at [730, 510] on button "1 2" at bounding box center [577, 498] width 345 height 26
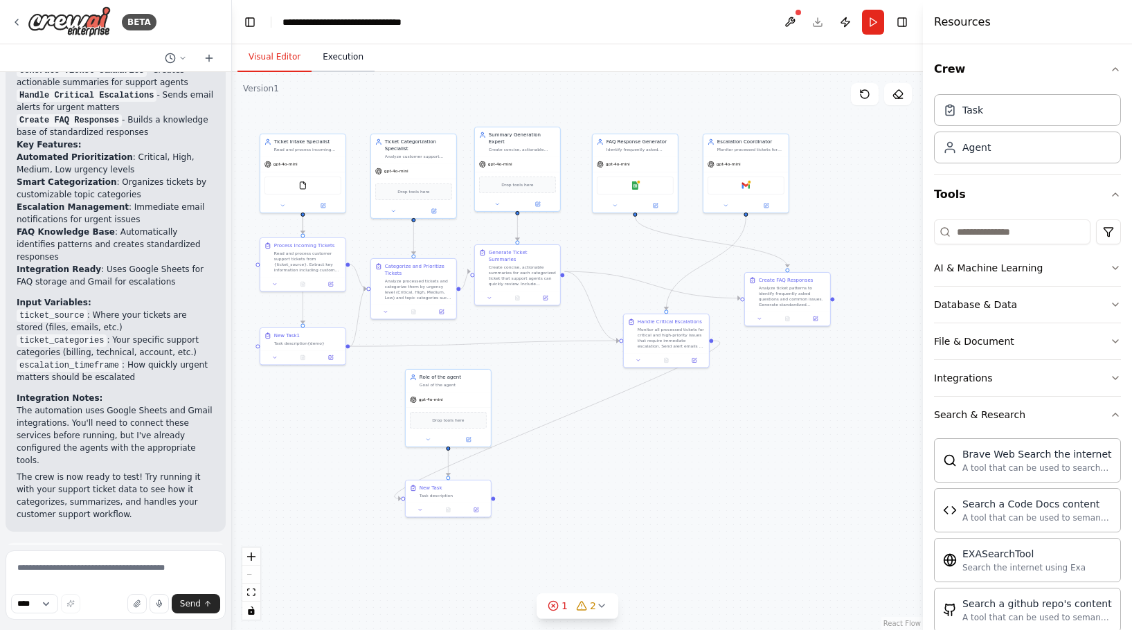
click at [354, 62] on button "Execution" at bounding box center [343, 57] width 63 height 29
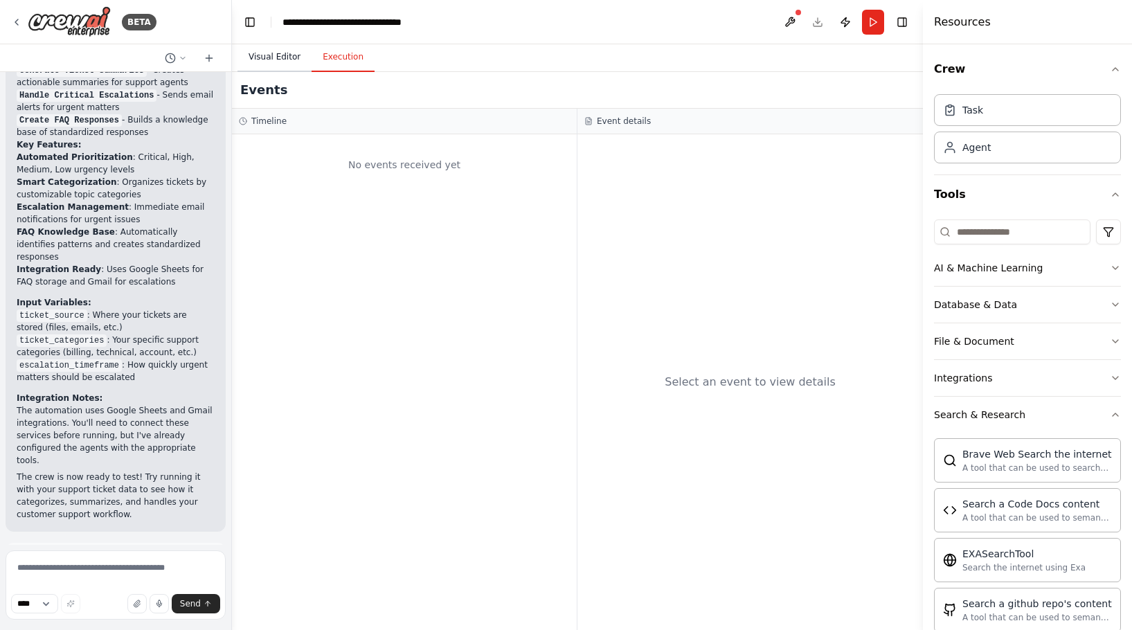
click at [267, 53] on button "Visual Editor" at bounding box center [274, 57] width 74 height 29
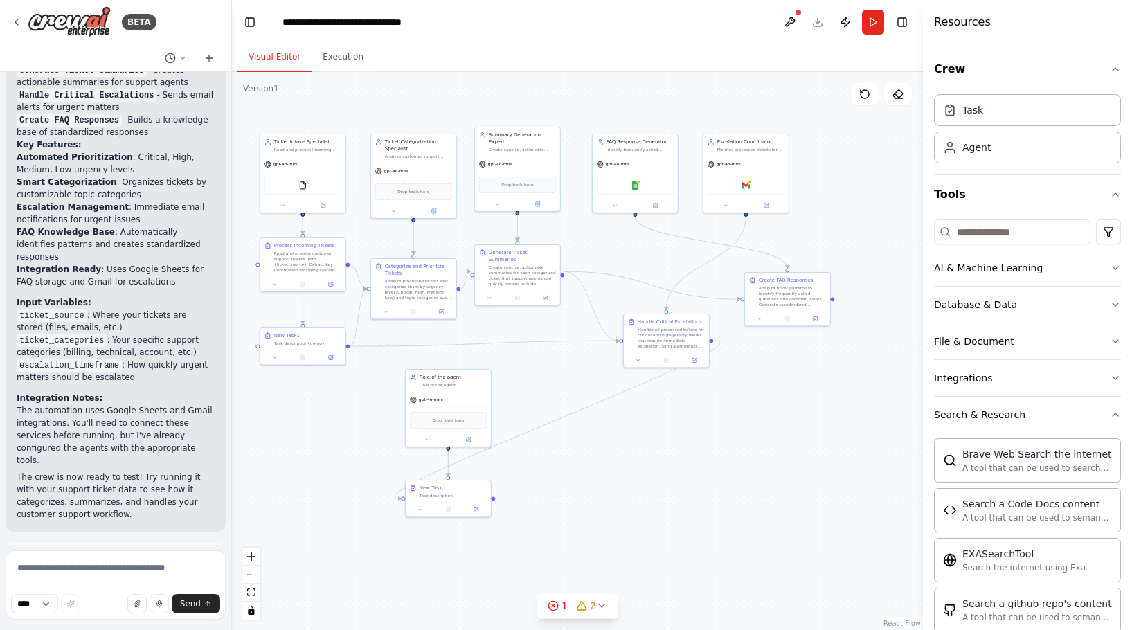
click at [513, 526] on div ".deletable-edge-delete-btn { width: 20px; height: 20px; border: 0px solid #ffff…" at bounding box center [577, 351] width 691 height 558
click at [468, 474] on div ".deletable-edge-delete-btn { width: 20px; height: 20px; border: 0px solid #ffff…" at bounding box center [577, 351] width 691 height 558
click at [456, 487] on div "New Task" at bounding box center [453, 486] width 67 height 7
click at [458, 399] on div "gpt-4o-mini" at bounding box center [448, 397] width 85 height 15
click at [477, 352] on icon at bounding box center [480, 354] width 6 height 8
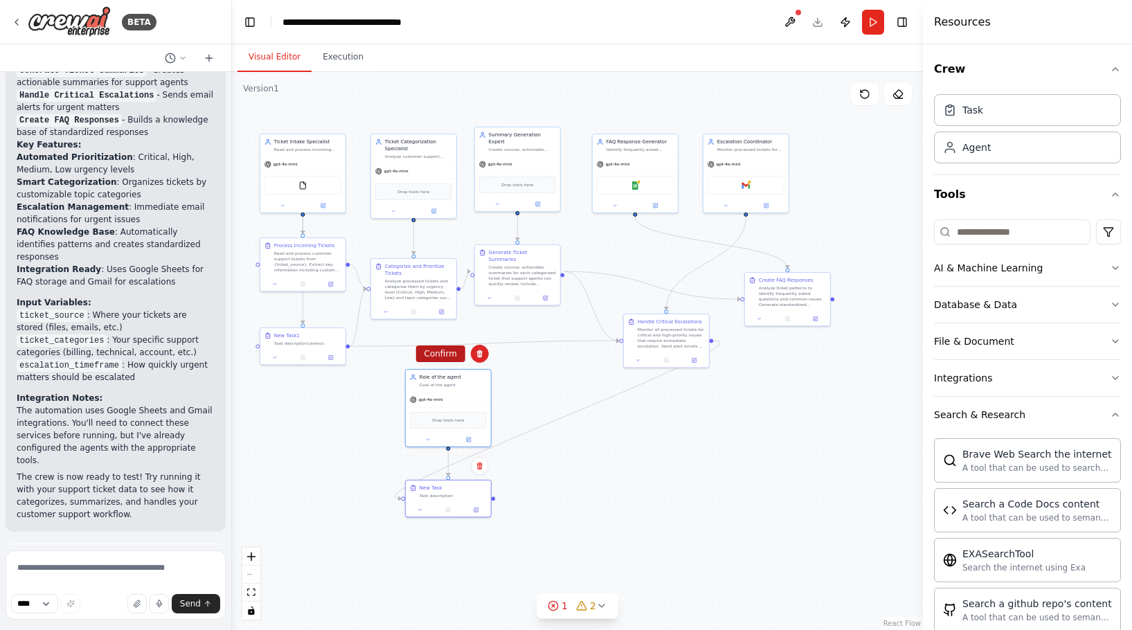
click at [457, 350] on button "Confirm" at bounding box center [440, 353] width 49 height 17
click at [484, 463] on button at bounding box center [480, 466] width 18 height 18
click at [451, 465] on button "Confirm" at bounding box center [440, 466] width 49 height 17
click at [683, 435] on div ".deletable-edge-delete-btn { width: 20px; height: 20px; border: 0px solid #ffff…" at bounding box center [577, 351] width 691 height 558
click at [864, 22] on button "Run" at bounding box center [873, 22] width 22 height 25
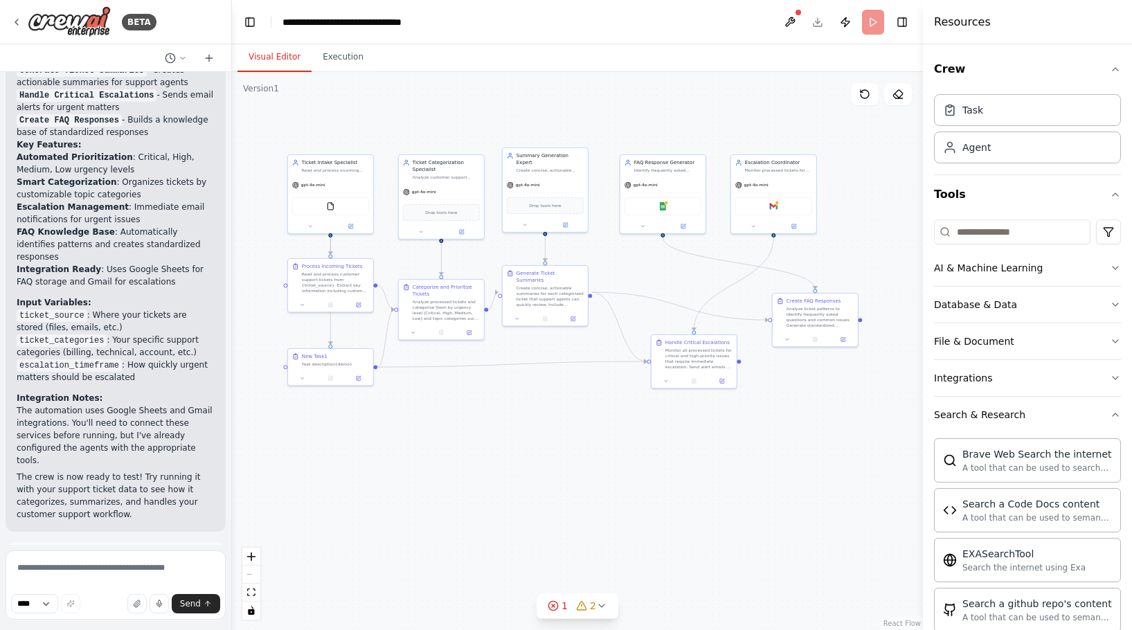
drag, startPoint x: 711, startPoint y: 452, endPoint x: 734, endPoint y: 473, distance: 30.9
click at [739, 473] on div ".deletable-edge-delete-btn { width: 20px; height: 20px; border: 0px solid #ffff…" at bounding box center [577, 351] width 691 height 558
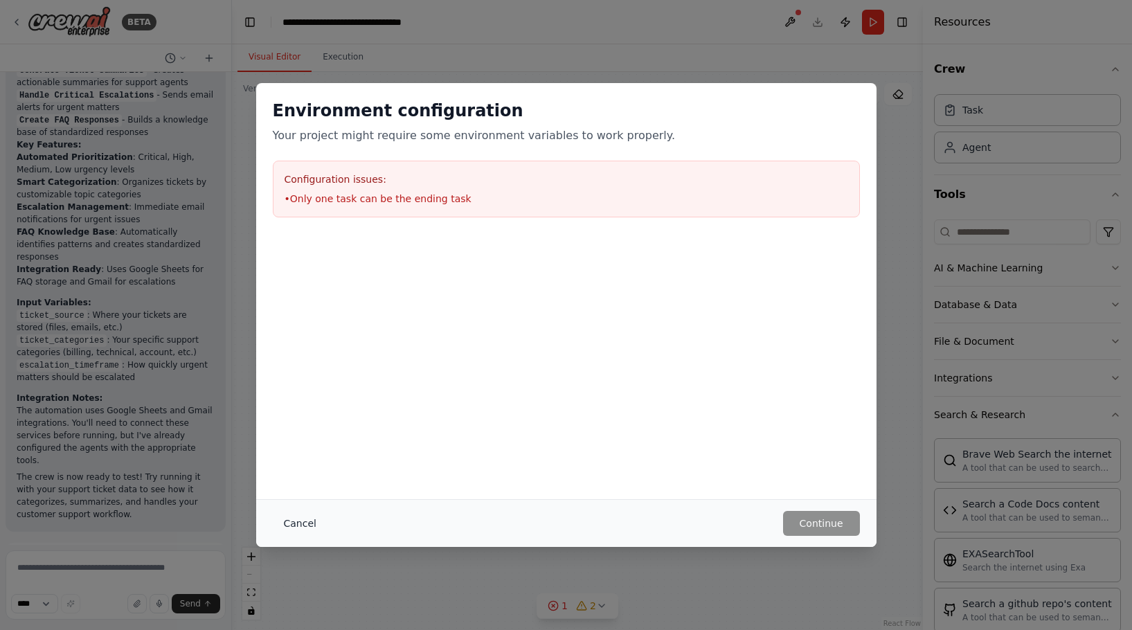
click at [303, 518] on button "Cancel" at bounding box center [300, 523] width 55 height 25
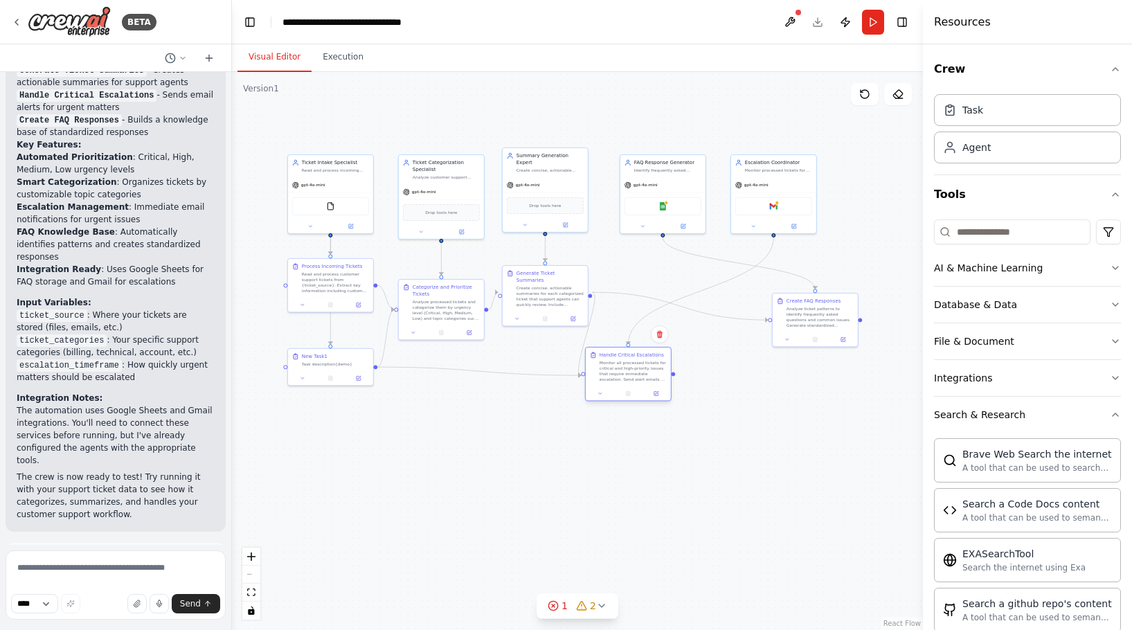
drag, startPoint x: 725, startPoint y: 354, endPoint x: 662, endPoint y: 366, distance: 64.8
click at [662, 366] on div "Monitor all processed tickets for critical and high-priority issues that requir…" at bounding box center [633, 371] width 67 height 22
drag, startPoint x: 672, startPoint y: 374, endPoint x: 770, endPoint y: 321, distance: 111.8
click at [598, 321] on div "Ticket Intake Specialist Read and process incoming customer support tickets fro…" at bounding box center [425, 259] width 345 height 279
click at [874, 15] on button "Run" at bounding box center [873, 22] width 22 height 25
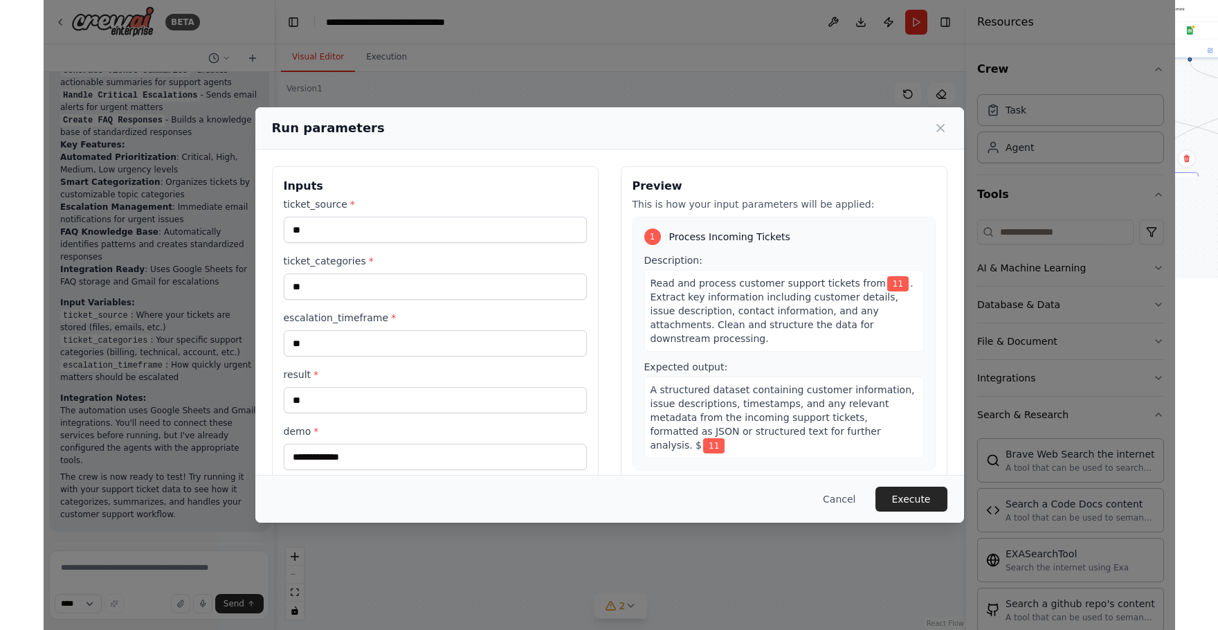
scroll to position [35, 0]
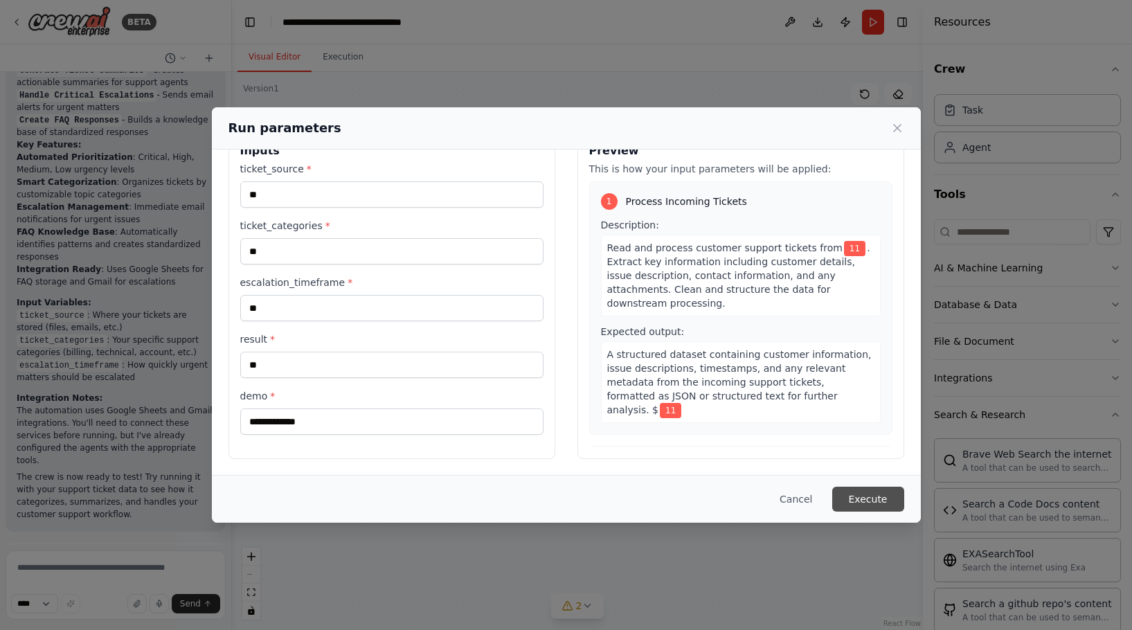
click at [854, 503] on button "Execute" at bounding box center [868, 499] width 72 height 25
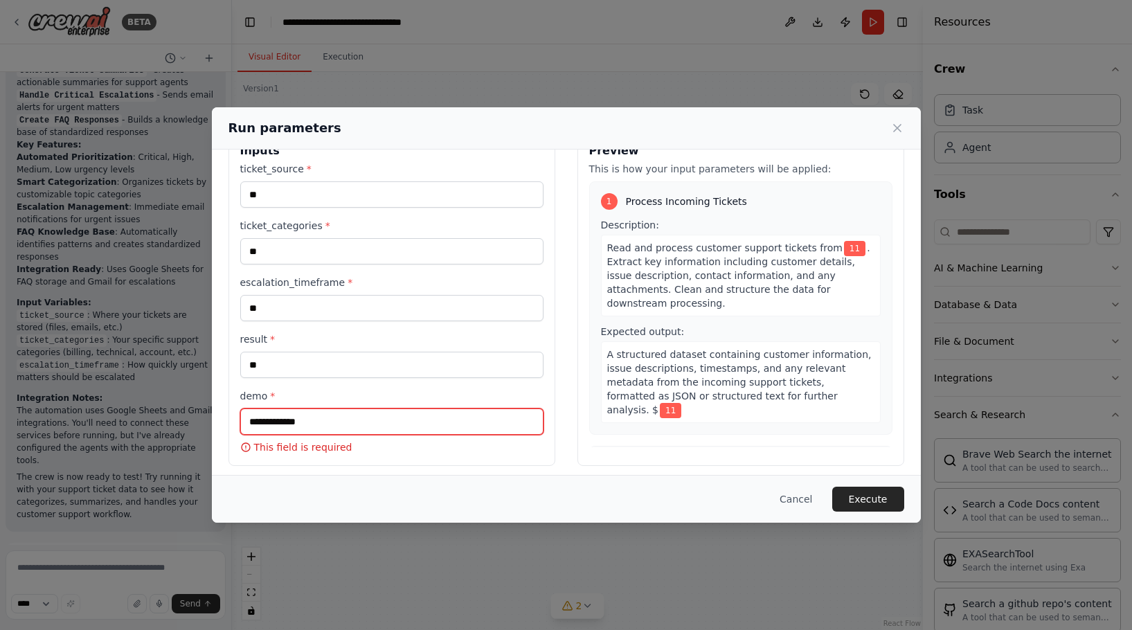
click at [405, 422] on input "demo *" at bounding box center [391, 421] width 303 height 26
type input "**"
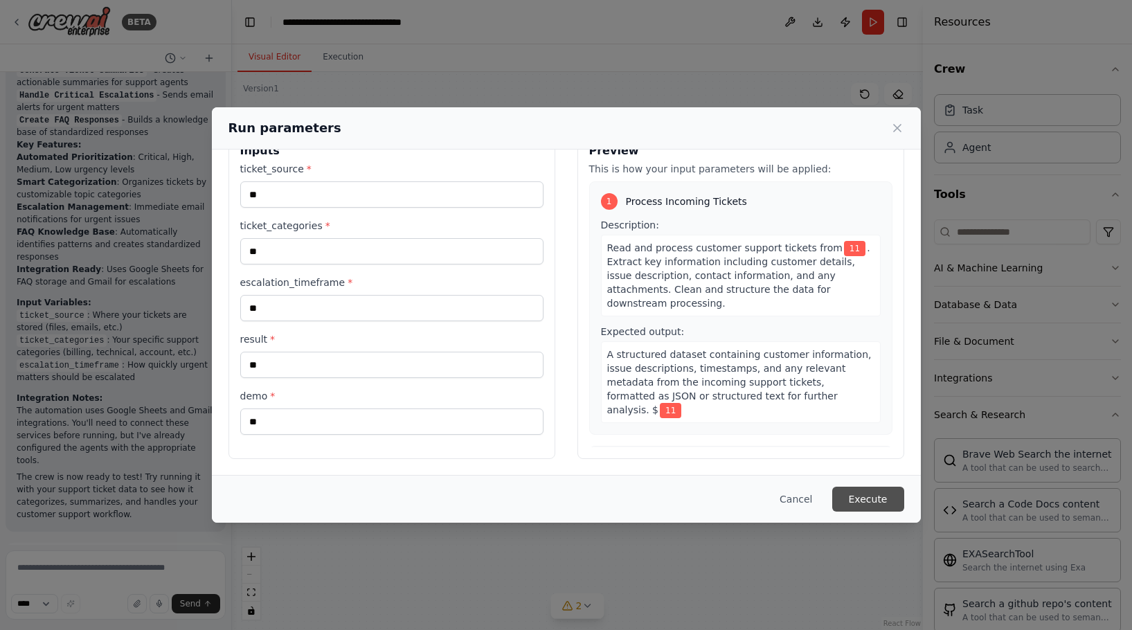
click at [873, 501] on button "Execute" at bounding box center [868, 499] width 72 height 25
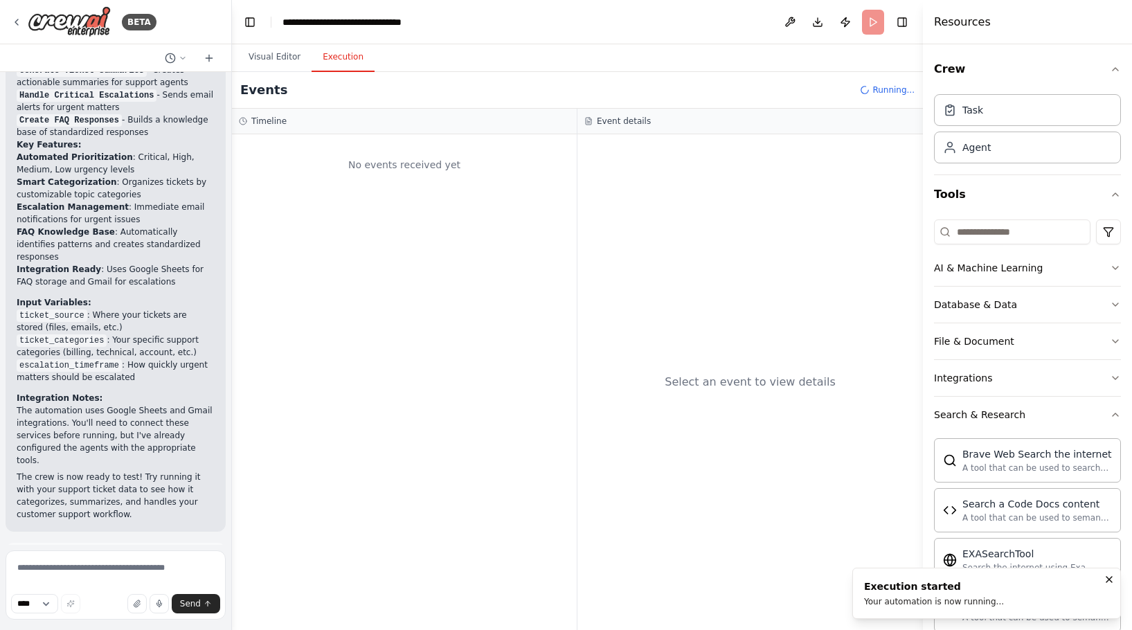
click at [418, 88] on div "Events Running..." at bounding box center [577, 90] width 691 height 37
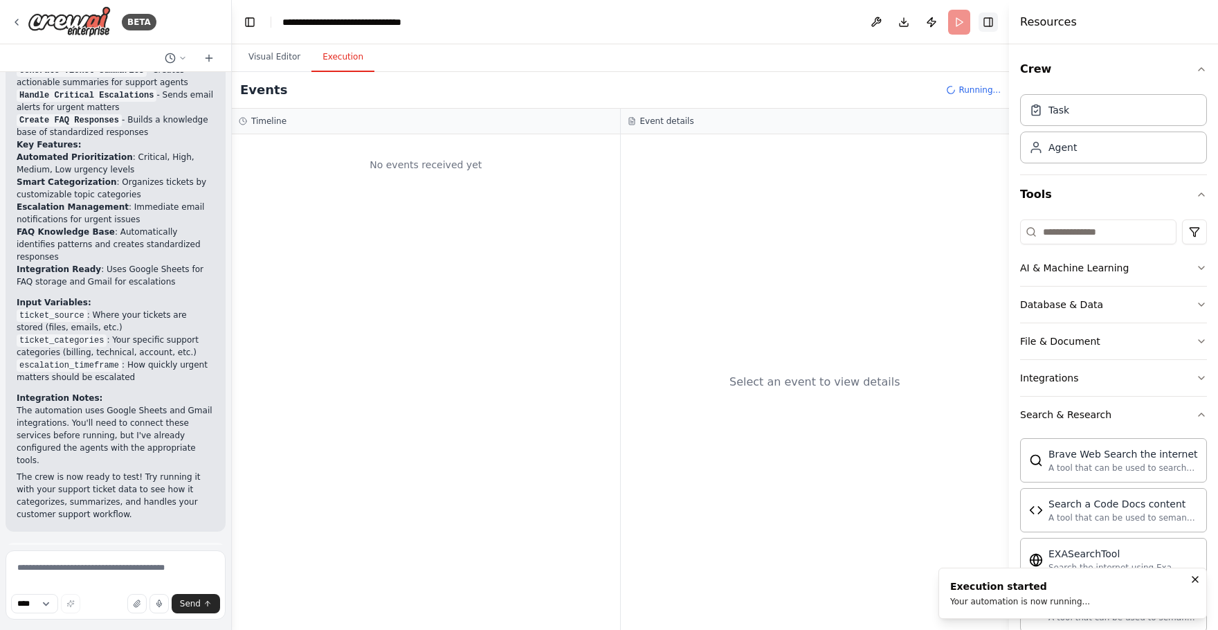
click at [995, 27] on button "Toggle Right Sidebar" at bounding box center [988, 21] width 19 height 19
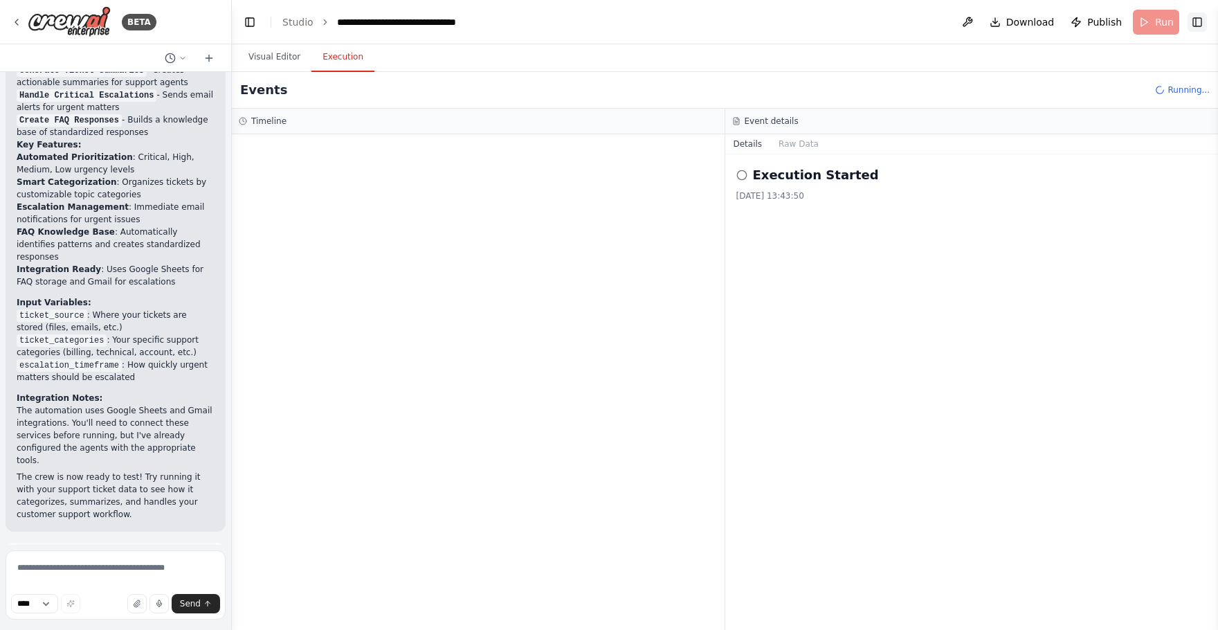
click at [1131, 30] on button "Toggle Right Sidebar" at bounding box center [1197, 21] width 19 height 19
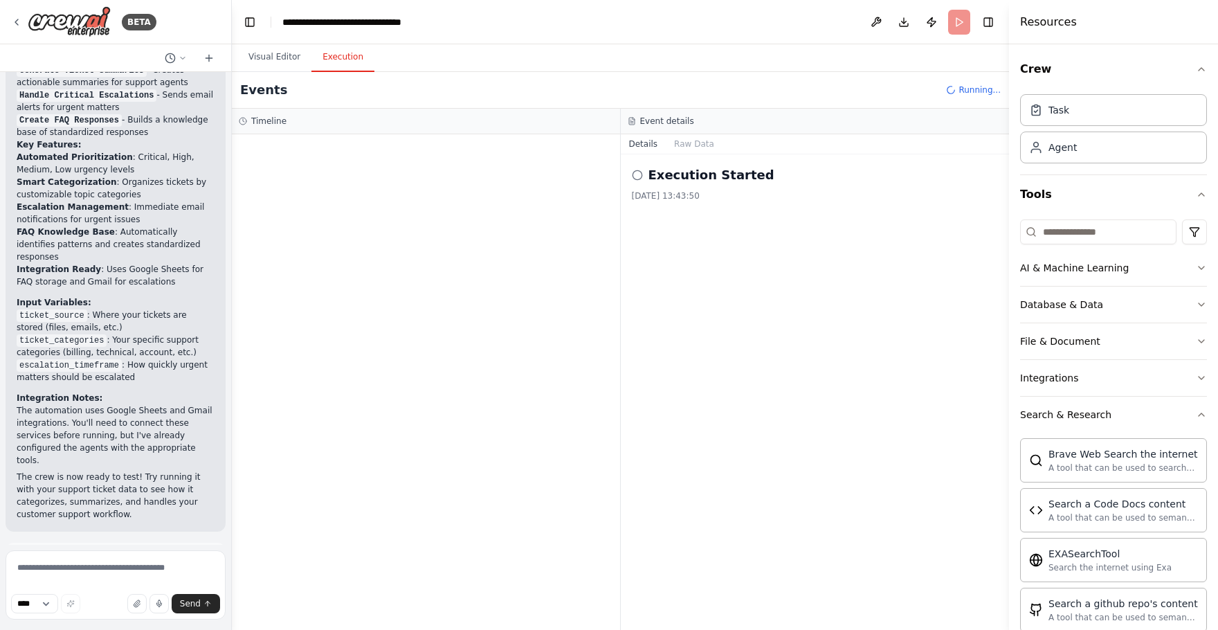
click at [820, 264] on div "Execution Started [DATE] 13:43:50" at bounding box center [815, 392] width 389 height 476
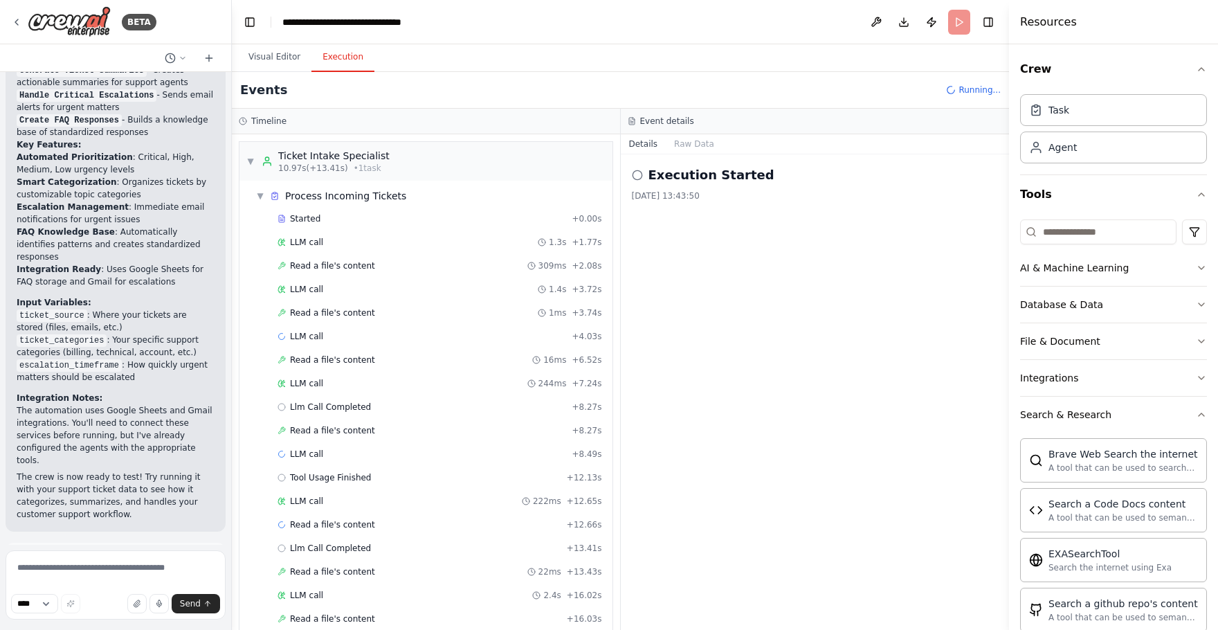
scroll to position [233, 0]
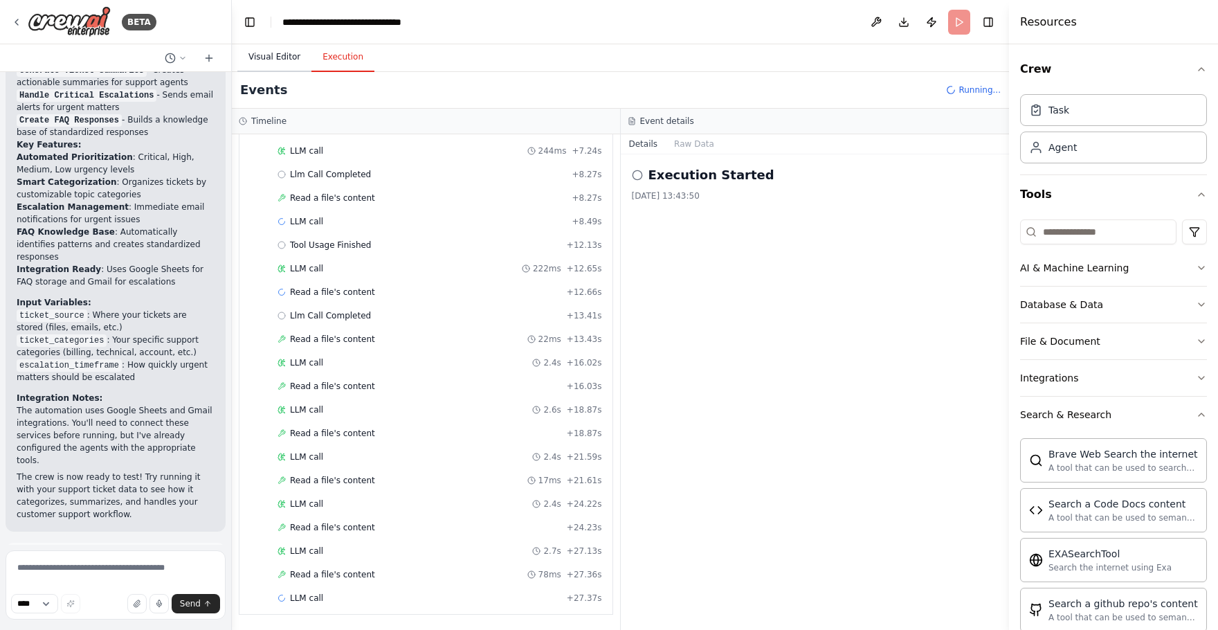
click at [279, 61] on button "Visual Editor" at bounding box center [274, 57] width 74 height 29
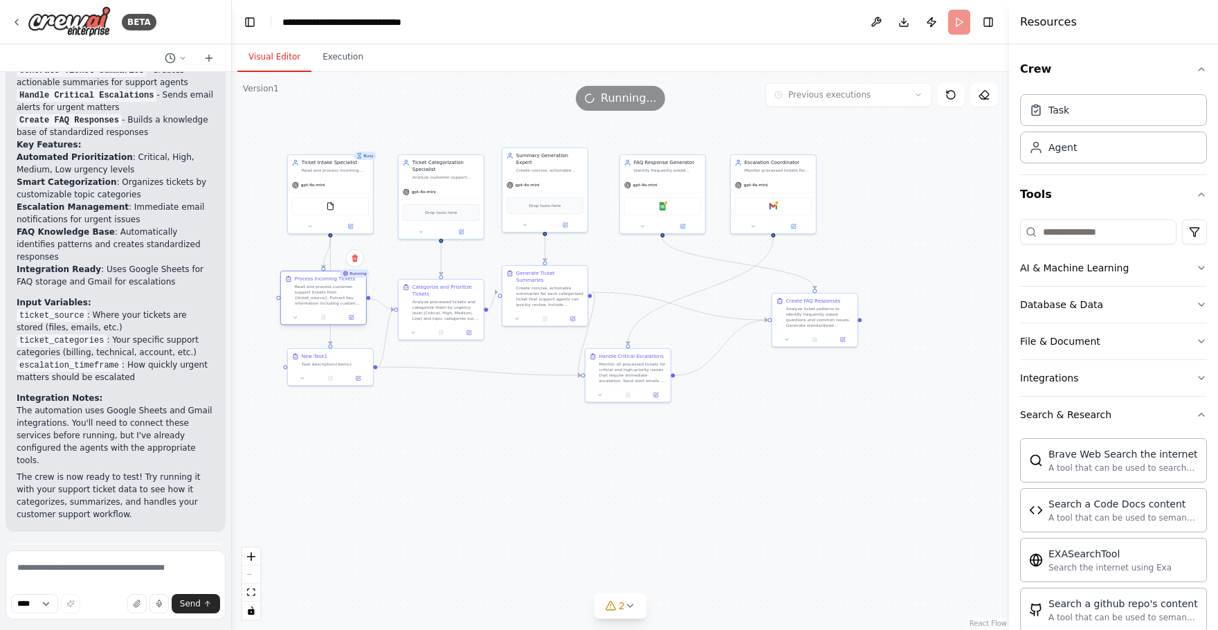
drag, startPoint x: 343, startPoint y: 284, endPoint x: 337, endPoint y: 298, distance: 14.9
click at [338, 298] on div "Read and process customer support tickets from {ticket_source}. Extract key inf…" at bounding box center [328, 295] width 67 height 22
drag, startPoint x: 332, startPoint y: 303, endPoint x: 318, endPoint y: 293, distance: 17.3
click at [318, 293] on div "Read and process customer support tickets from {ticket_source}. Extract key inf…" at bounding box center [314, 288] width 67 height 22
drag, startPoint x: 312, startPoint y: 284, endPoint x: 298, endPoint y: 284, distance: 13.2
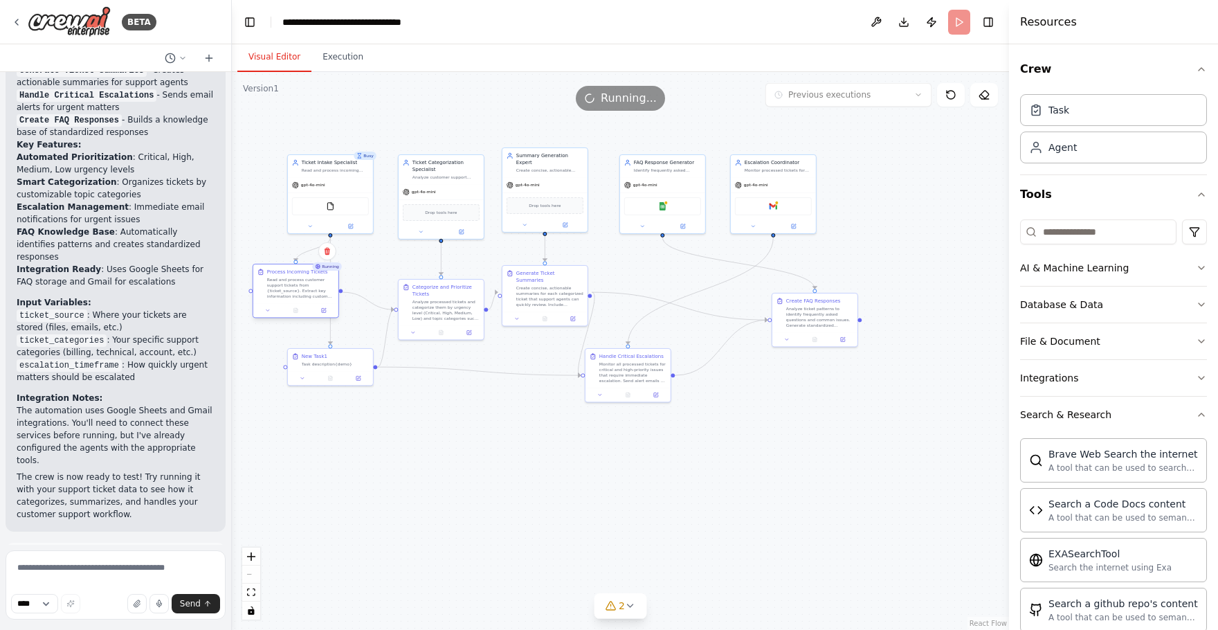
click at [298, 284] on div "Read and process customer support tickets from {ticket_source}. Extract key inf…" at bounding box center [300, 288] width 67 height 22
click at [280, 239] on div ".deletable-edge-delete-btn { width: 20px; height: 20px; border: 0px solid #ffff…" at bounding box center [620, 351] width 777 height 558
click at [294, 262] on div at bounding box center [296, 262] width 4 height 4
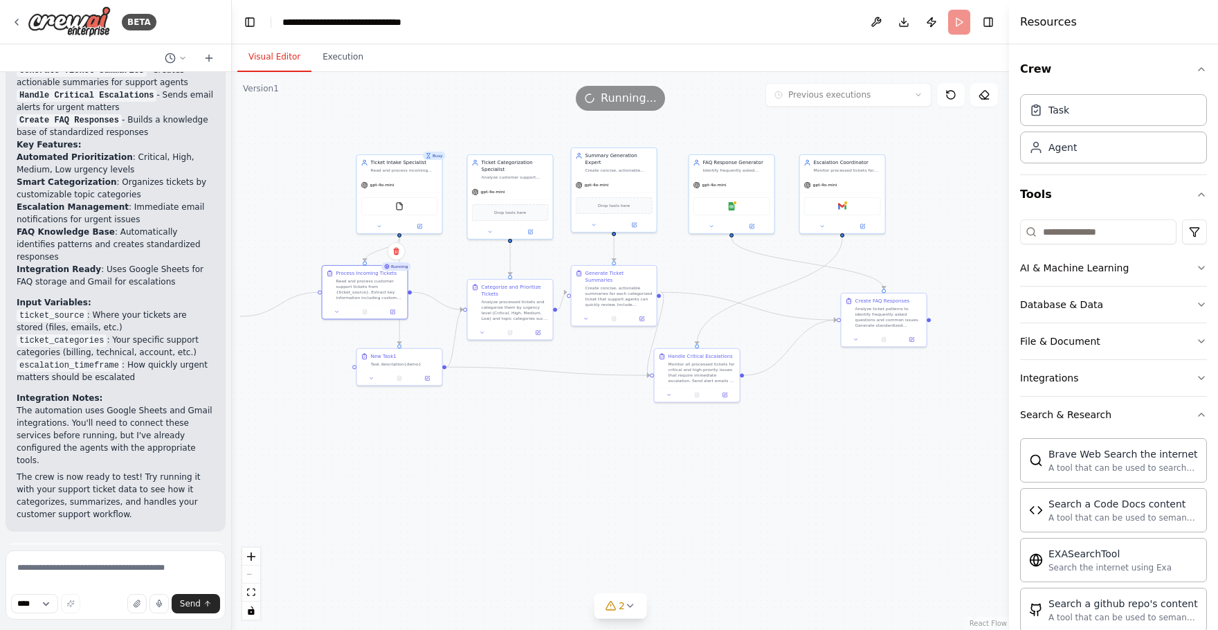
drag, startPoint x: 250, startPoint y: 292, endPoint x: 240, endPoint y: 319, distance: 28.9
click at [239, 320] on div ".deletable-edge-delete-btn { width: 20px; height: 20px; border: 0px solid #ffff…" at bounding box center [620, 351] width 777 height 558
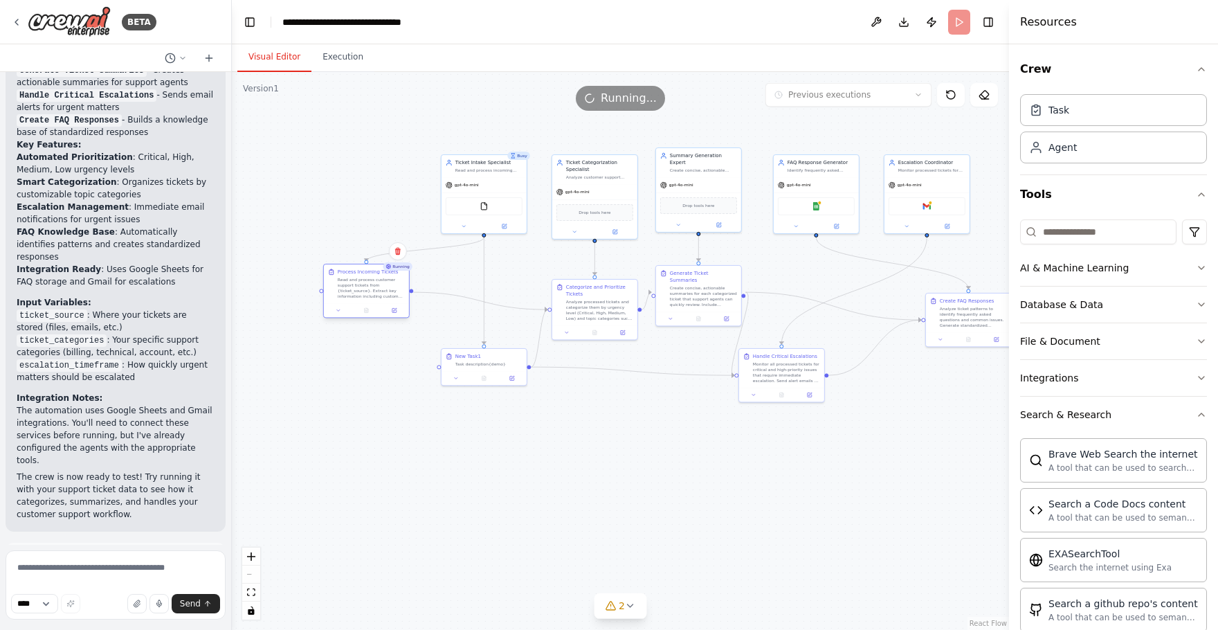
drag, startPoint x: 447, startPoint y: 291, endPoint x: 363, endPoint y: 290, distance: 83.8
click at [362, 289] on div "Read and process customer support tickets from {ticket_source}. Extract key inf…" at bounding box center [371, 288] width 67 height 22
click at [318, 292] on div ".deletable-edge-delete-btn { width: 20px; height: 20px; border: 0px solid #ffff…" at bounding box center [620, 351] width 777 height 558
drag, startPoint x: 410, startPoint y: 294, endPoint x: 487, endPoint y: 349, distance: 95.3
click at [487, 349] on div "Busy Ticket Intake Specialist Read and process incoming customer support ticket…" at bounding box center [600, 259] width 389 height 279
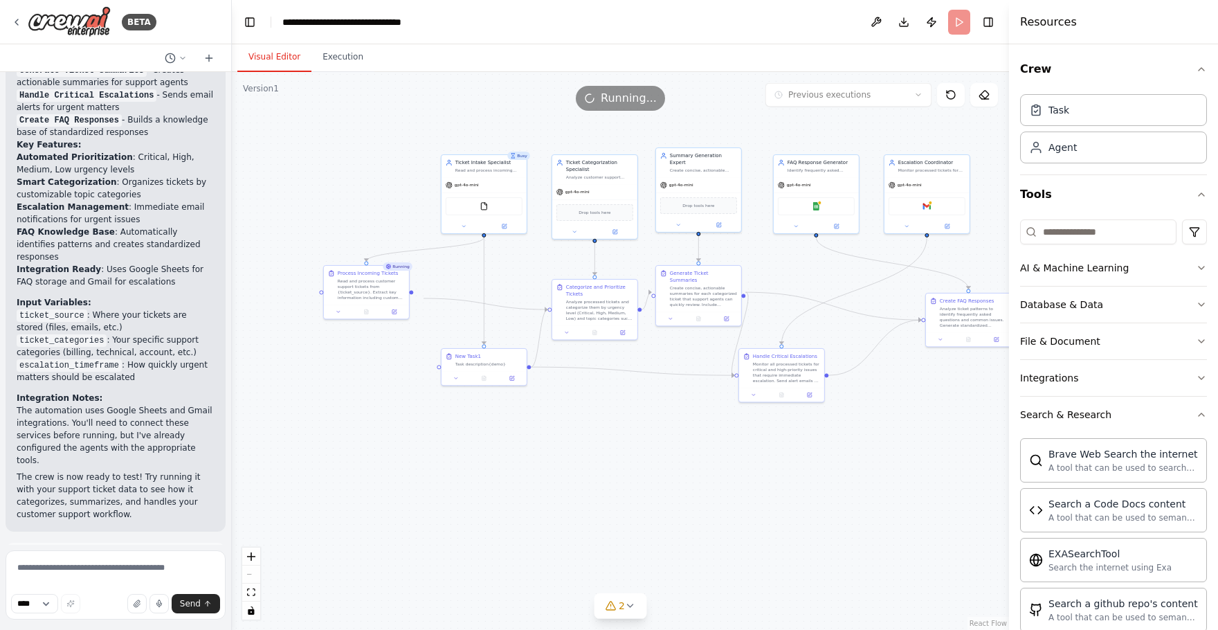
drag, startPoint x: 414, startPoint y: 294, endPoint x: 424, endPoint y: 298, distance: 10.5
click at [424, 298] on div ".deletable-edge-delete-btn { width: 20px; height: 20px; border: 0px solid #ffff…" at bounding box center [620, 351] width 777 height 558
drag, startPoint x: 411, startPoint y: 291, endPoint x: 557, endPoint y: 309, distance: 147.3
click at [557, 309] on div "Busy Ticket Intake Specialist Read and process incoming customer support ticket…" at bounding box center [600, 259] width 389 height 279
drag, startPoint x: 412, startPoint y: 292, endPoint x: 441, endPoint y: 368, distance: 81.5
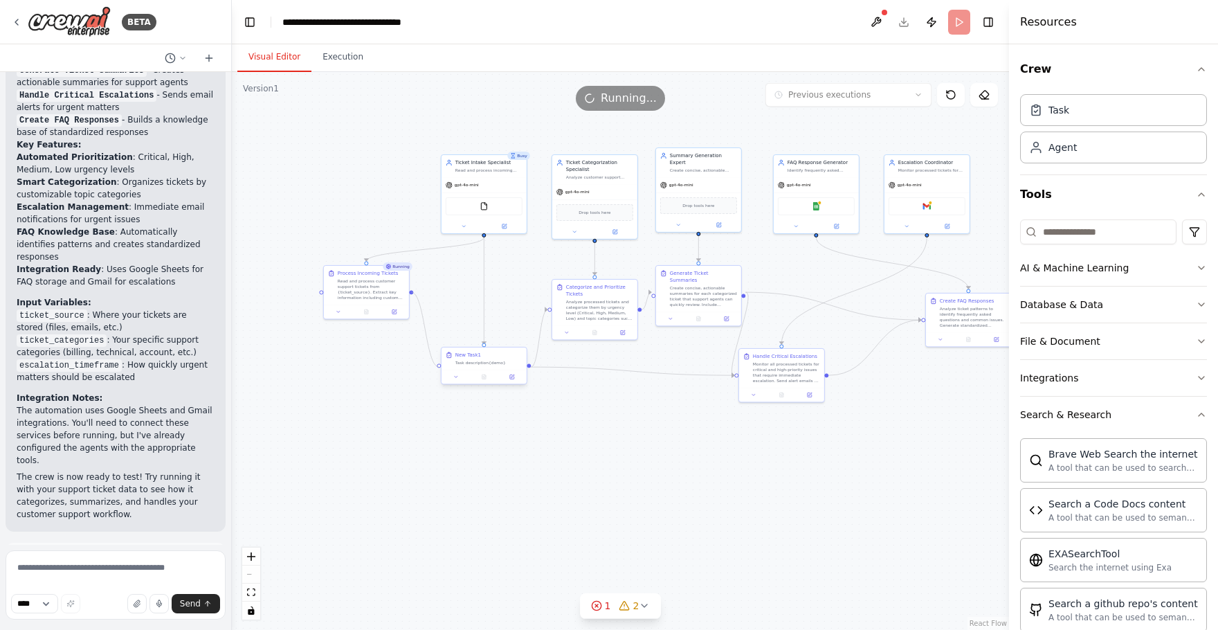
click at [441, 368] on div "Busy Ticket Intake Specialist Read and process incoming customer support ticket…" at bounding box center [600, 259] width 389 height 279
drag, startPoint x: 412, startPoint y: 290, endPoint x: 553, endPoint y: 305, distance: 142.0
click at [553, 305] on div "Busy Ticket Intake Specialist Read and process incoming customer support ticket…" at bounding box center [600, 259] width 389 height 279
click at [576, 432] on div ".deletable-edge-delete-btn { width: 20px; height: 20px; border: 0px solid #ffff…" at bounding box center [620, 351] width 777 height 558
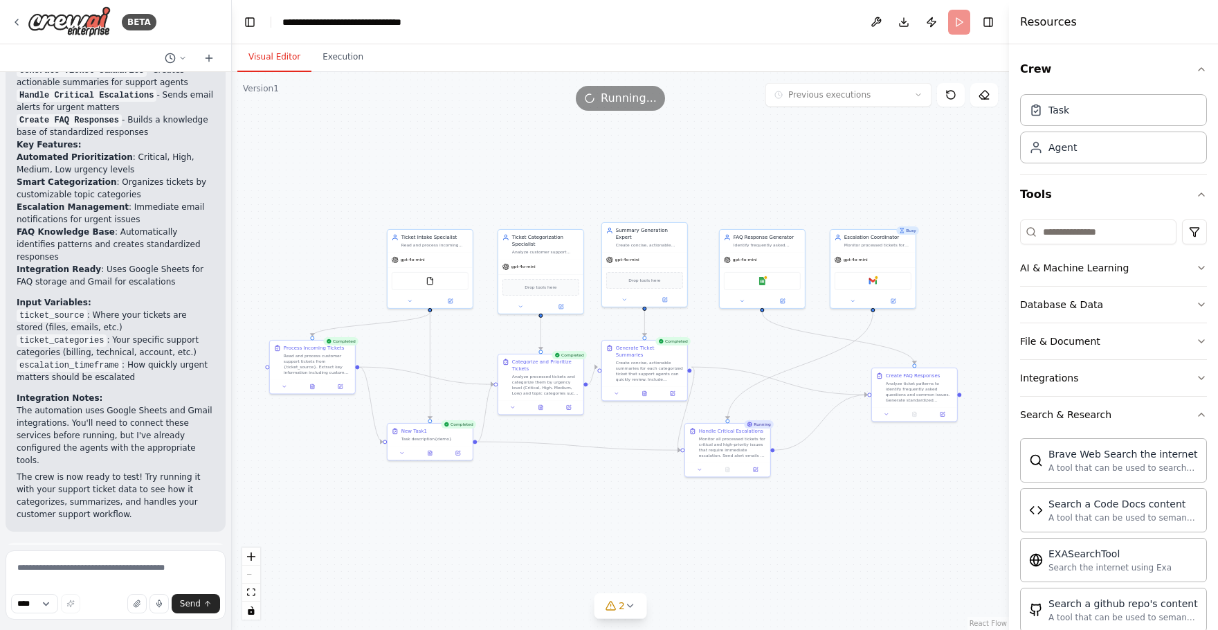
drag, startPoint x: 398, startPoint y: 138, endPoint x: 344, endPoint y: 213, distance: 92.2
click at [344, 213] on div ".deletable-edge-delete-btn { width: 20px; height: 20px; border: 0px solid #ffff…" at bounding box center [620, 351] width 777 height 558
click at [422, 134] on div ".deletable-edge-delete-btn { width: 20px; height: 20px; border: 0px solid #ffff…" at bounding box center [620, 351] width 777 height 558
click at [381, 442] on circle "Edge from f711e06f-35e9-4290-8778-28e5ea69181c to 15b158d8-5bcc-4e2d-b427-3464f…" at bounding box center [379, 441] width 7 height 7
drag, startPoint x: 381, startPoint y: 442, endPoint x: 432, endPoint y: 422, distance: 55.0
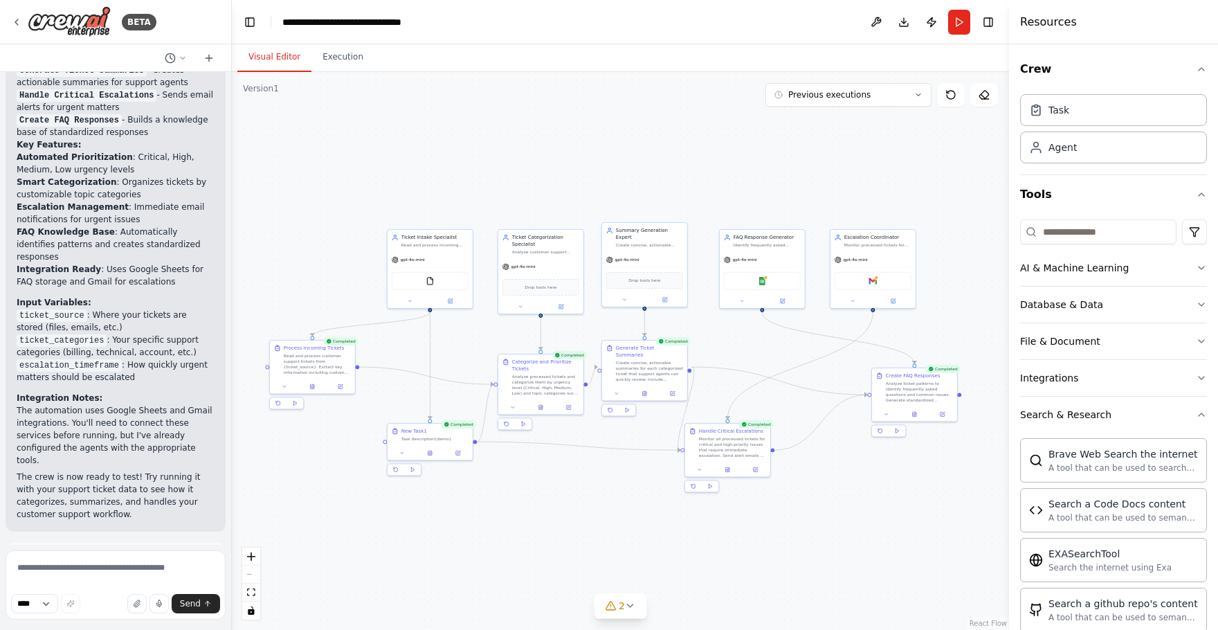
click at [503, 494] on div ".deletable-edge-delete-btn { width: 20px; height: 20px; border: 0px solid #ffff…" at bounding box center [620, 351] width 777 height 558
click at [566, 33] on header "**********" at bounding box center [620, 22] width 777 height 44
click at [336, 57] on button "Execution" at bounding box center [343, 57] width 63 height 29
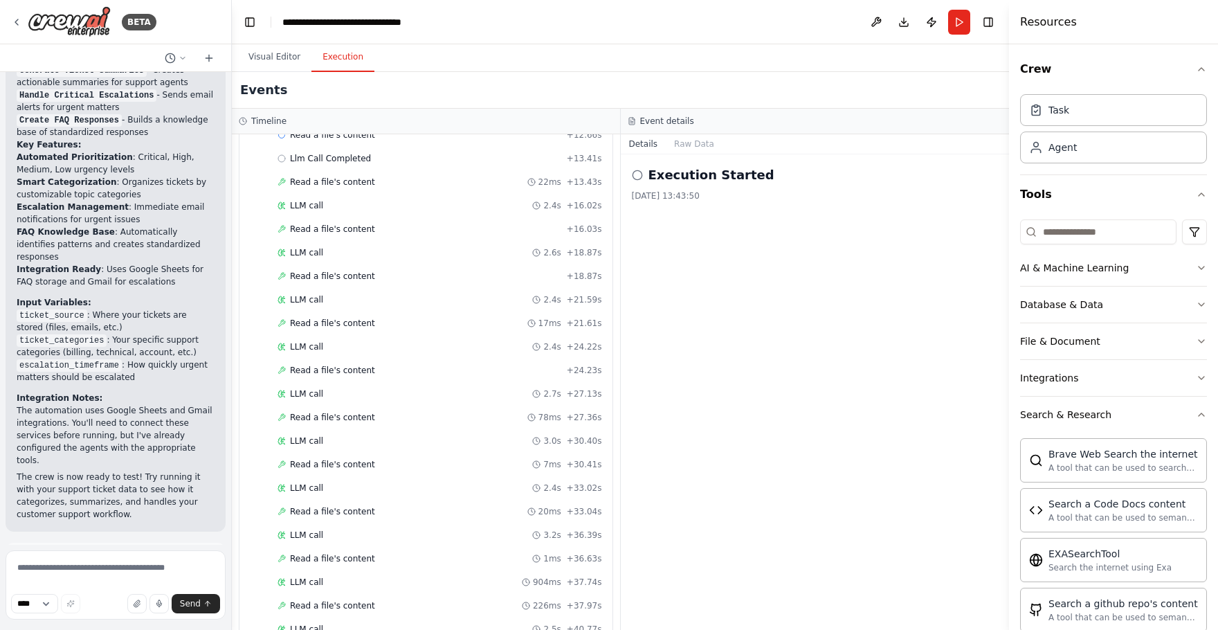
scroll to position [0, 0]
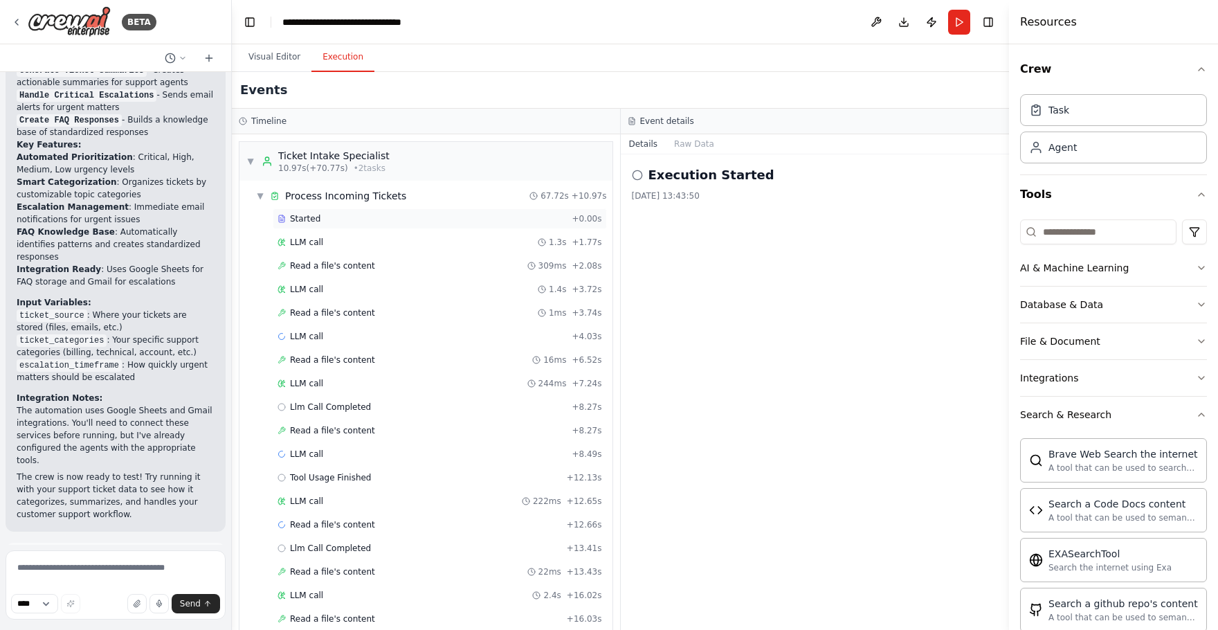
click at [389, 223] on div "Started" at bounding box center [422, 218] width 289 height 11
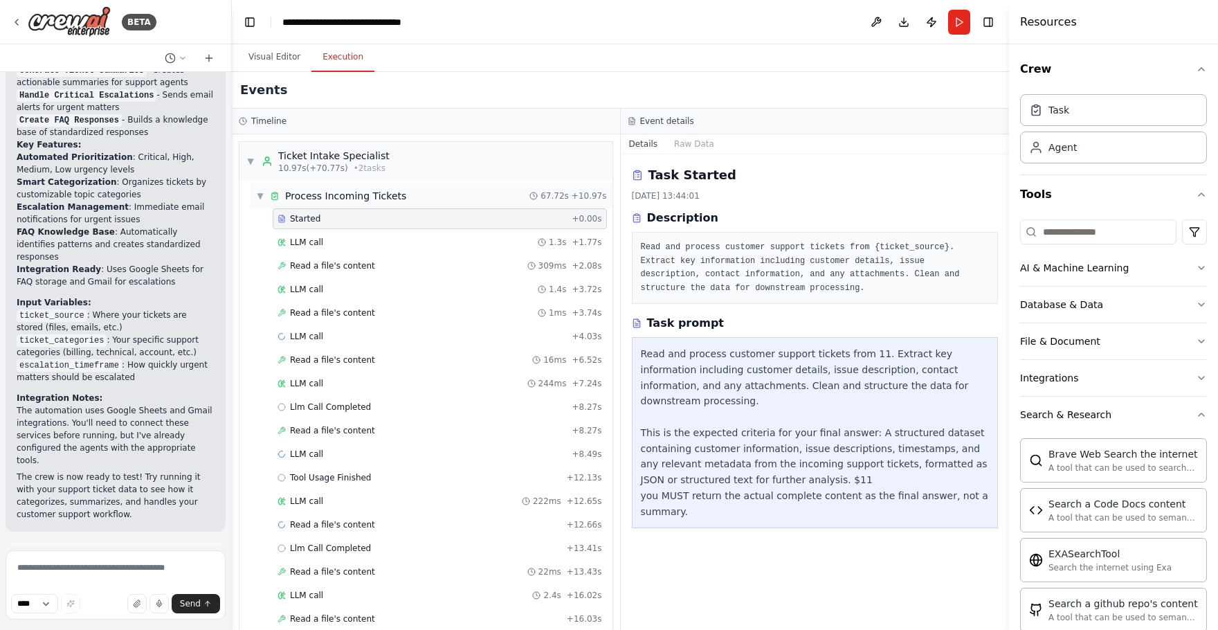
click at [471, 195] on div "▼ Process Incoming Tickets 67.72s + 10.97s" at bounding box center [432, 195] width 362 height 25
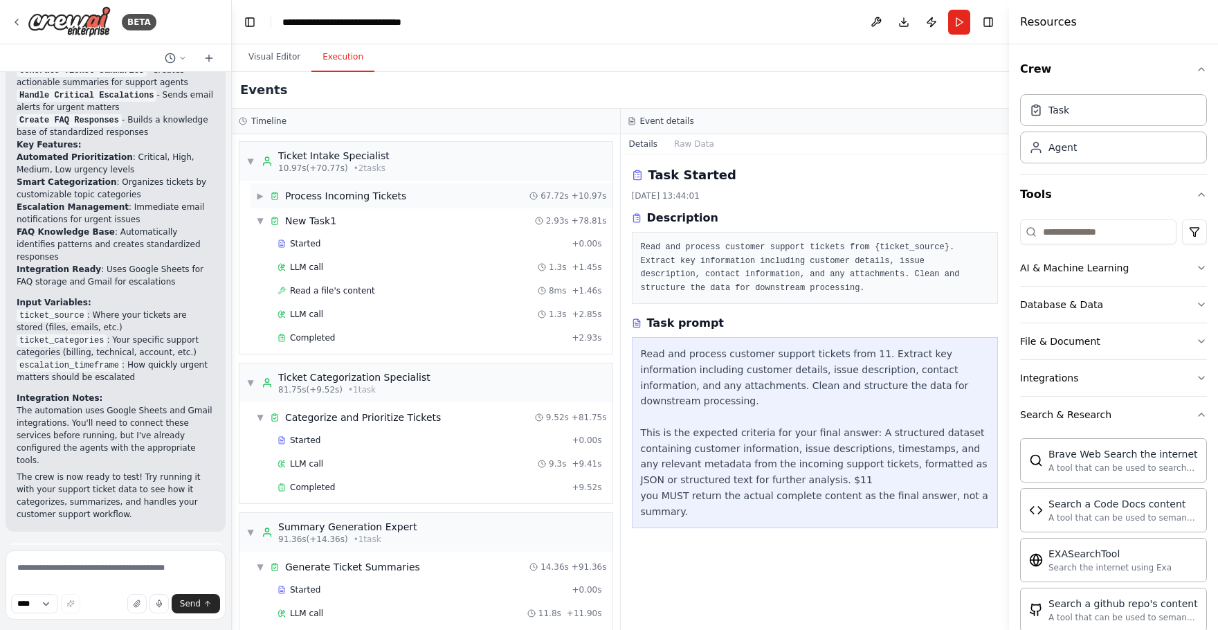
click at [398, 195] on span "Process Incoming Tickets" at bounding box center [345, 196] width 121 height 14
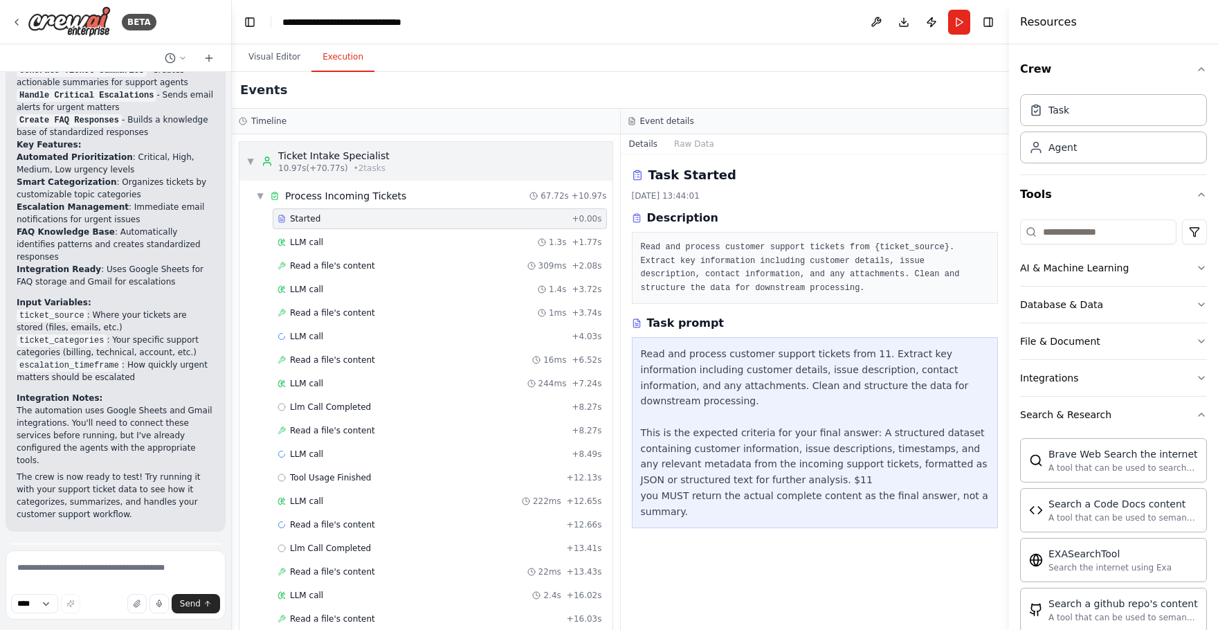
click at [387, 165] on div "▼ Ticket Intake Specialist 10.97s (+70.77s) • 2 task s" at bounding box center [426, 161] width 373 height 39
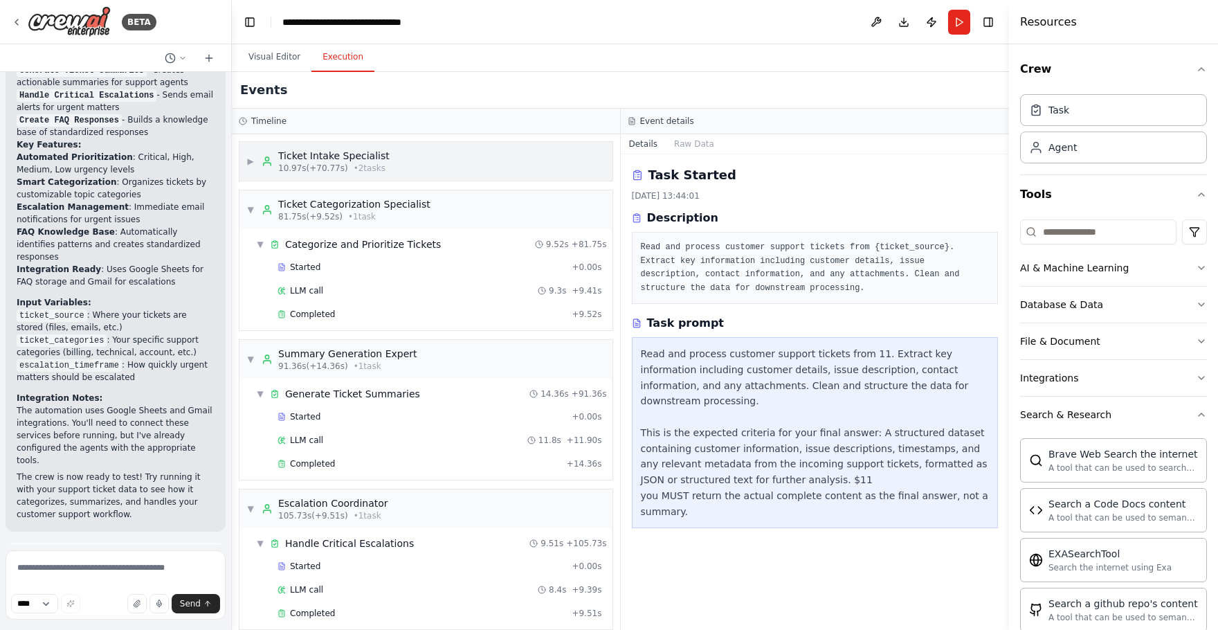
click at [393, 164] on div "▶ Ticket Intake Specialist 10.97s (+70.77s) • 2 task s" at bounding box center [426, 161] width 373 height 39
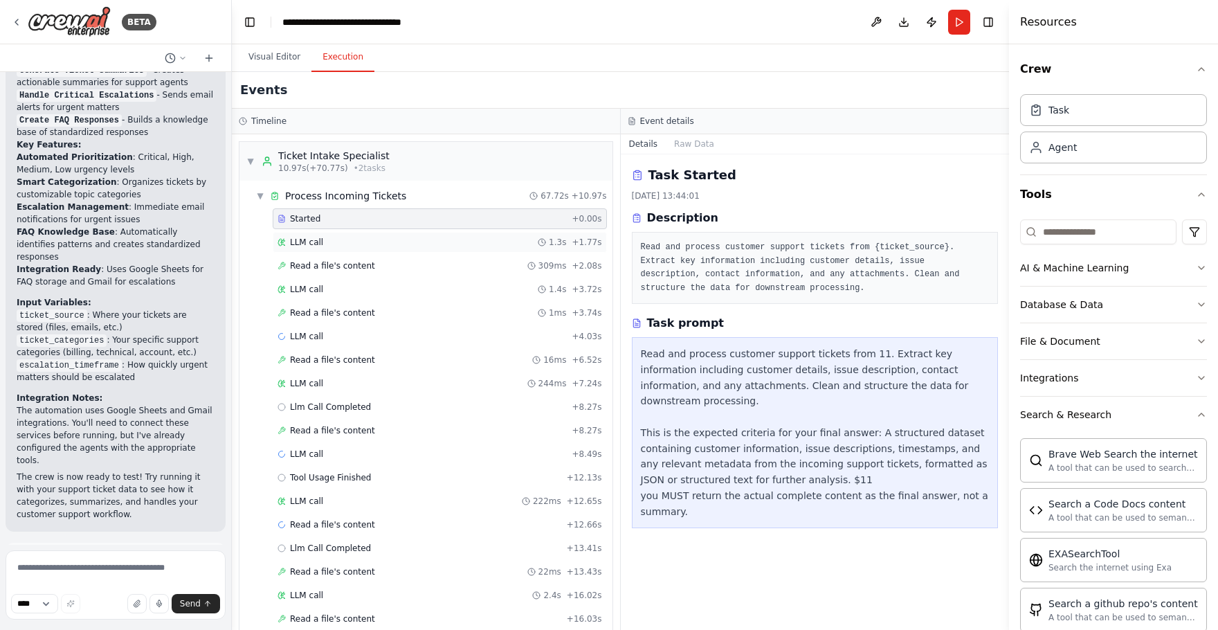
click at [336, 238] on div "LLM call 1.3s + 1.77s" at bounding box center [440, 242] width 325 height 11
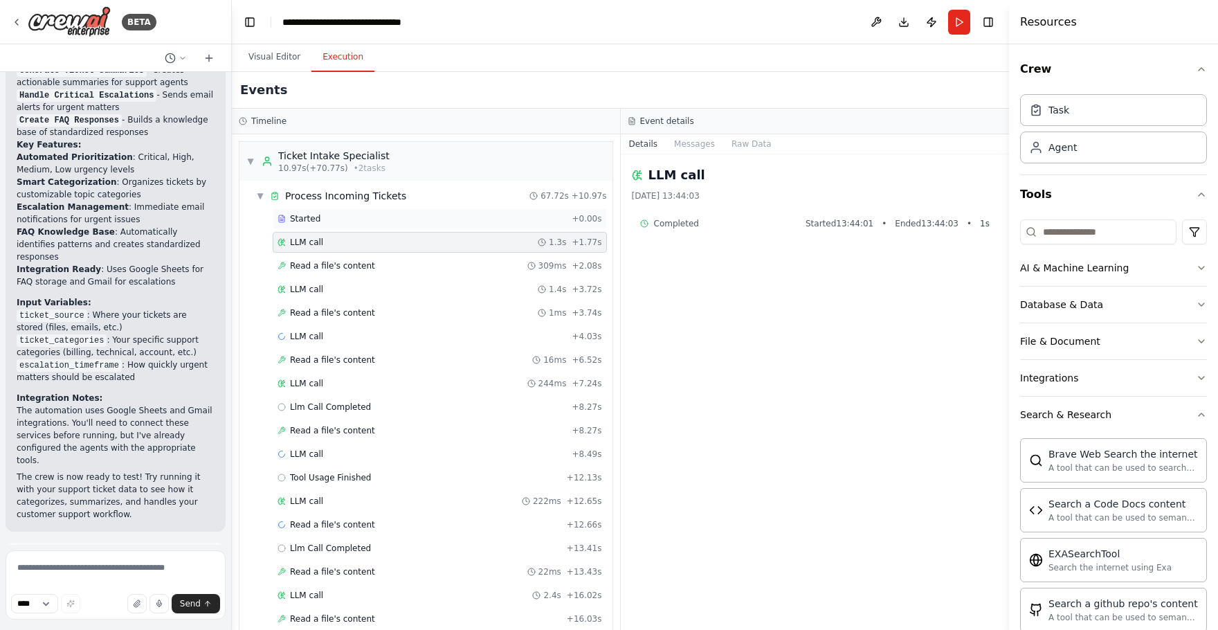
click at [369, 208] on div "Started + 0.00s" at bounding box center [440, 218] width 334 height 21
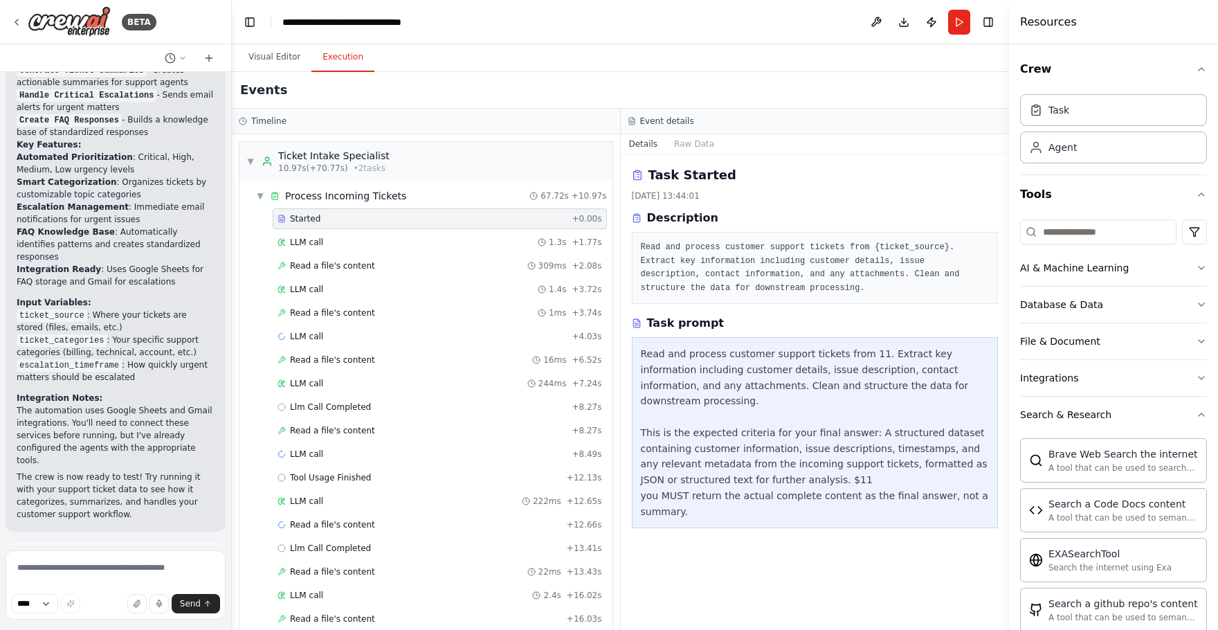
click at [431, 101] on div "Events" at bounding box center [620, 90] width 777 height 37
click at [418, 128] on div "Timeline" at bounding box center [426, 122] width 388 height 26
click at [406, 241] on div "LLM call 1.3s + 1.77s" at bounding box center [440, 242] width 325 height 11
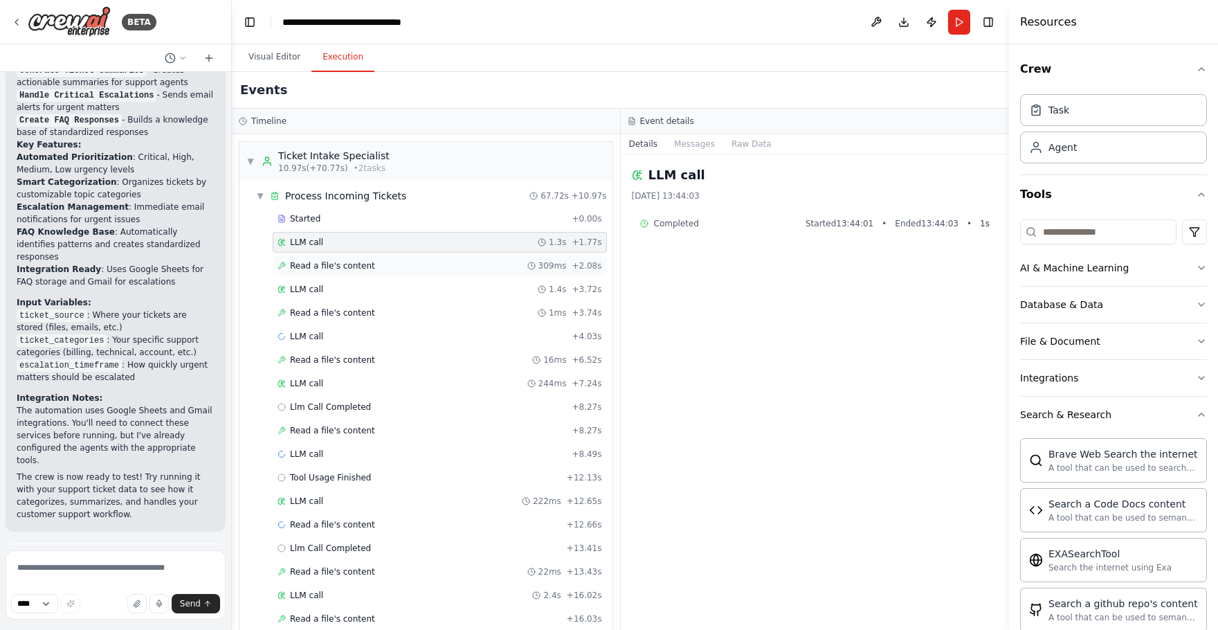
click at [404, 267] on div "Read a file's content 309ms + 2.08s" at bounding box center [440, 265] width 325 height 11
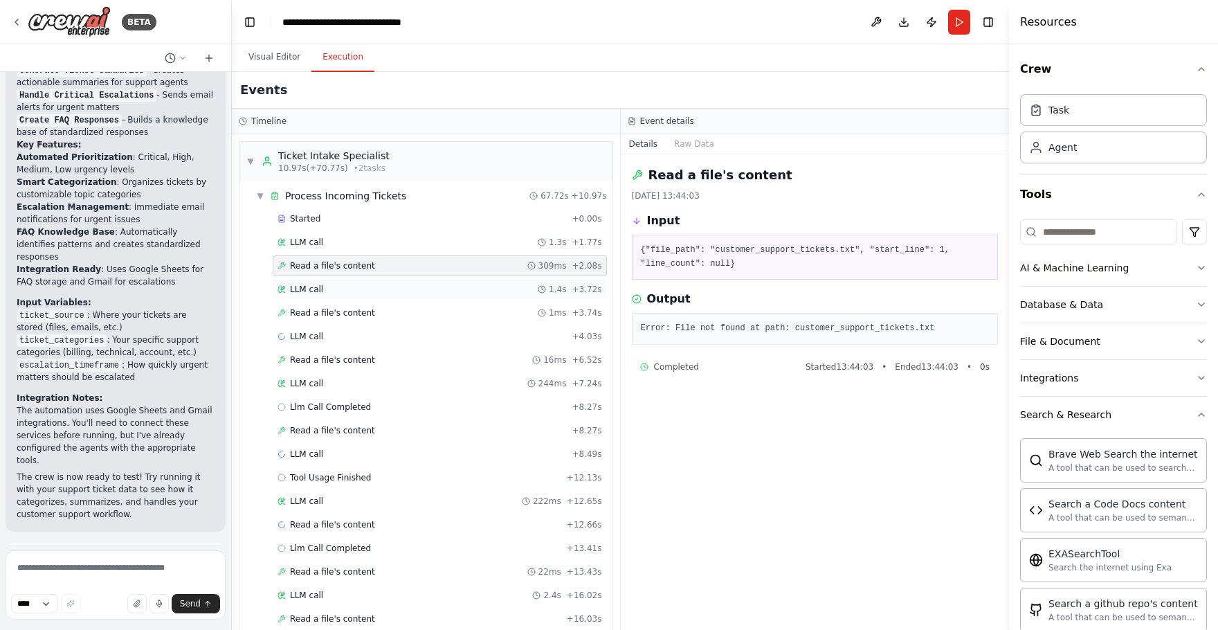
click at [404, 287] on div "LLM call 1.4s + 3.72s" at bounding box center [440, 289] width 325 height 11
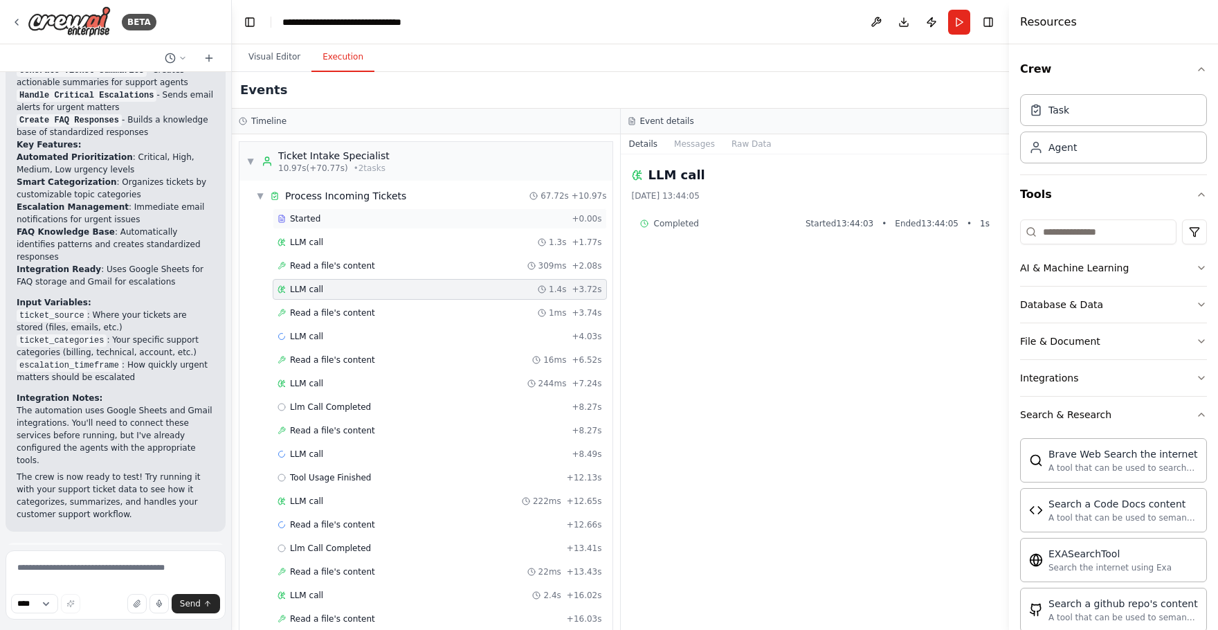
click at [468, 225] on div "Started + 0.00s" at bounding box center [440, 218] width 334 height 21
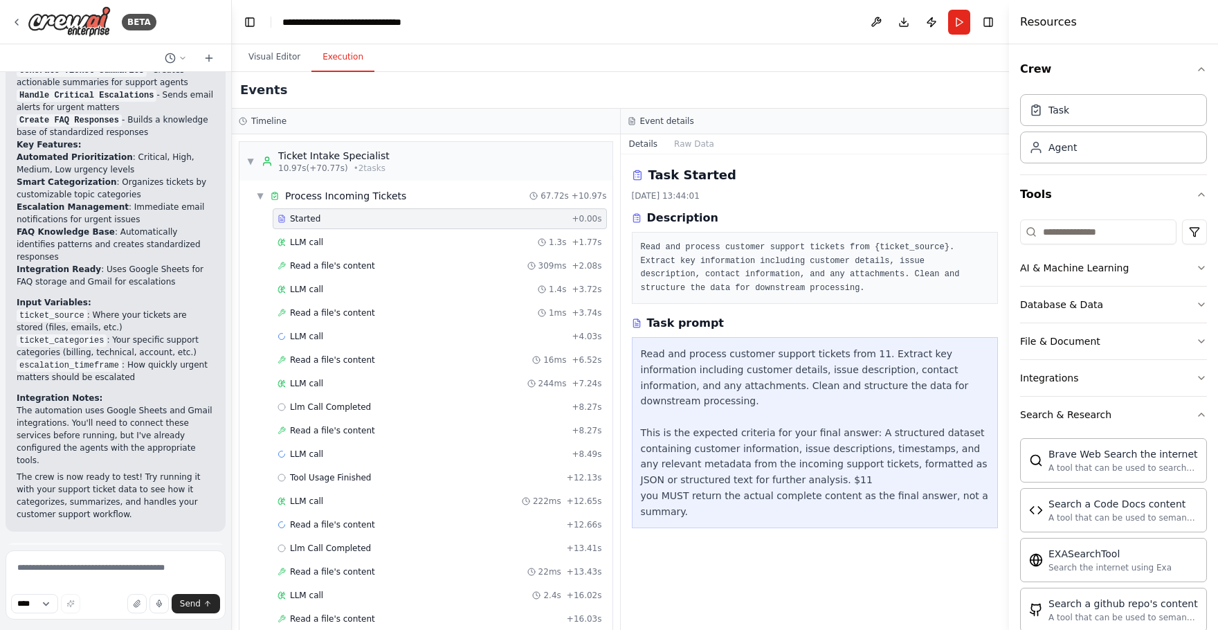
click at [498, 105] on div "Events" at bounding box center [620, 90] width 777 height 37
click at [336, 244] on div "LLM call 1.3s + 1.77s" at bounding box center [440, 242] width 325 height 11
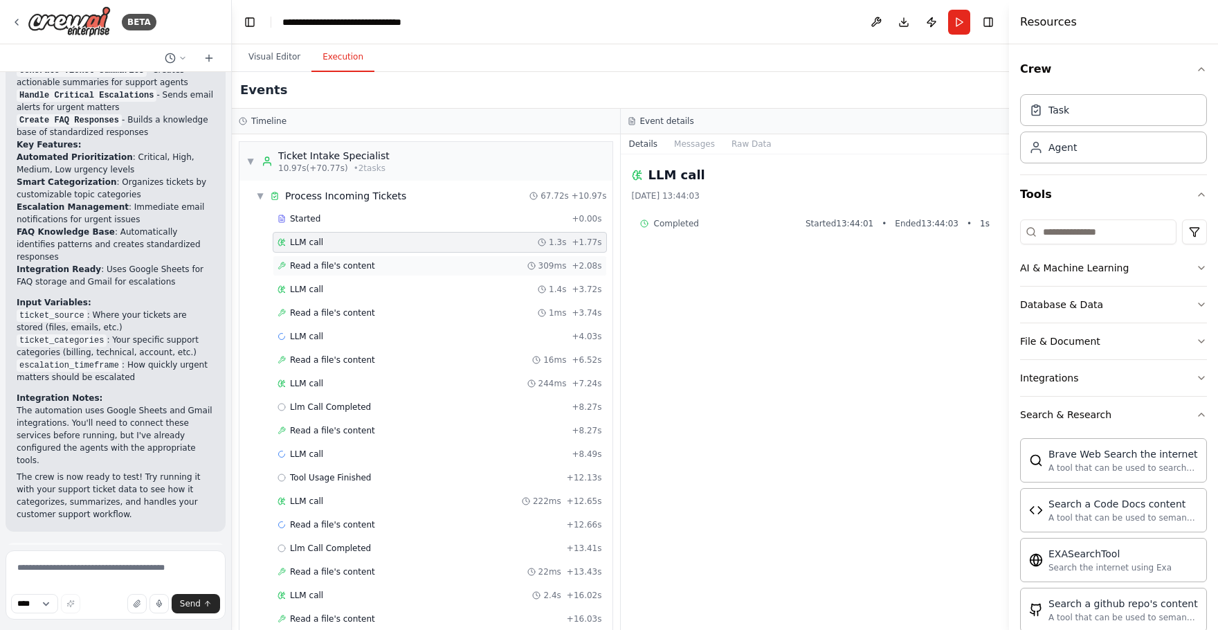
click at [406, 266] on div "Read a file's content 309ms + 2.08s" at bounding box center [440, 265] width 325 height 11
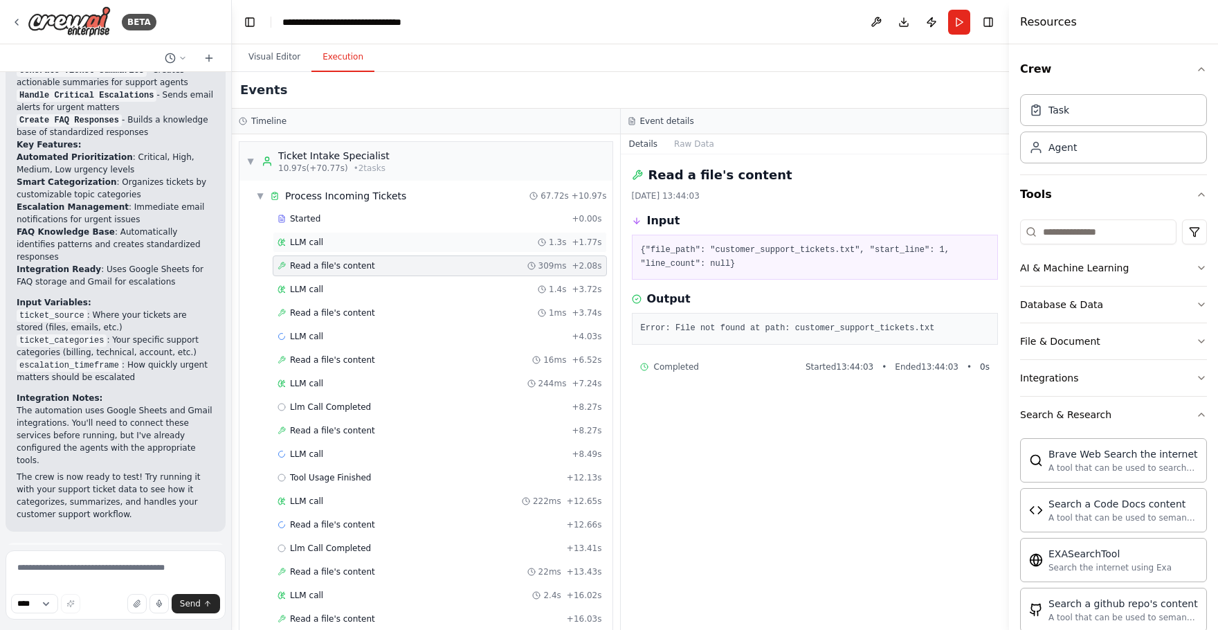
click at [411, 242] on div "LLM call 1.3s + 1.77s" at bounding box center [440, 242] width 325 height 11
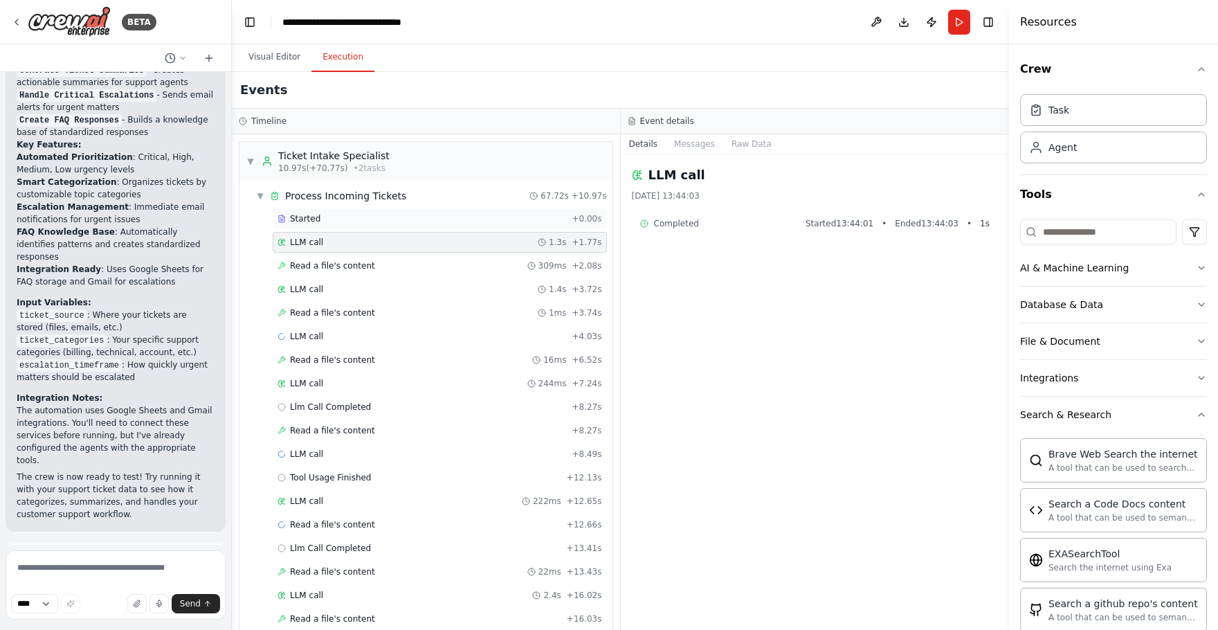
click at [416, 224] on div "Started + 0.00s" at bounding box center [440, 218] width 334 height 21
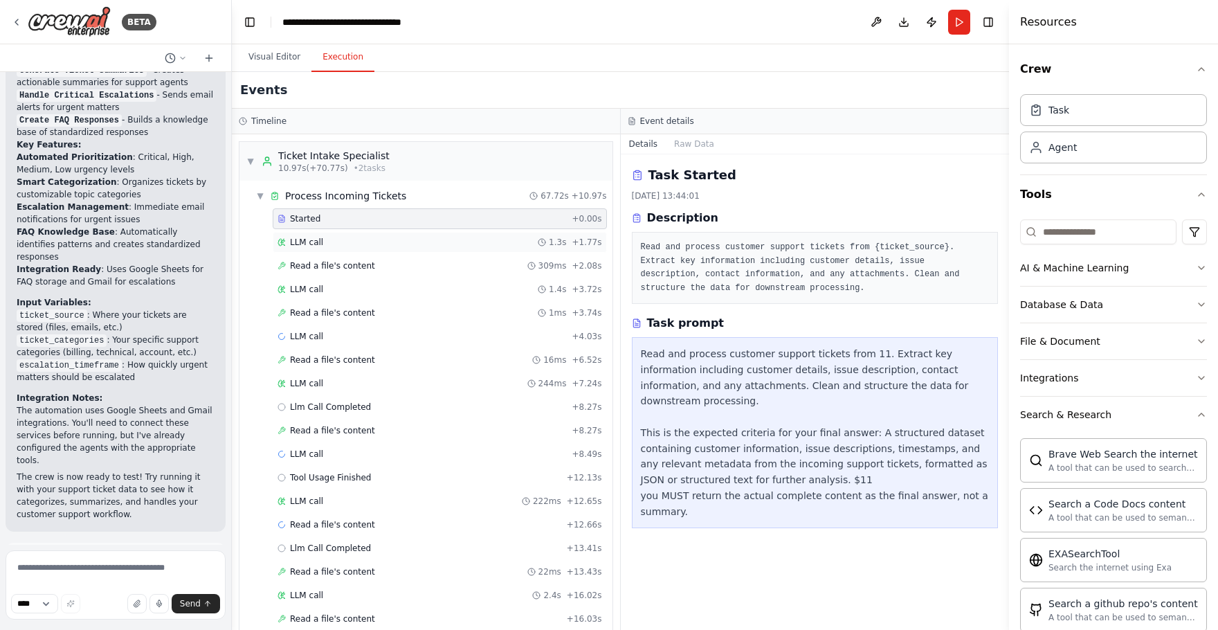
click at [413, 242] on div "LLM call 1.3s + 1.77s" at bounding box center [440, 242] width 325 height 11
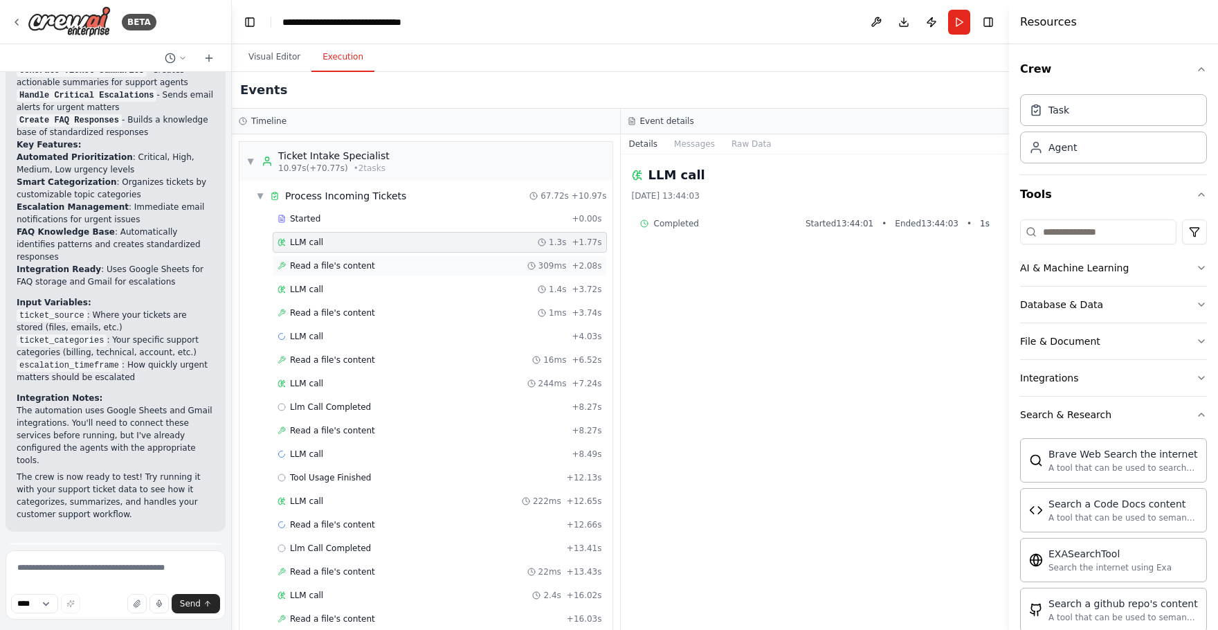
click at [407, 263] on div "Read a file's content 309ms + 2.08s" at bounding box center [440, 265] width 325 height 11
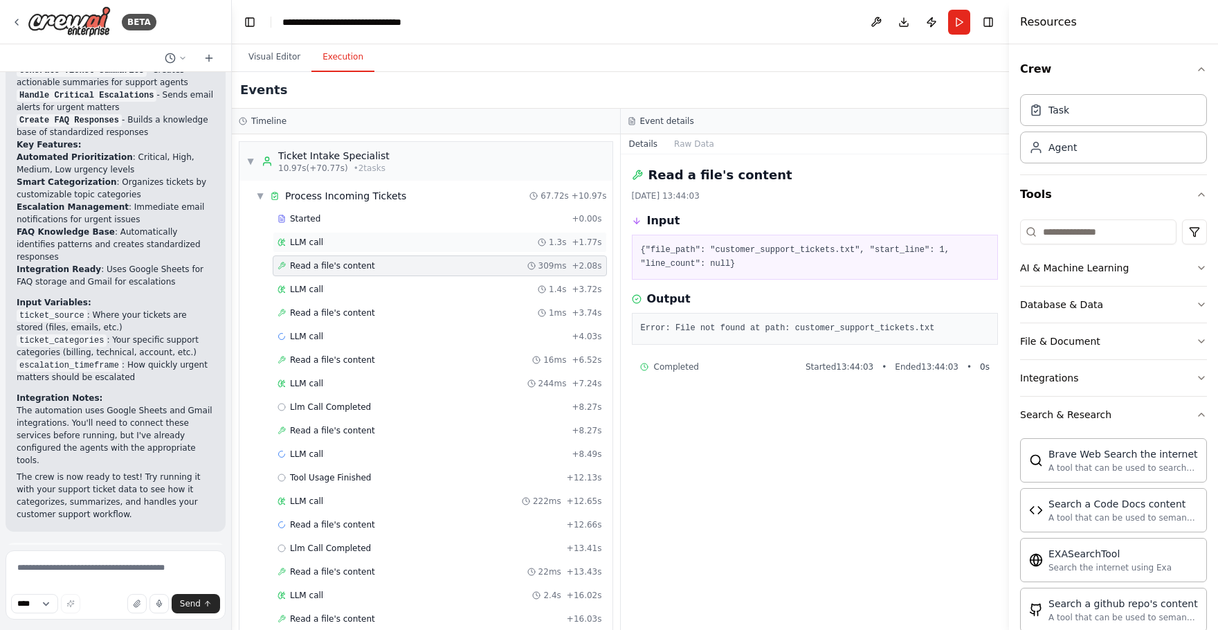
click at [416, 250] on div "LLM call 1.3s + 1.77s" at bounding box center [440, 242] width 334 height 21
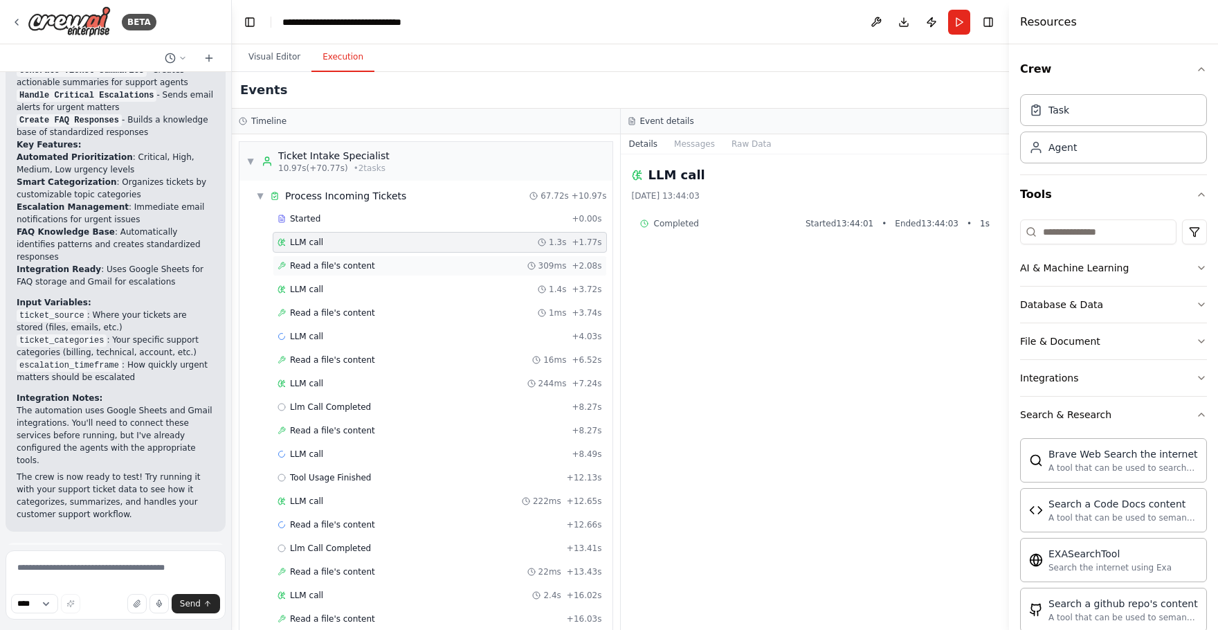
click at [390, 273] on div "Read a file's content 309ms + 2.08s" at bounding box center [440, 265] width 334 height 21
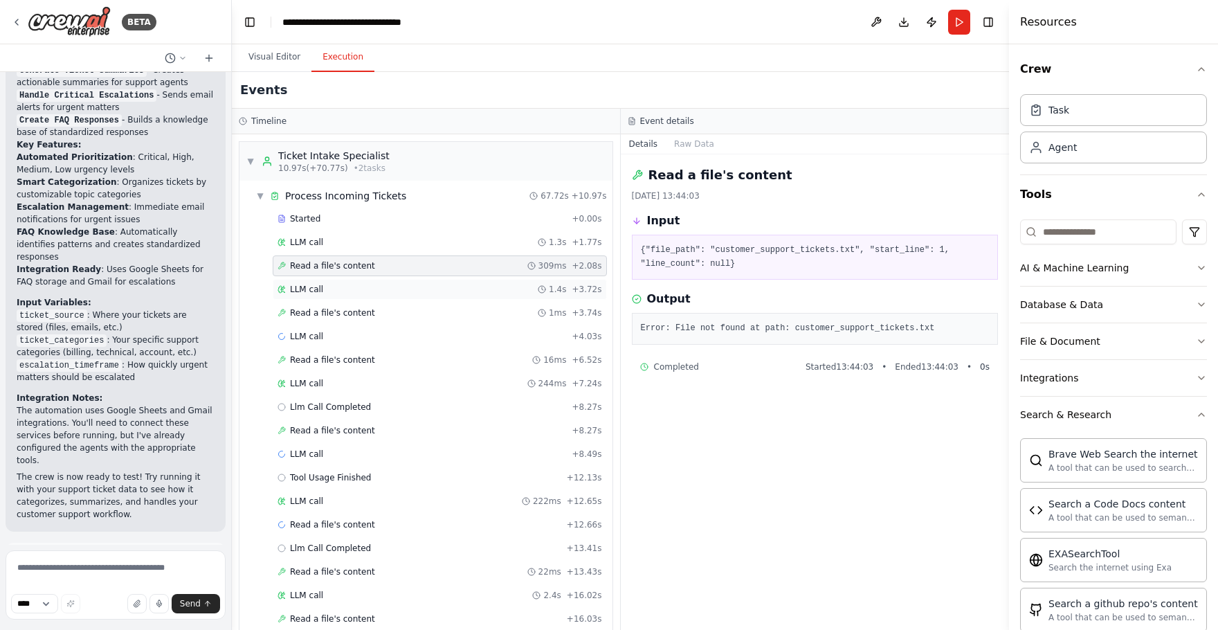
click at [339, 280] on div "LLM call 1.4s + 3.72s" at bounding box center [440, 289] width 334 height 21
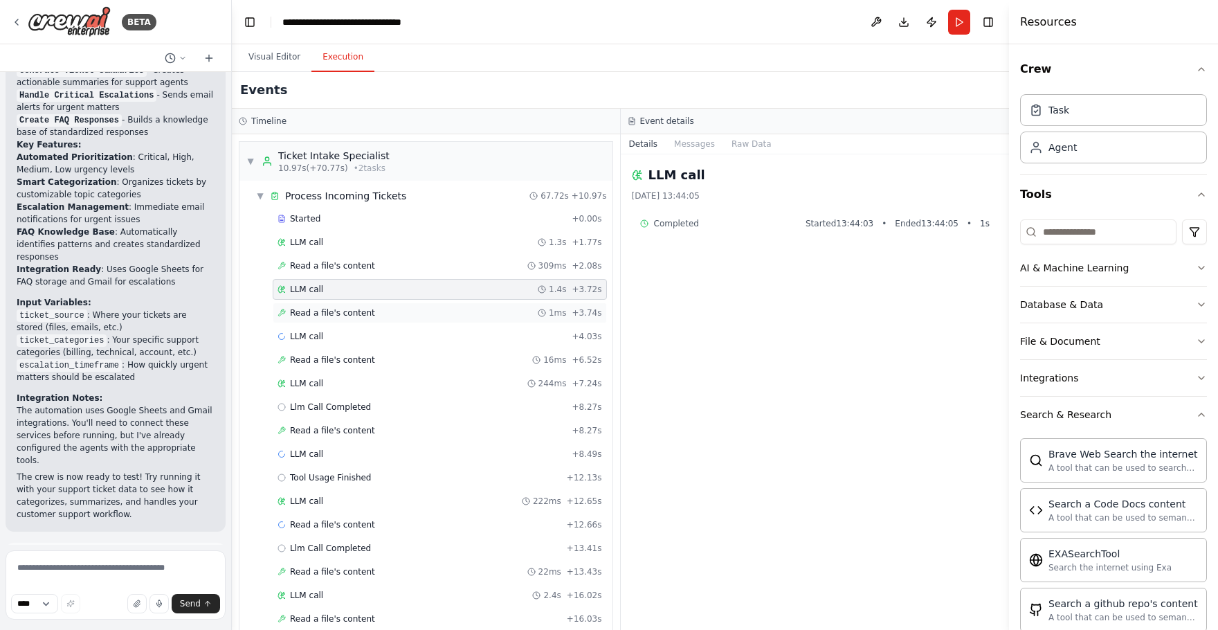
click at [359, 316] on span "Read a file's content" at bounding box center [332, 312] width 85 height 11
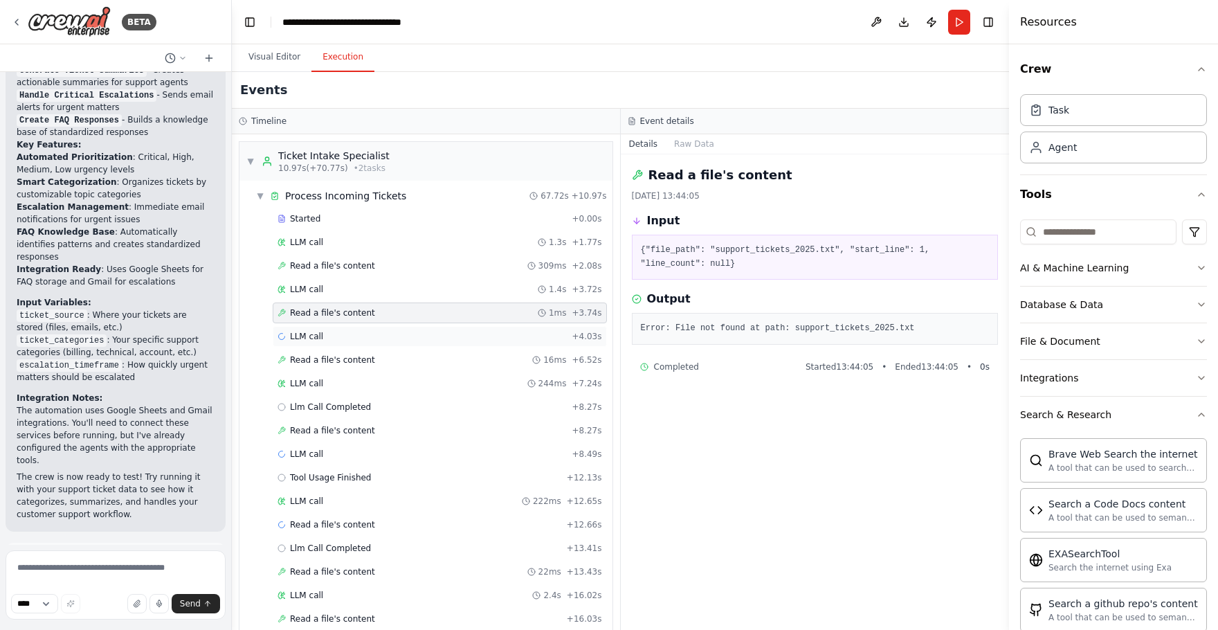
click at [359, 333] on div "LLM call + 4.03s" at bounding box center [440, 336] width 325 height 11
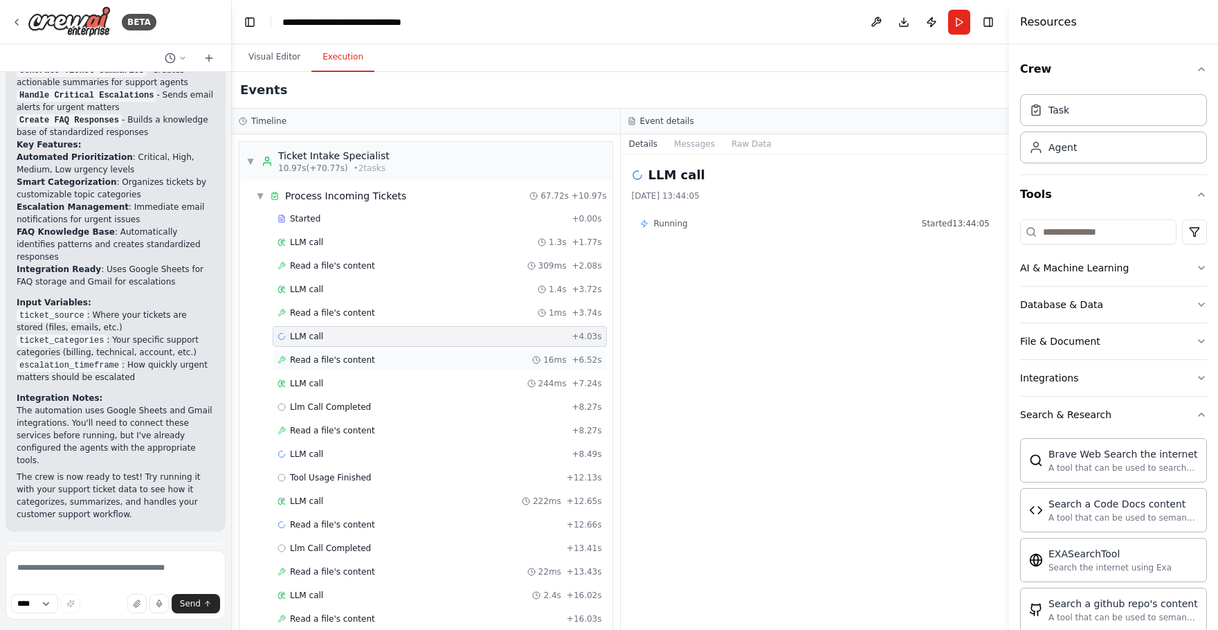
click at [368, 350] on div "Read a file's content 16ms + 6.52s" at bounding box center [440, 360] width 334 height 21
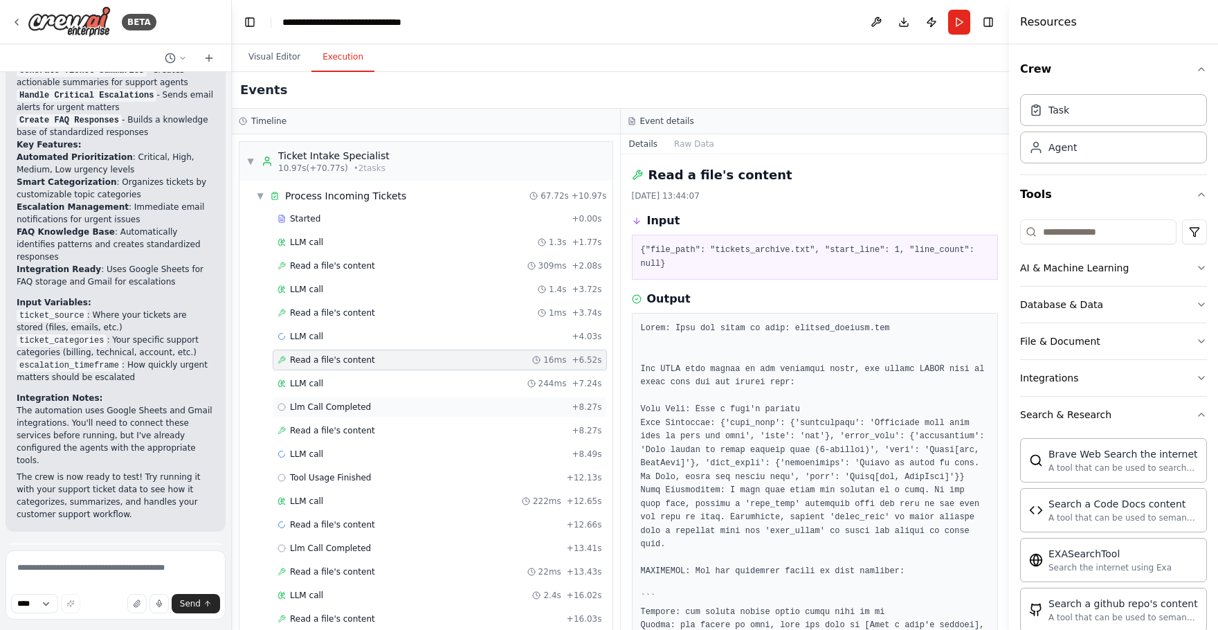
click at [426, 404] on div "Llm Call Completed + 8.27s" at bounding box center [440, 407] width 325 height 11
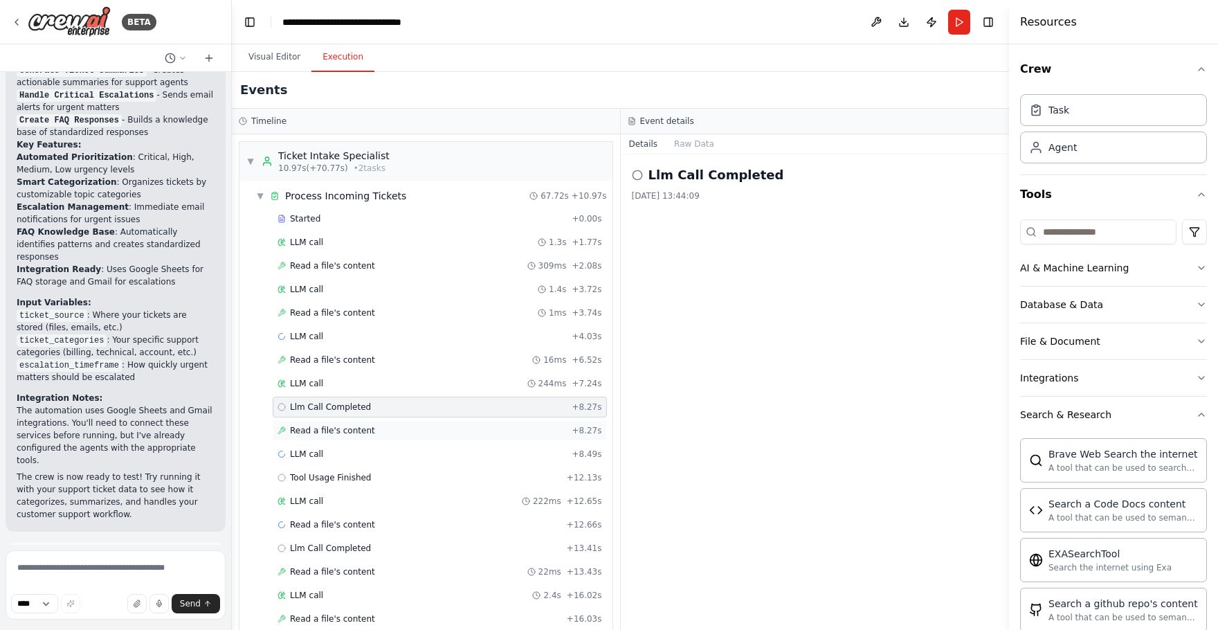
click at [421, 425] on div "Read a file's content + 8.27s" at bounding box center [440, 430] width 325 height 11
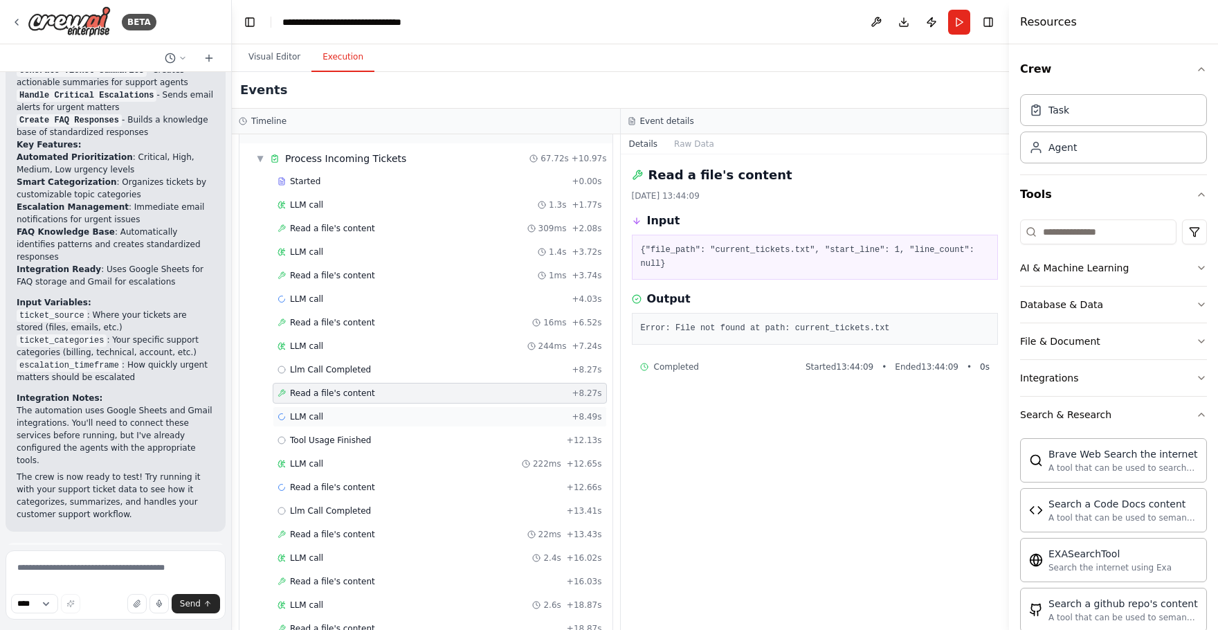
scroll to position [42, 0]
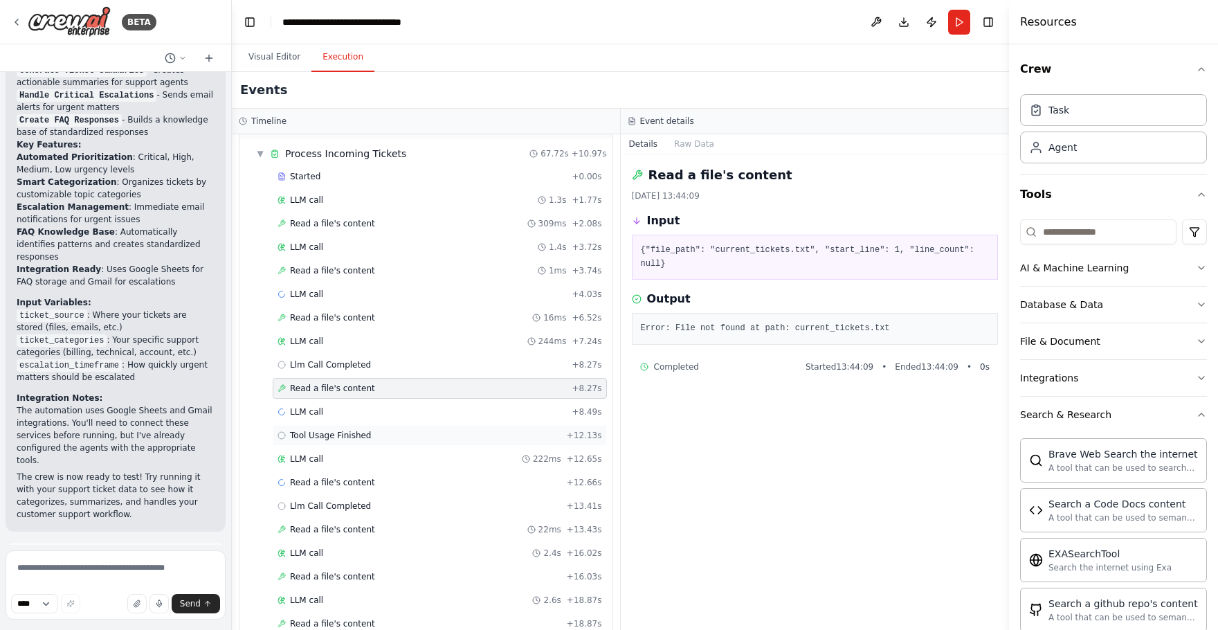
click at [428, 440] on div "Tool Usage Finished + 12.13s" at bounding box center [440, 435] width 325 height 11
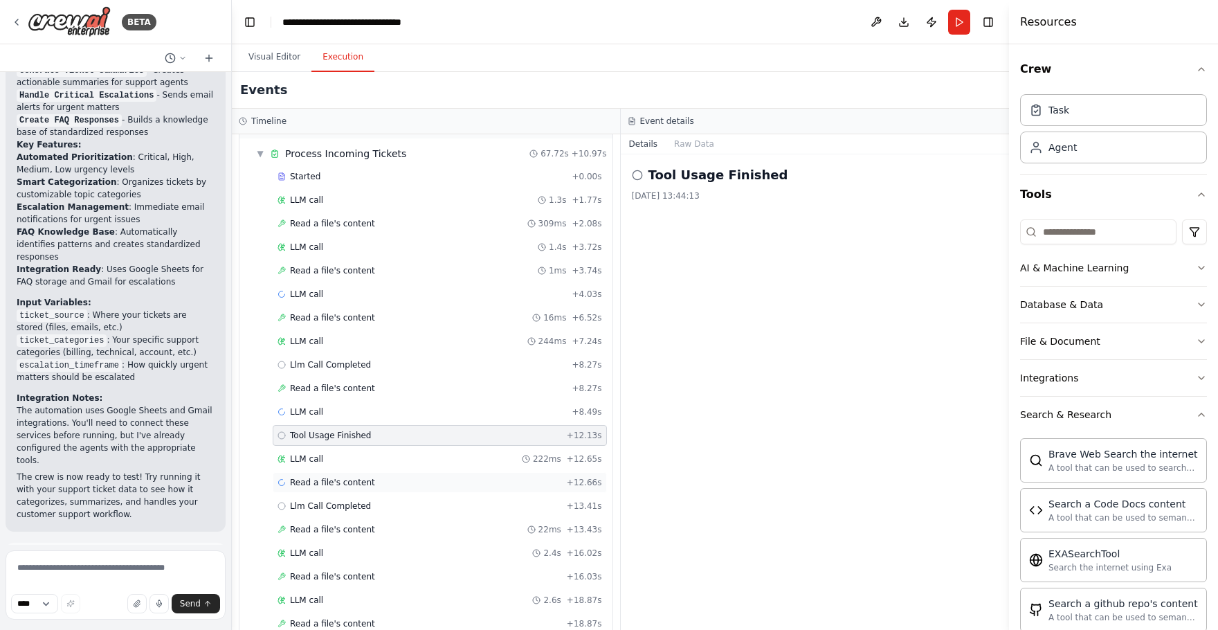
click at [416, 481] on div "Read a file's content + 12.66s" at bounding box center [440, 482] width 325 height 11
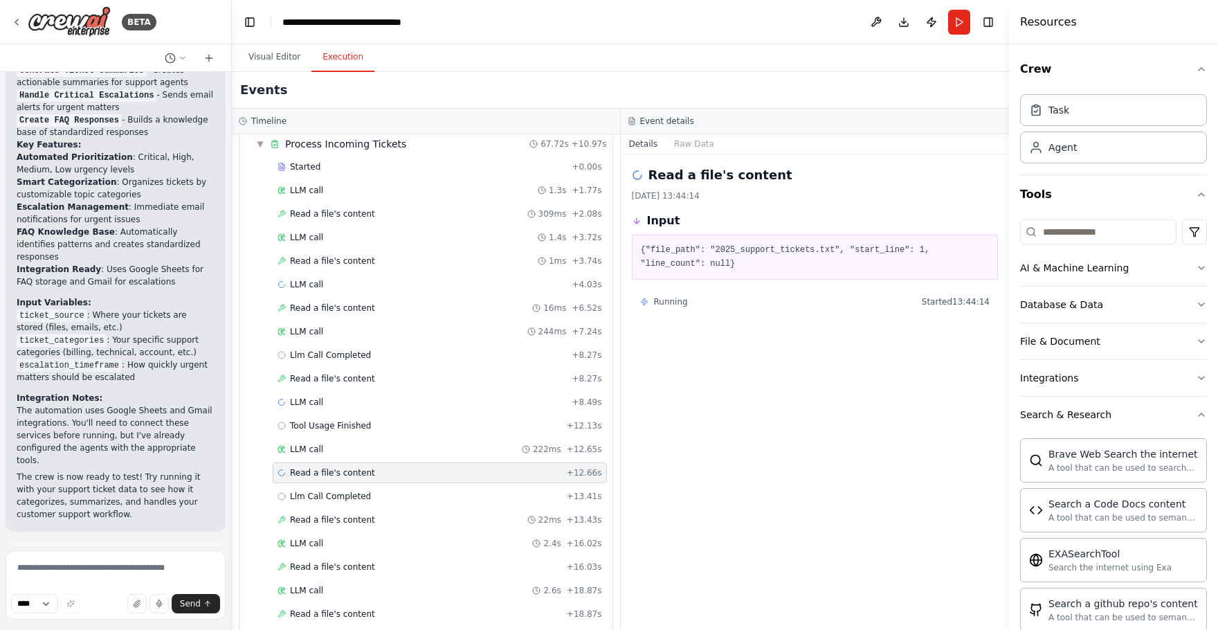
scroll to position [0, 0]
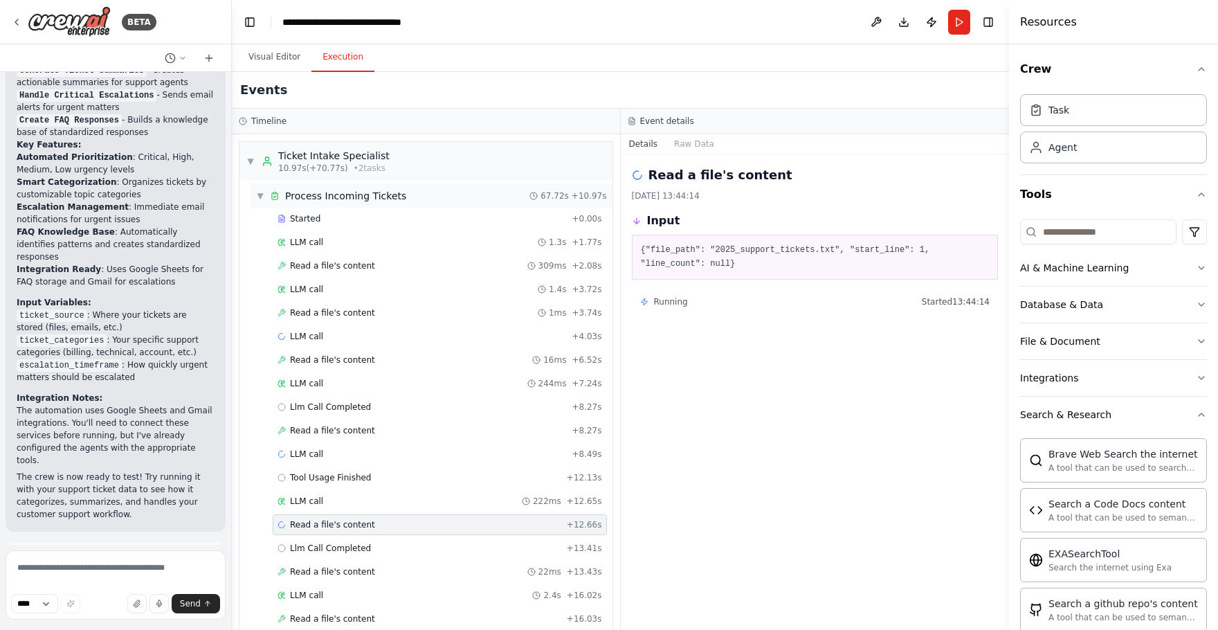
click at [263, 194] on span "▼" at bounding box center [260, 195] width 8 height 11
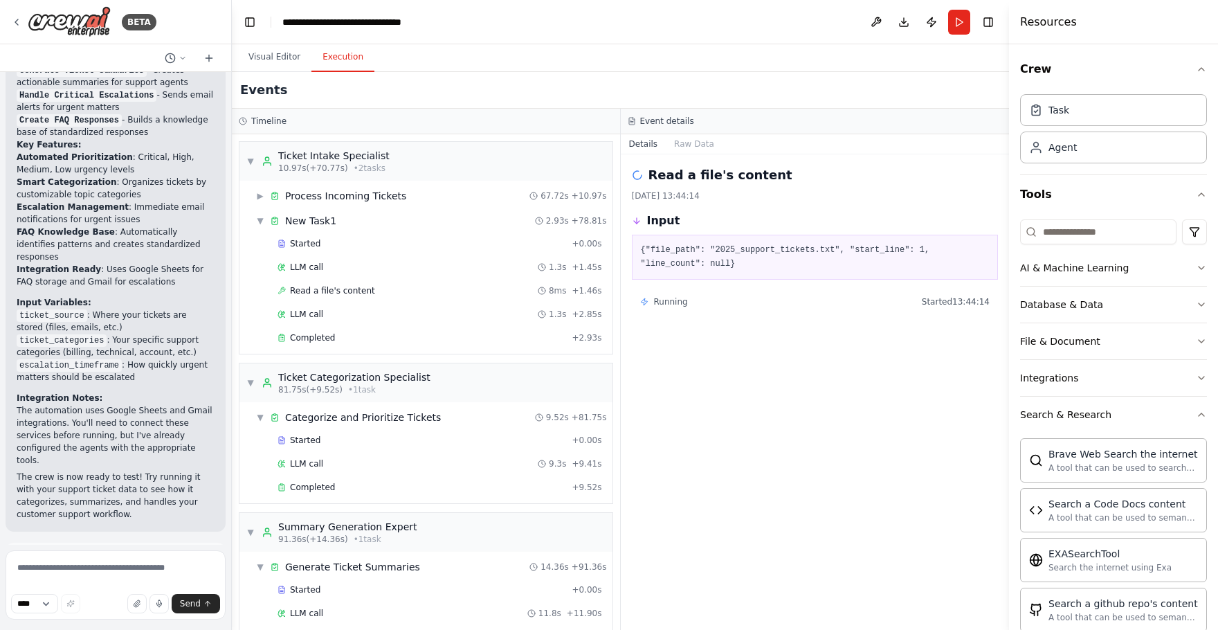
click at [711, 377] on div "Read a file's content [DATE] 13:44:14 Input {"file_path": "2025_support_tickets…" at bounding box center [815, 392] width 389 height 476
click at [267, 60] on button "Visual Editor" at bounding box center [274, 57] width 74 height 29
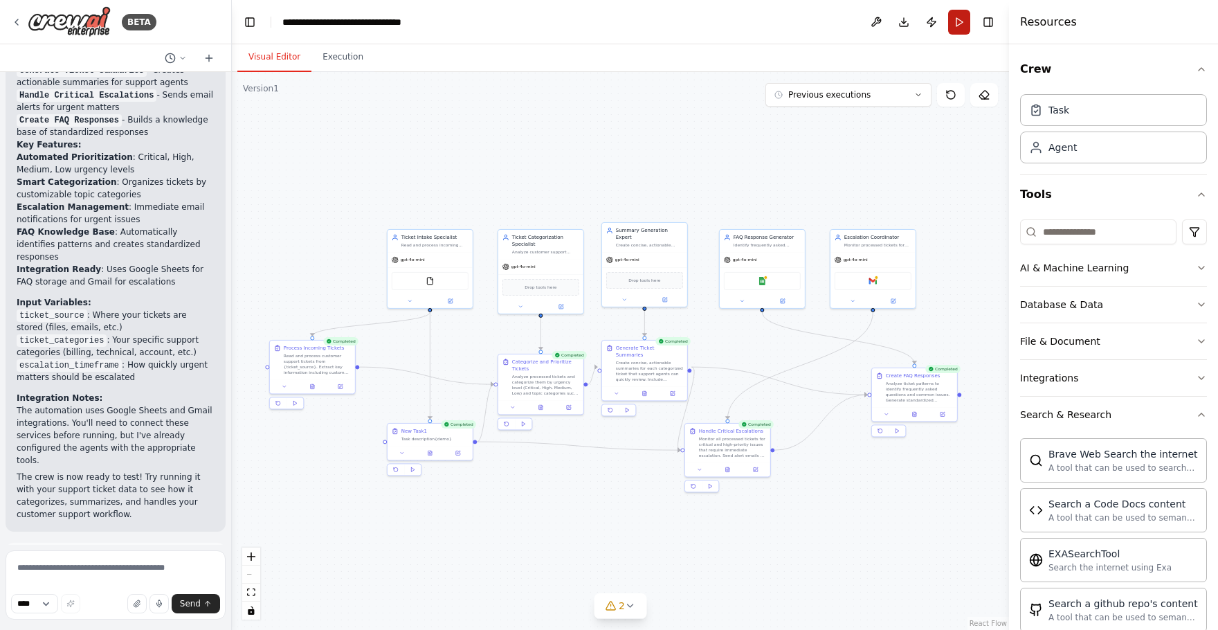
click at [954, 29] on button "Run" at bounding box center [959, 22] width 22 height 25
click at [503, 67] on div "Visual Editor Execution" at bounding box center [620, 58] width 777 height 28
click at [502, 62] on div "Visual Editor Execution" at bounding box center [620, 58] width 777 height 28
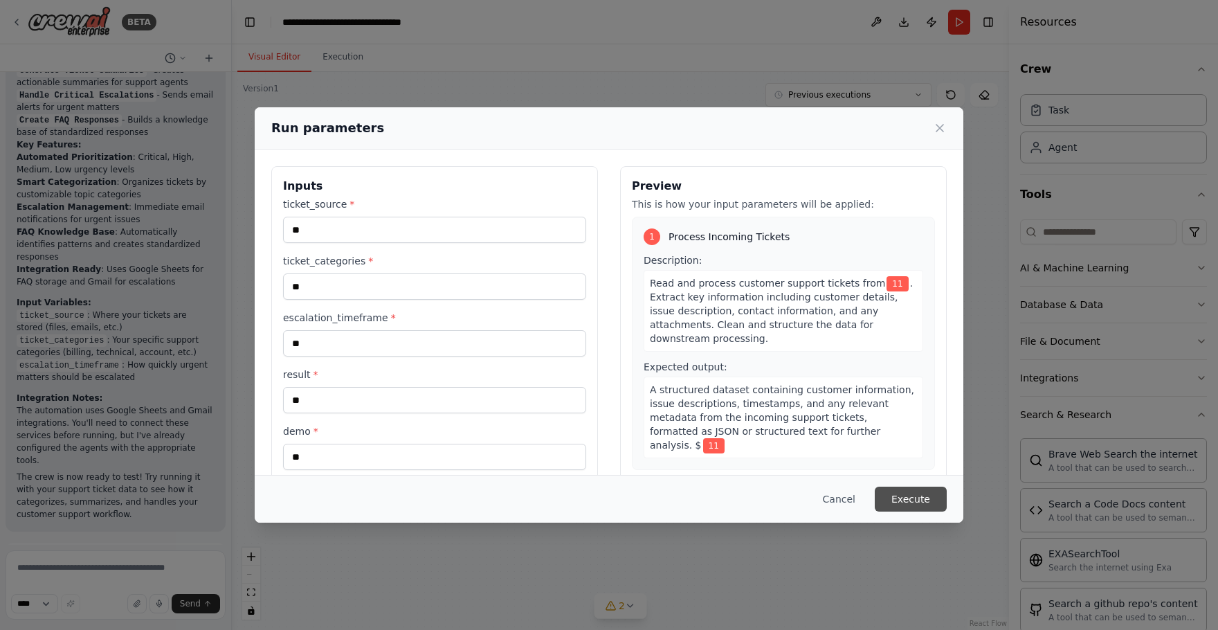
click at [908, 500] on button "Execute" at bounding box center [911, 499] width 72 height 25
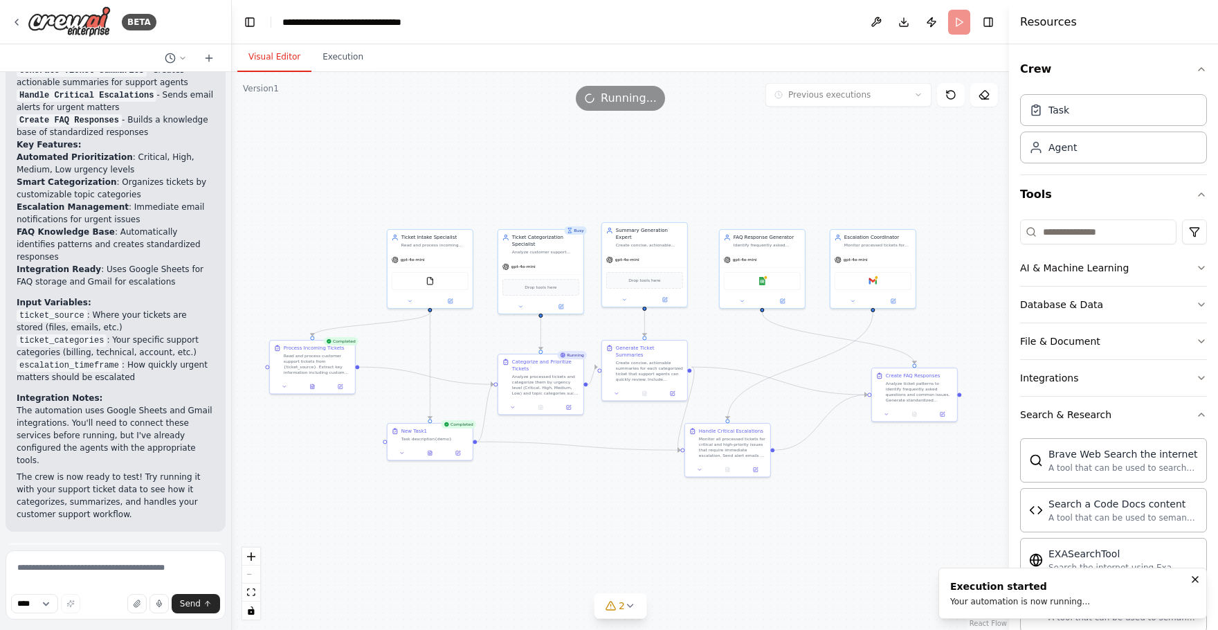
click at [289, 66] on button "Visual Editor" at bounding box center [274, 57] width 74 height 29
drag, startPoint x: 453, startPoint y: 445, endPoint x: 442, endPoint y: 458, distance: 16.2
click at [442, 458] on div at bounding box center [423, 465] width 85 height 15
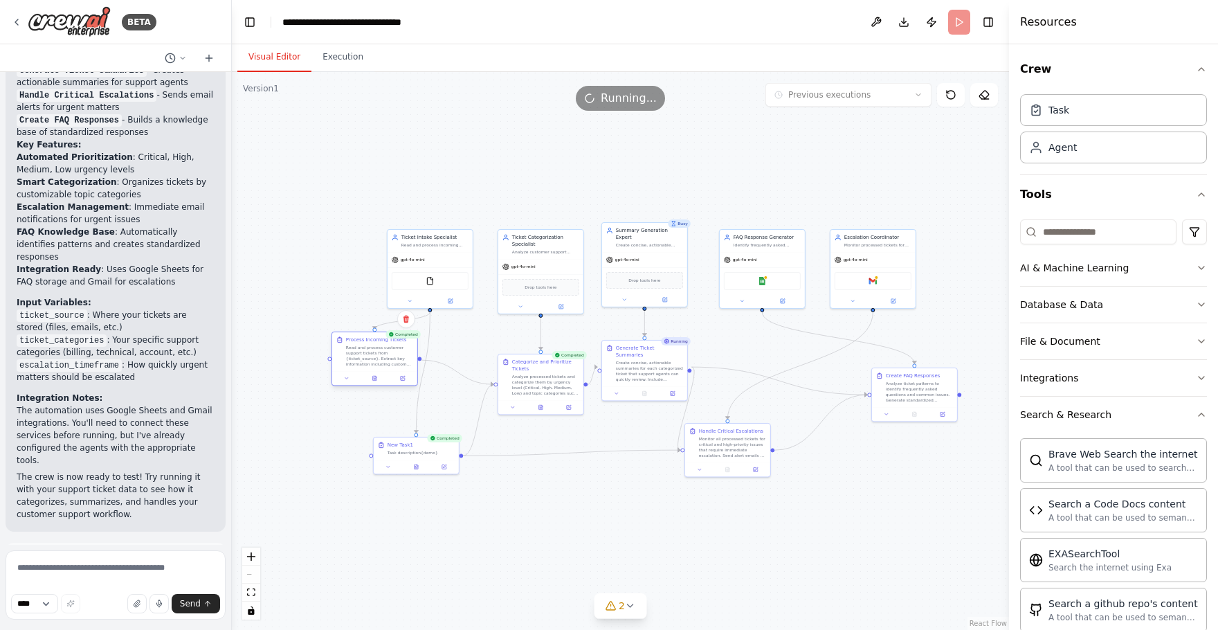
drag, startPoint x: 309, startPoint y: 362, endPoint x: 368, endPoint y: 356, distance: 58.5
click at [368, 356] on div "Read and process customer support tickets from {ticket_source}. Extract key inf…" at bounding box center [379, 356] width 67 height 22
drag, startPoint x: 378, startPoint y: 354, endPoint x: 375, endPoint y: 374, distance: 19.7
click at [375, 374] on div "Read and process customer support tickets from {ticket_source}. Extract key inf…" at bounding box center [379, 377] width 67 height 22
click at [304, 211] on div ".deletable-edge-delete-btn { width: 20px; height: 20px; border: 0px solid #ffff…" at bounding box center [620, 351] width 777 height 558
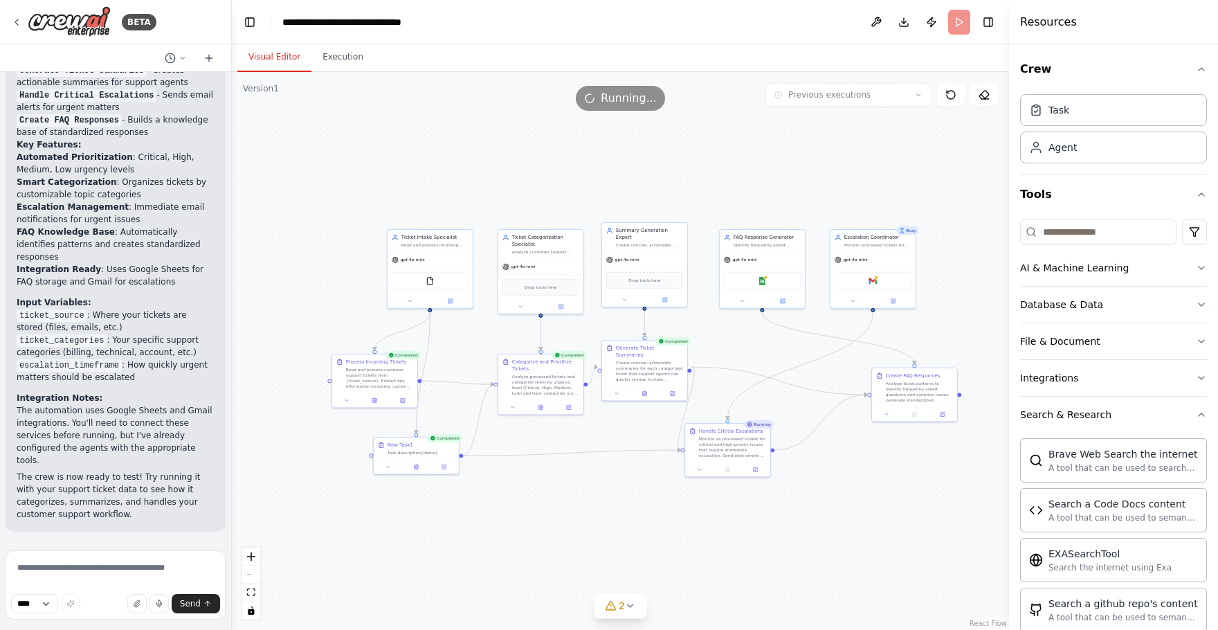
click at [552, 517] on div ".deletable-edge-delete-btn { width: 20px; height: 20px; border: 0px solid #ffff…" at bounding box center [620, 351] width 777 height 558
click at [335, 55] on button "Execution" at bounding box center [343, 57] width 63 height 29
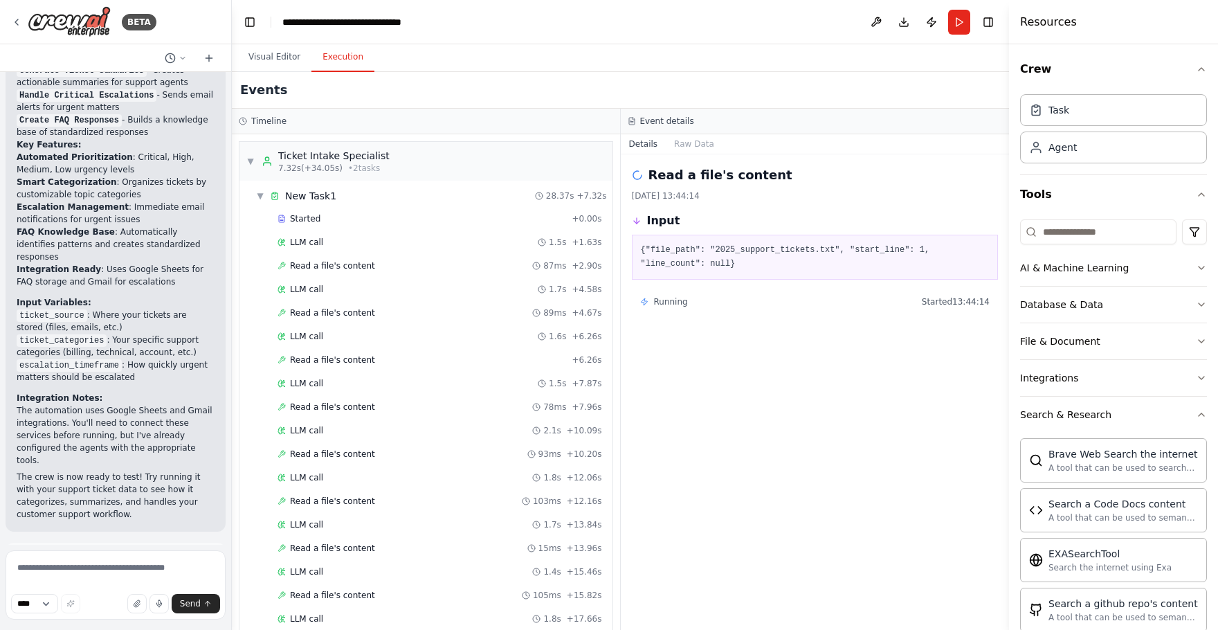
click at [298, 118] on div "Timeline" at bounding box center [426, 121] width 375 height 11
click at [881, 24] on button at bounding box center [876, 22] width 22 height 25
click at [715, 110] on div "Event details" at bounding box center [815, 122] width 389 height 26
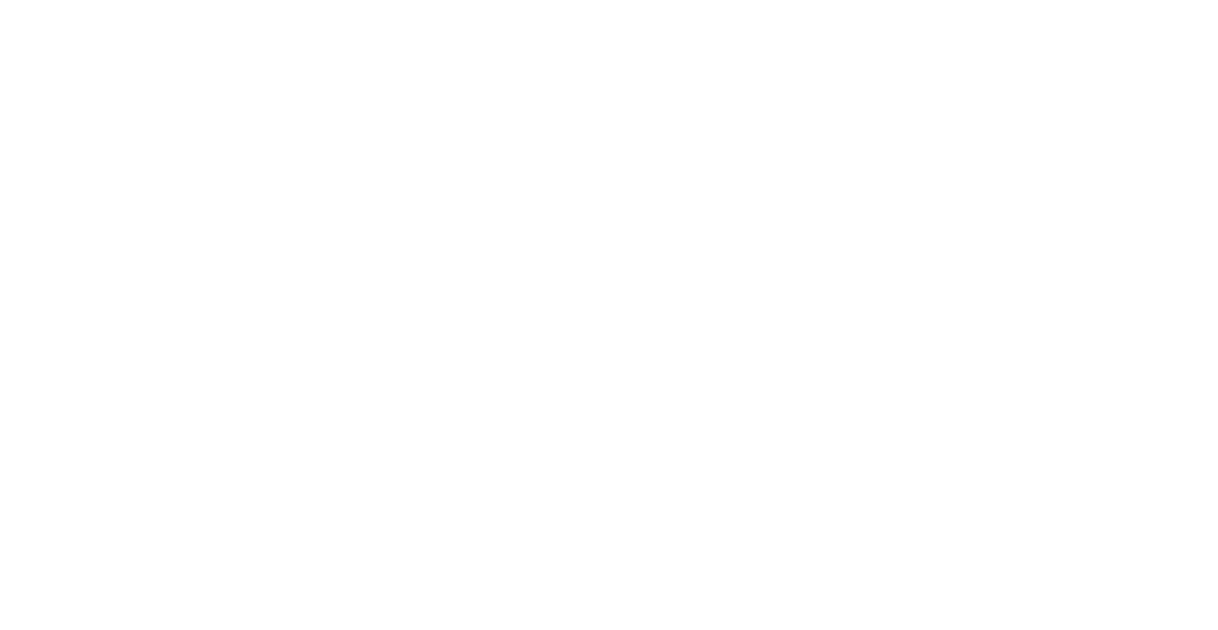
click at [354, 0] on html at bounding box center [609, 0] width 1218 height 0
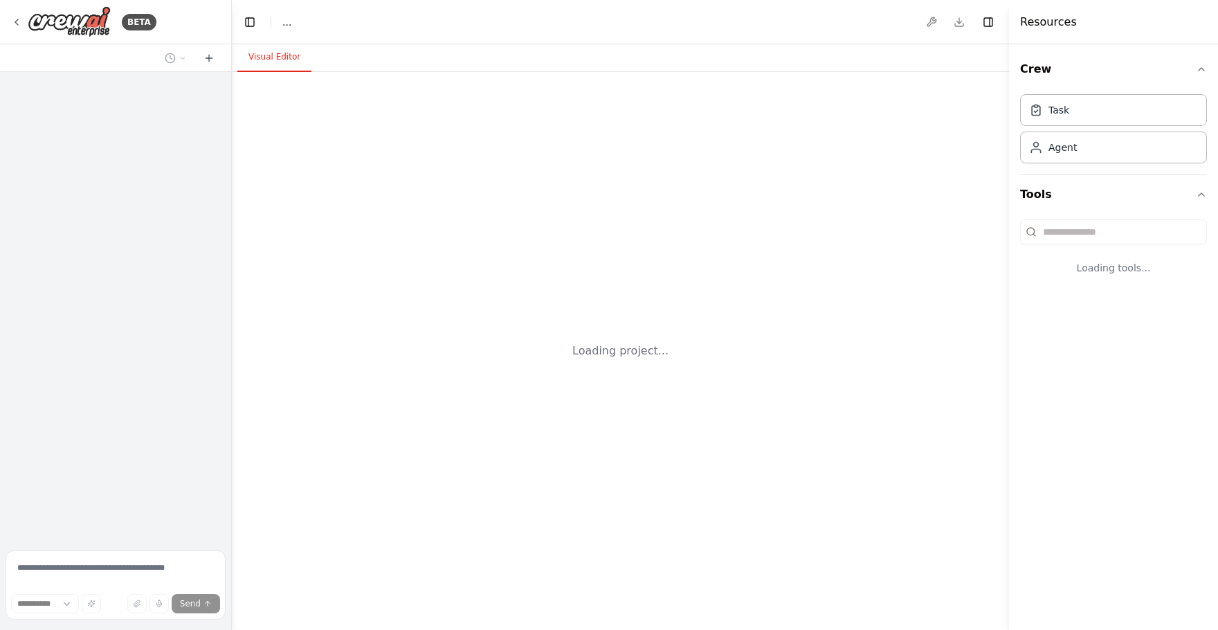
select select "****"
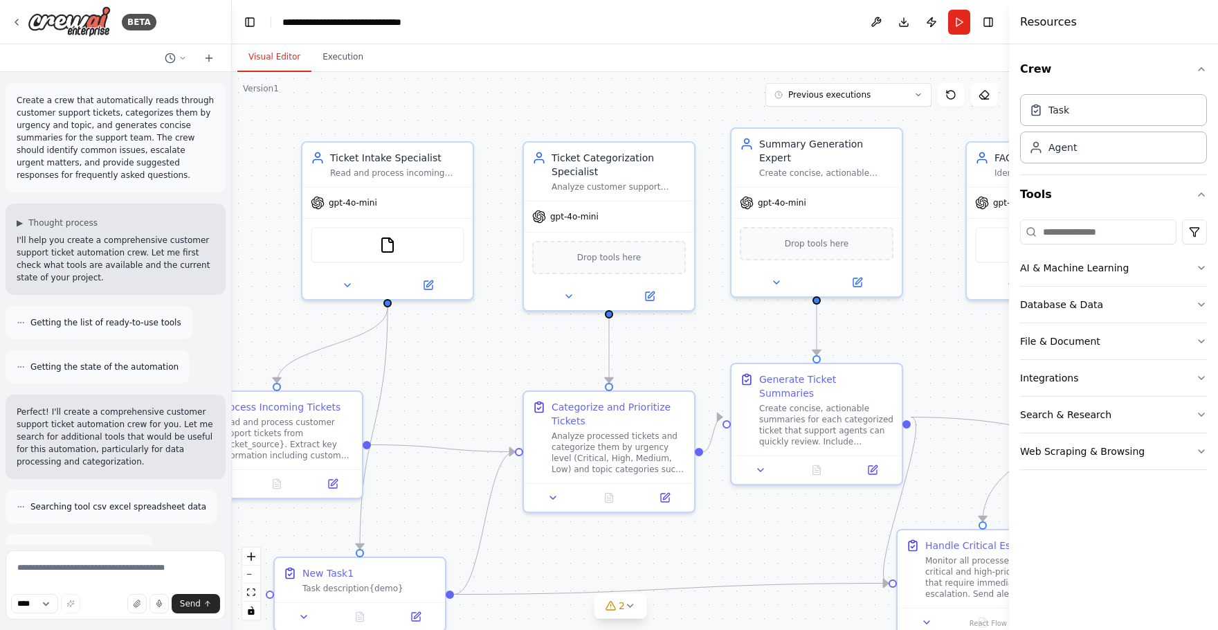
scroll to position [1929, 0]
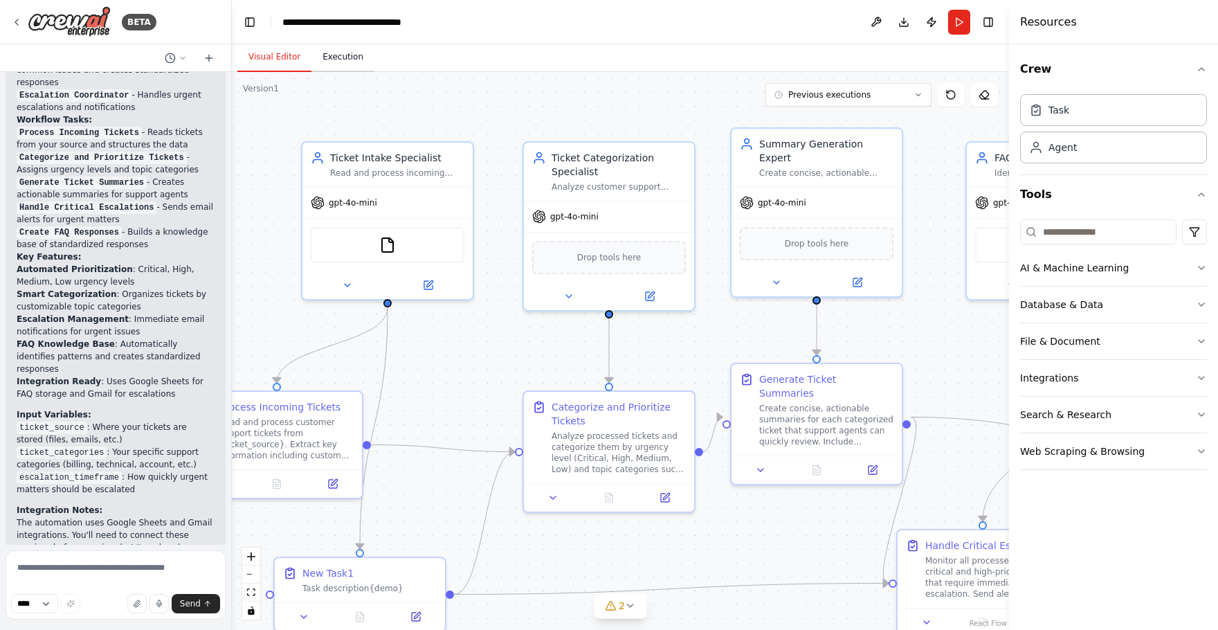
click at [333, 51] on button "Execution" at bounding box center [343, 57] width 63 height 29
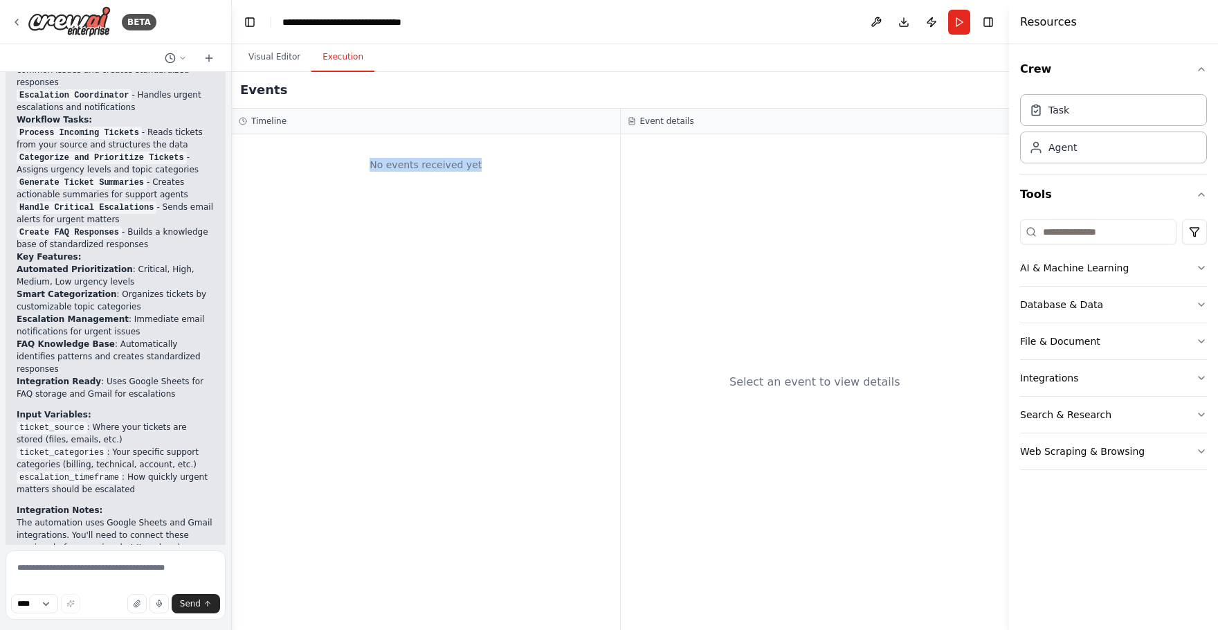
drag, startPoint x: 373, startPoint y: 158, endPoint x: 485, endPoint y: 158, distance: 111.5
click at [485, 158] on div "No events received yet" at bounding box center [426, 164] width 375 height 47
copy div "No events received yet"
click at [538, 233] on div "No events received yet" at bounding box center [426, 382] width 388 height 496
click at [624, 51] on div "Visual Editor Execution" at bounding box center [620, 58] width 777 height 28
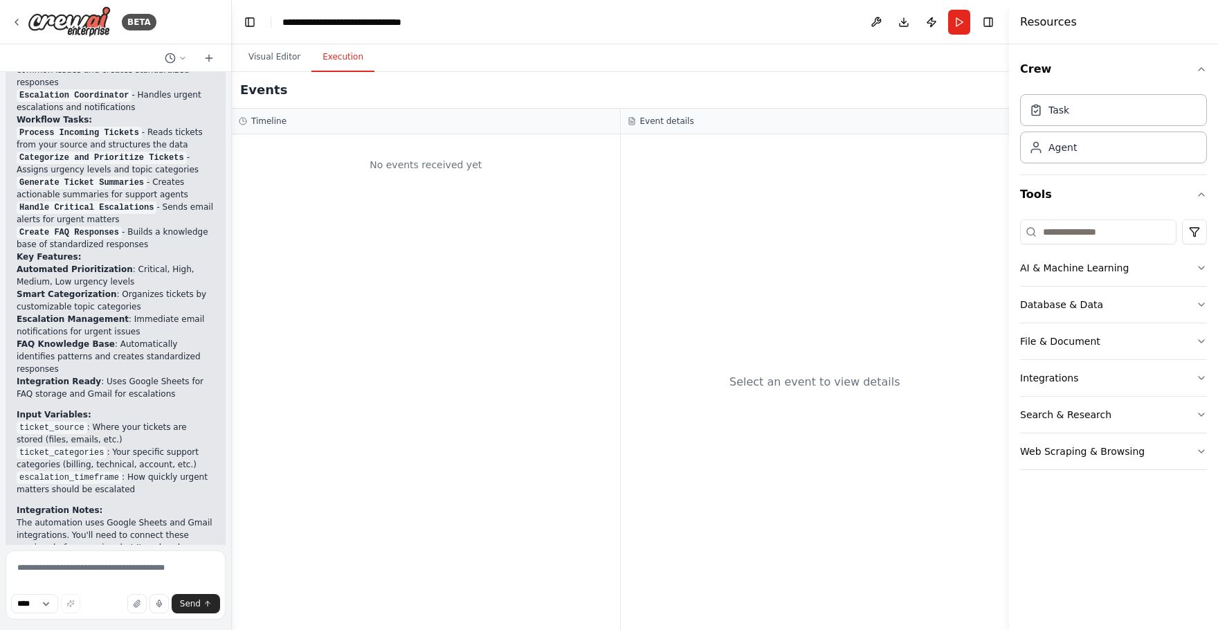
click at [352, 167] on div "No events received yet" at bounding box center [426, 164] width 375 height 47
click at [323, 107] on div "Events" at bounding box center [620, 90] width 777 height 37
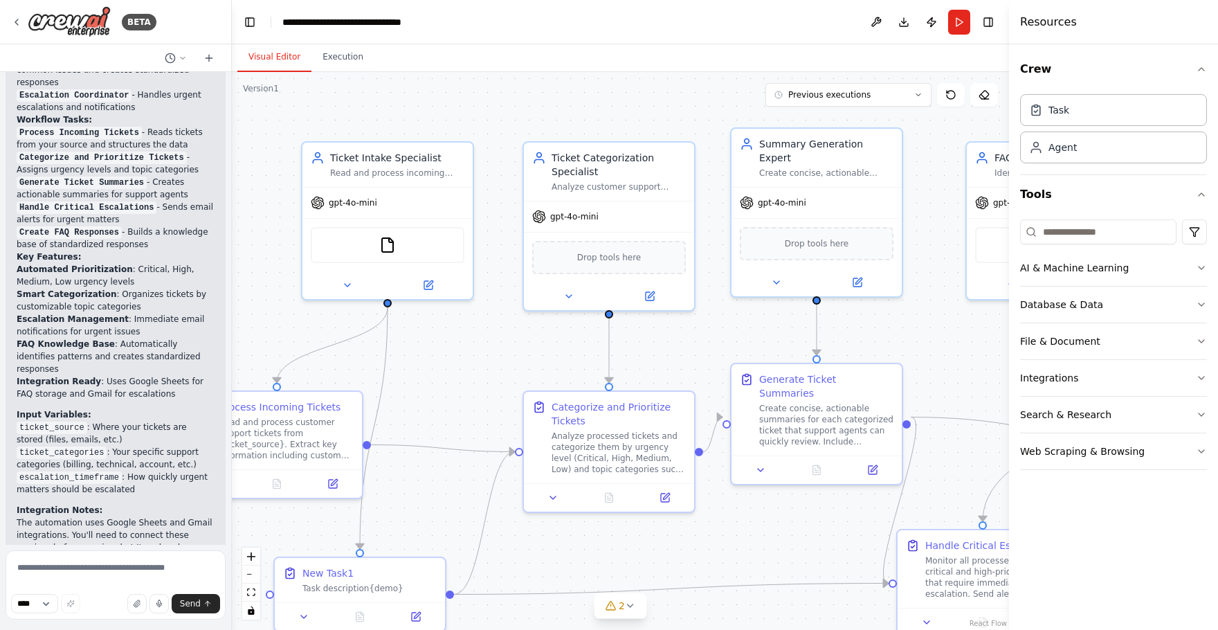
click at [280, 56] on button "Visual Editor" at bounding box center [274, 57] width 74 height 29
click at [902, 27] on button "Download" at bounding box center [904, 22] width 22 height 25
click at [766, 43] on header "**********" at bounding box center [620, 22] width 777 height 44
click at [804, 19] on header "**********" at bounding box center [620, 22] width 777 height 44
click at [355, 67] on button "Execution" at bounding box center [343, 57] width 63 height 29
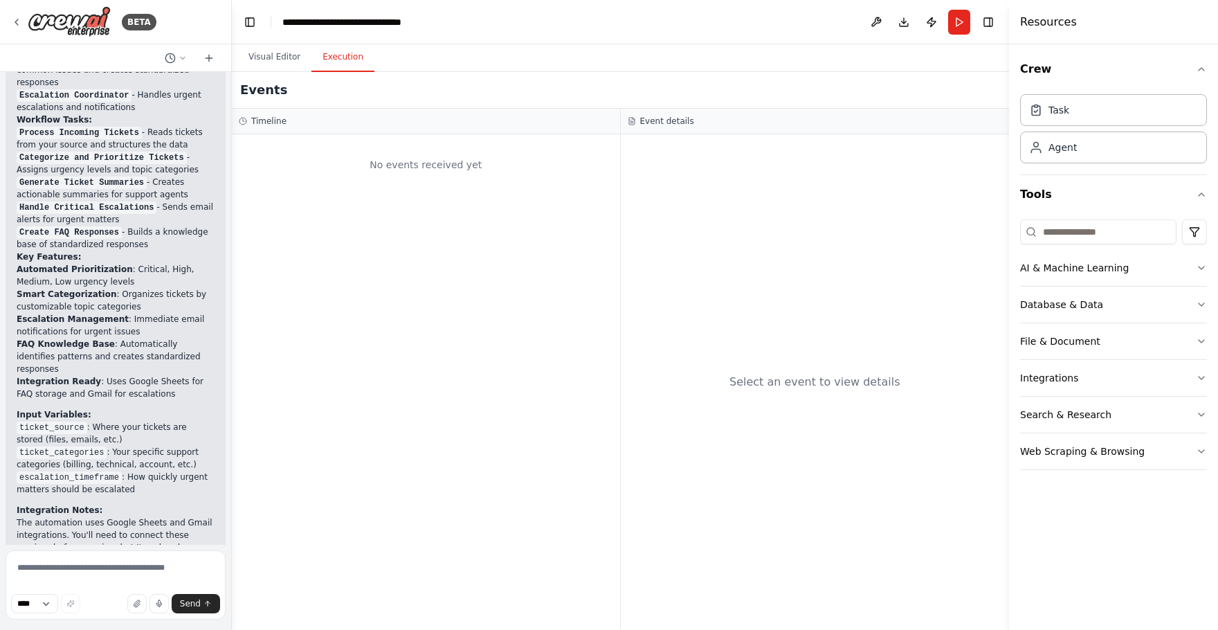
click at [394, 98] on div "Events" at bounding box center [620, 90] width 777 height 37
click at [497, 77] on div "Events" at bounding box center [620, 90] width 777 height 37
click at [923, 268] on div "Select an event to view details" at bounding box center [815, 382] width 389 height 496
click at [939, 205] on div "Select an event to view details" at bounding box center [815, 382] width 389 height 496
click at [435, 29] on header "**********" at bounding box center [620, 22] width 777 height 44
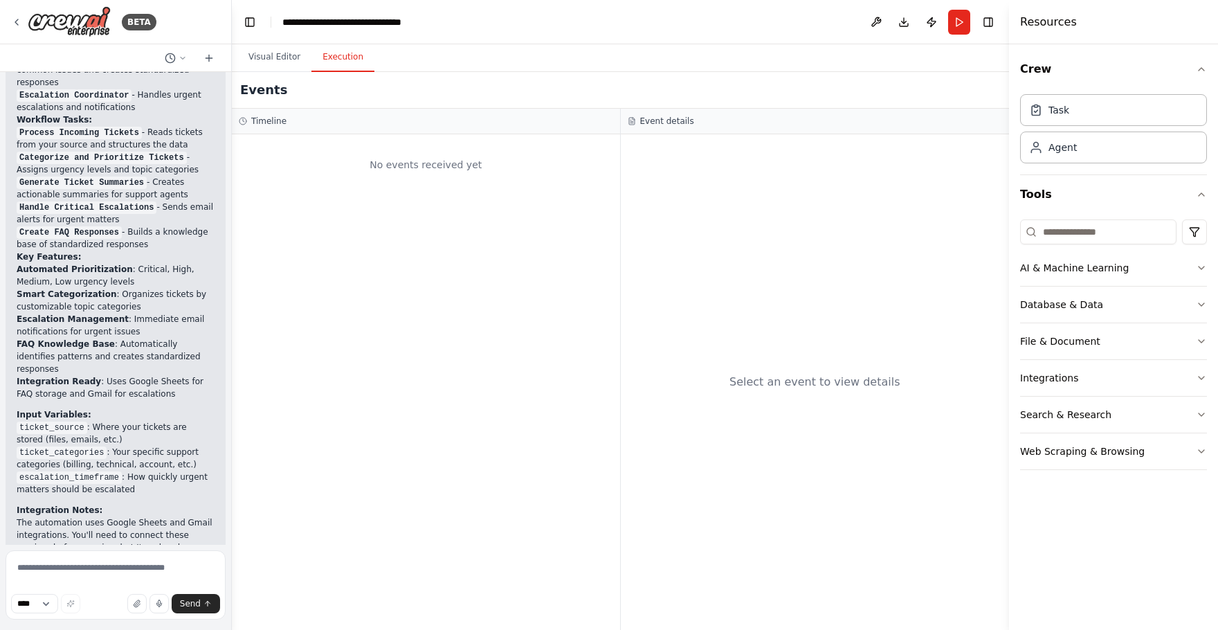
click at [398, 311] on div "No events received yet" at bounding box center [426, 382] width 388 height 496
click at [512, 217] on div "No events received yet" at bounding box center [426, 382] width 388 height 496
click at [562, 53] on div "Visual Editor Execution" at bounding box center [620, 58] width 777 height 28
click at [495, 145] on div "No events received yet" at bounding box center [426, 164] width 375 height 47
